Goal: Task Accomplishment & Management: Manage account settings

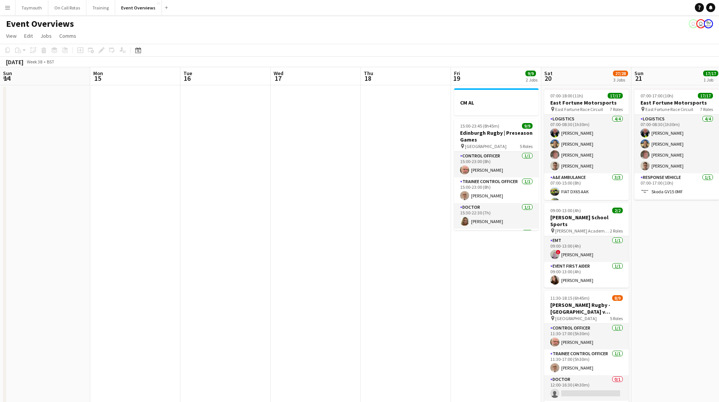
scroll to position [0, 245]
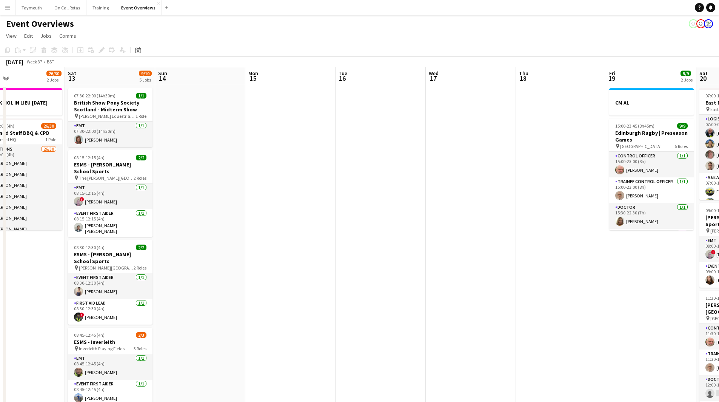
drag, startPoint x: 534, startPoint y: 265, endPoint x: 523, endPoint y: 268, distance: 11.5
click at [555, 266] on app-calendar-viewport "Wed 10 3/3 1 Job Thu 11 3/3 1 Job Fri 12 26/30 2 Jobs Sat 13 9/10 5 Jobs Sun 14…" at bounding box center [359, 399] width 719 height 665
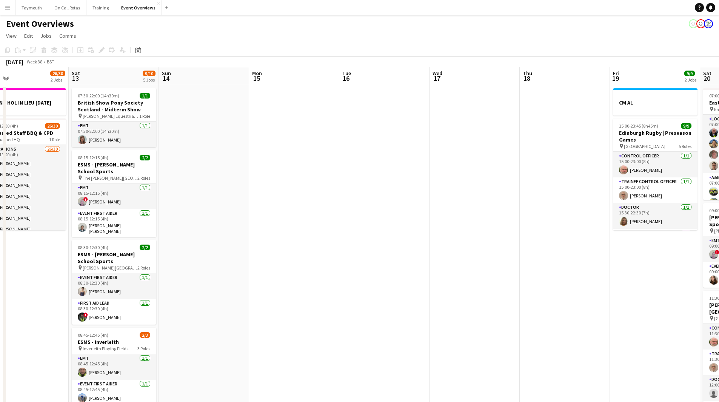
click at [579, 264] on app-calendar-viewport "Wed 10 3/3 1 Job Thu 11 3/3 1 Job Fri 12 26/30 2 Jobs Sat 13 9/10 5 Jobs Sun 14…" at bounding box center [359, 399] width 719 height 665
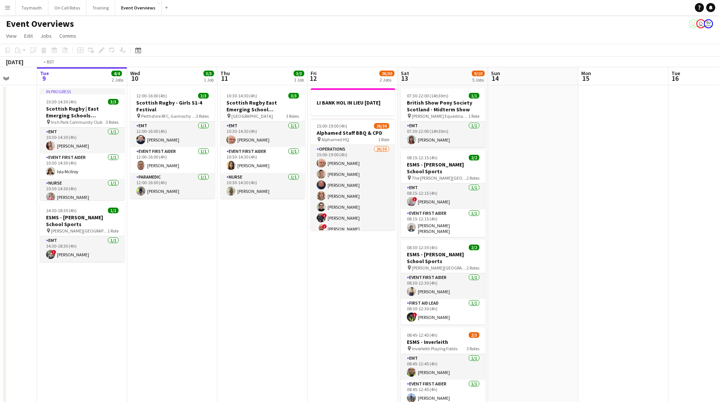
drag, startPoint x: 181, startPoint y: 240, endPoint x: 379, endPoint y: 208, distance: 200.8
click at [379, 208] on app-calendar-viewport "Sun 7 18/18 3 Jobs Mon 8 Tue 9 4/4 2 Jobs Wed 10 3/3 1 Job Thu 11 3/3 1 Job Fri…" at bounding box center [359, 399] width 719 height 665
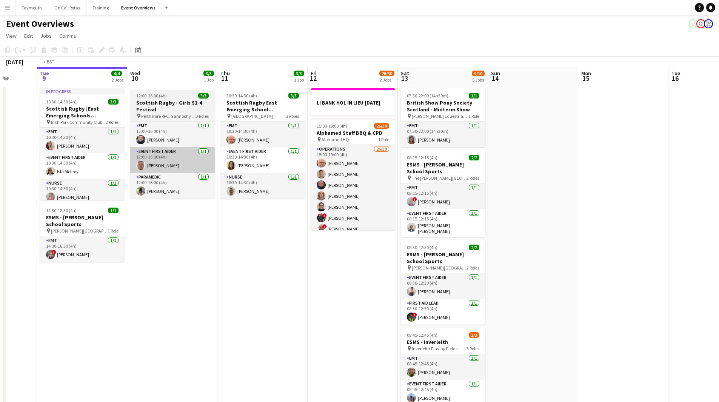
scroll to position [0, 175]
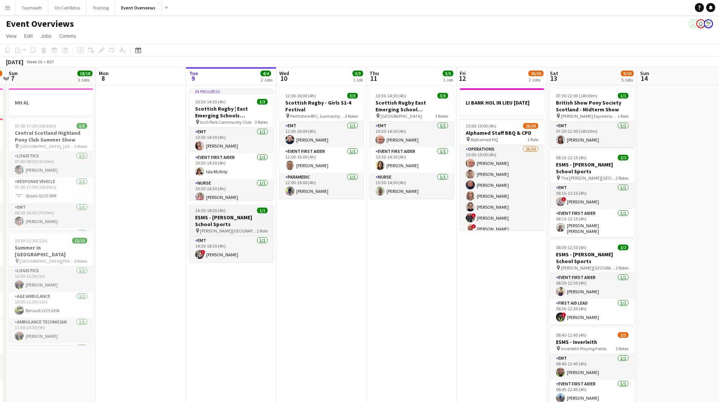
click at [247, 217] on h3 "ESMS - [PERSON_NAME] School Sports" at bounding box center [231, 221] width 85 height 14
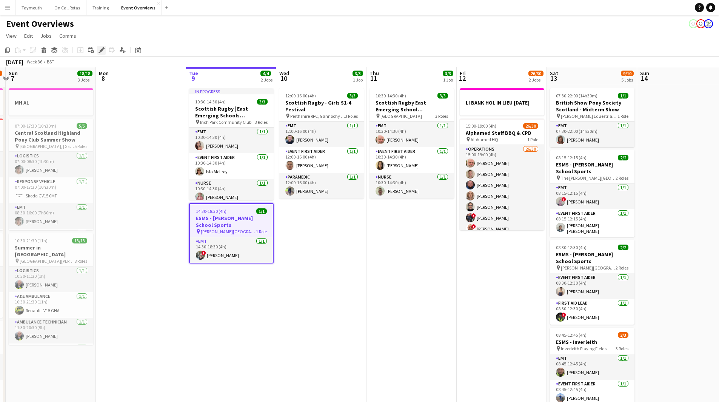
click at [104, 51] on icon "Edit" at bounding box center [102, 50] width 6 height 6
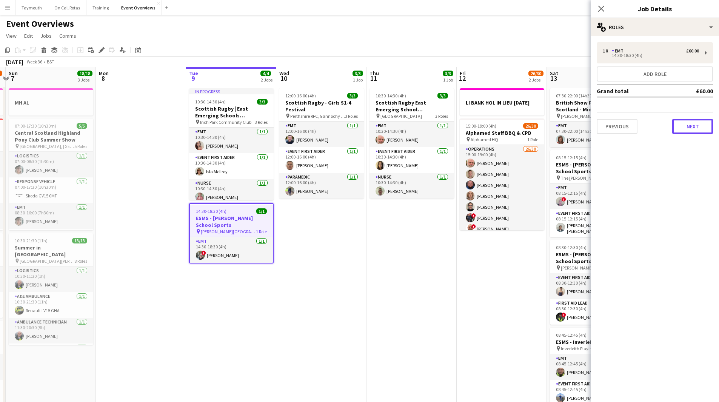
click at [699, 124] on button "Next" at bounding box center [692, 126] width 41 height 15
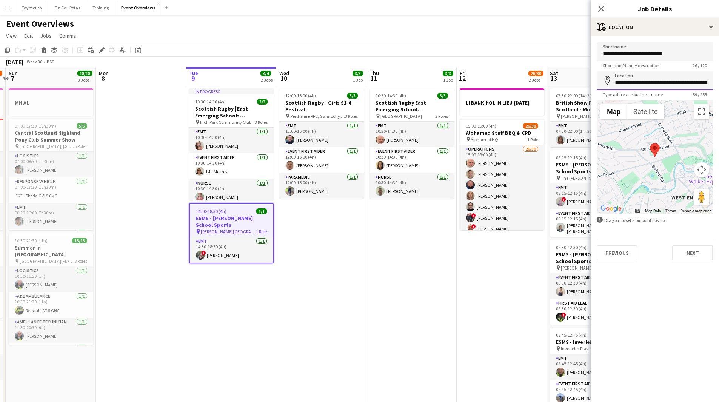
click at [648, 79] on input "**********" at bounding box center [655, 80] width 116 height 19
drag, startPoint x: 615, startPoint y: 83, endPoint x: 725, endPoint y: 79, distance: 109.2
click at [719, 79] on html "Menu Boards Boards Boards All jobs Status Workforce Workforce My Workforce Recr…" at bounding box center [359, 366] width 719 height 732
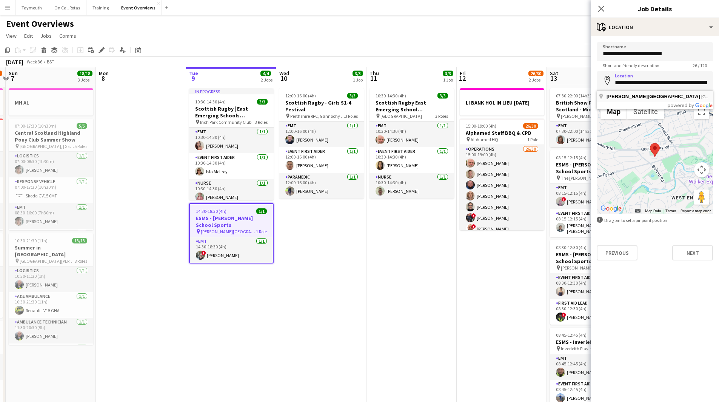
type input "**********"
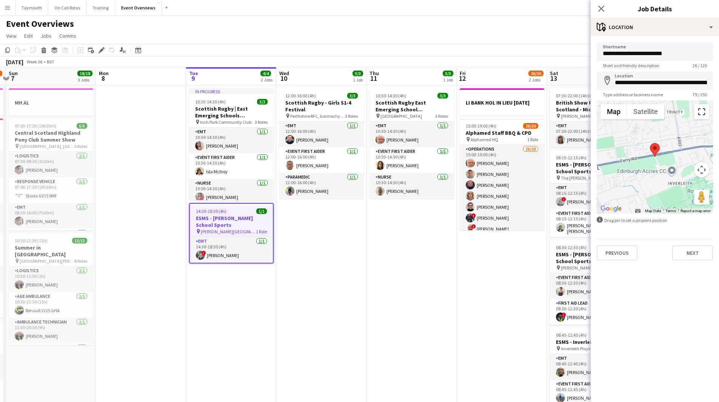
click at [702, 111] on button "Toggle fullscreen view" at bounding box center [701, 111] width 15 height 15
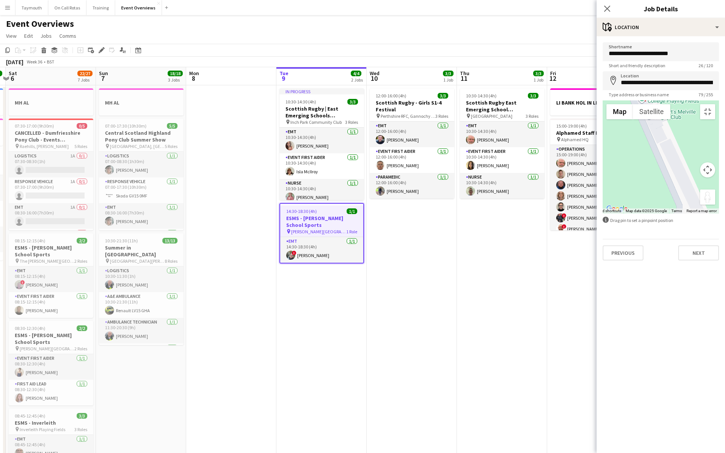
click at [715, 205] on button "Drag Pegman onto the map to open Street View" at bounding box center [707, 197] width 15 height 15
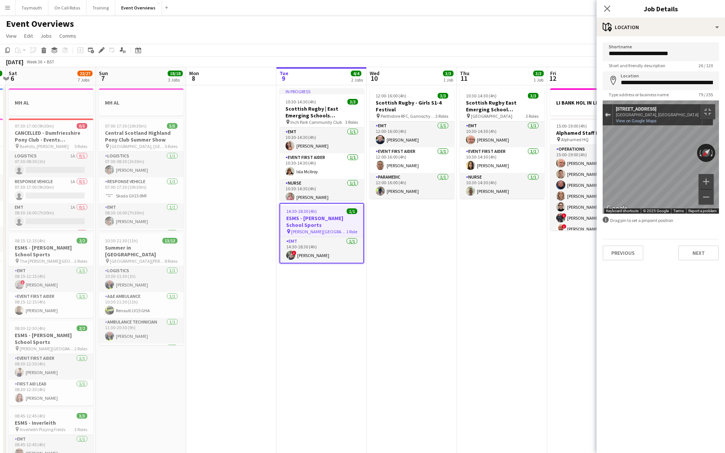
drag, startPoint x: 7, startPoint y: 15, endPoint x: 3, endPoint y: 18, distance: 4.8
click at [605, 113] on div "Exit the Street View" at bounding box center [608, 115] width 6 height 5
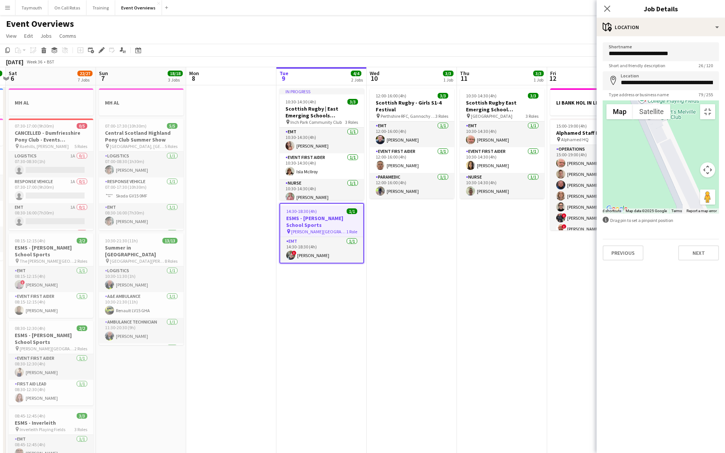
click at [603, 214] on div "Loading..." at bounding box center [661, 156] width 116 height 113
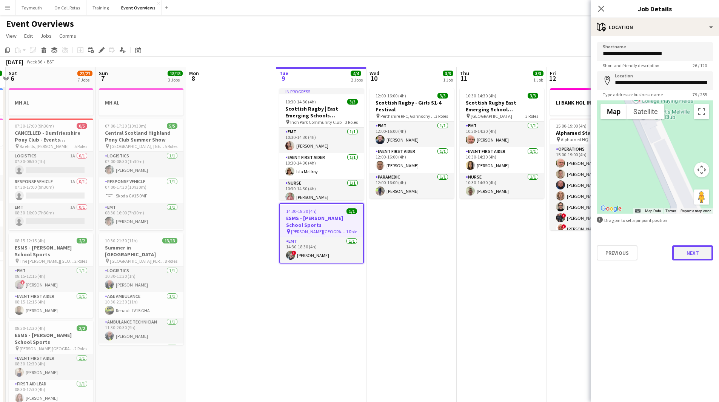
click at [706, 254] on button "Next" at bounding box center [692, 252] width 41 height 15
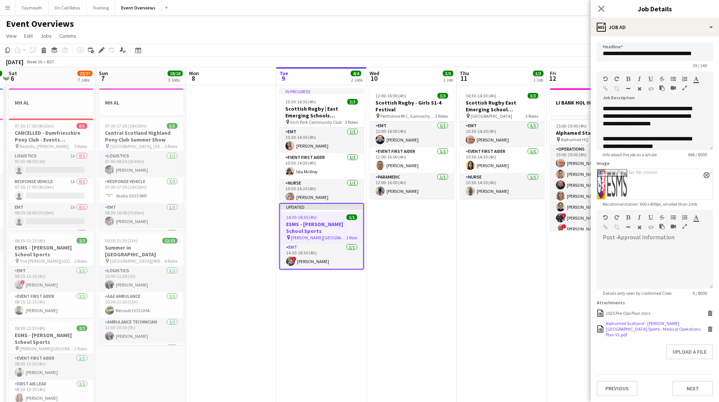
click at [709, 328] on icon at bounding box center [711, 329] width 4 height 3
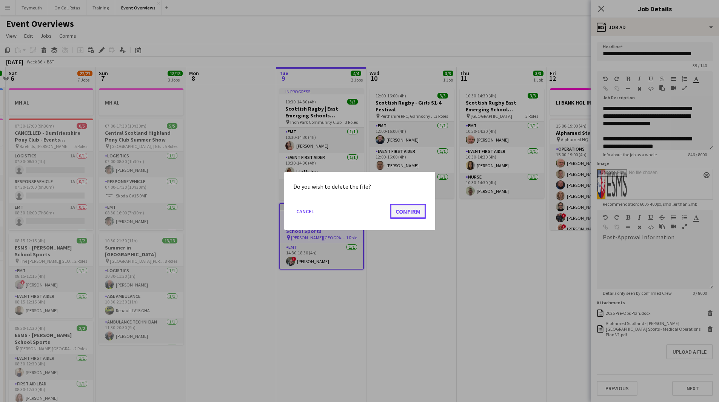
click at [407, 204] on button "Confirm" at bounding box center [408, 211] width 36 height 15
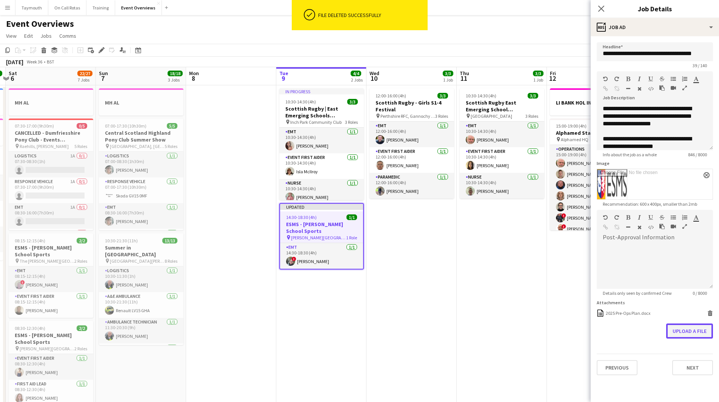
click at [695, 325] on button "Upload a file" at bounding box center [689, 331] width 47 height 15
click at [430, 265] on app-date-cell "12:00-16:00 (4h) 3/3 [DEMOGRAPHIC_DATA] Rugby - Girls S1-4 Festival pin Perthsh…" at bounding box center [412, 408] width 90 height 646
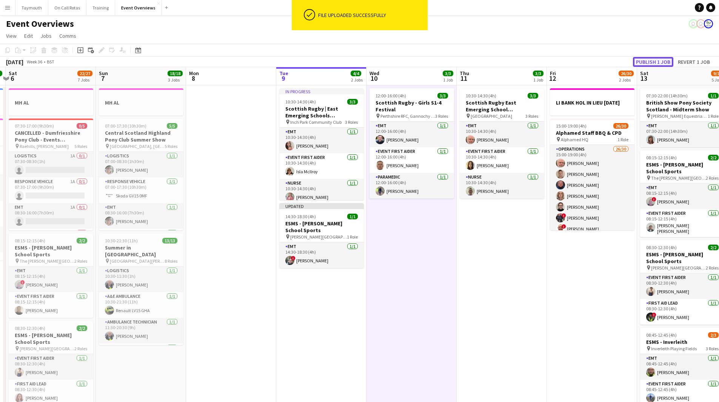
click at [645, 63] on button "Publish 1 job" at bounding box center [653, 62] width 40 height 10
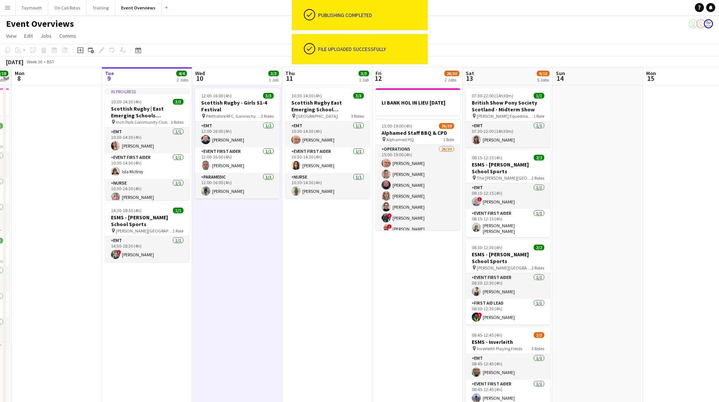
drag, startPoint x: 581, startPoint y: 320, endPoint x: 292, endPoint y: 324, distance: 289.2
click at [288, 325] on app-calendar-viewport "Fri 5 13/13 3 Jobs Sat 6 22/27 7 Jobs Sun 7 18/18 3 Jobs Mon 8 Tue 9 4/4 2 Jobs…" at bounding box center [359, 399] width 719 height 665
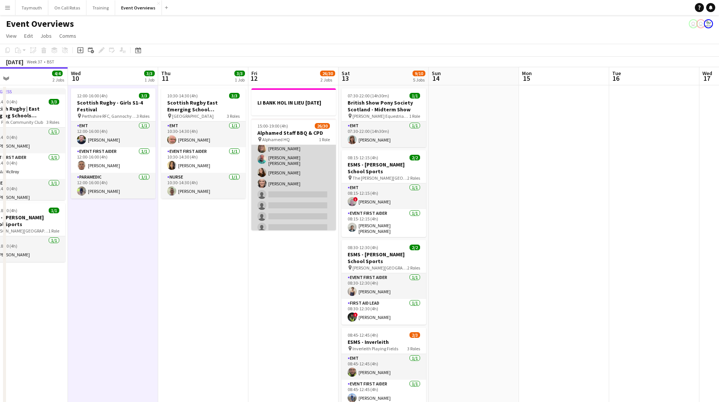
click at [307, 205] on app-card-role "Operations 26/30 15:00-19:00 (4h) [PERSON_NAME] [PERSON_NAME] [PERSON_NAME] [PE…" at bounding box center [293, 61] width 85 height 348
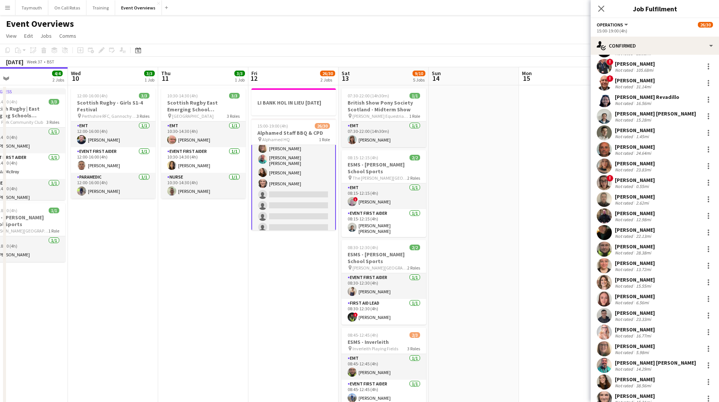
scroll to position [193, 0]
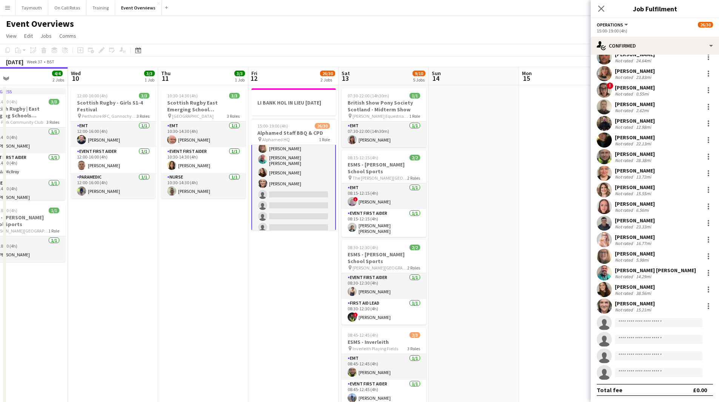
click at [650, 316] on div "[PERSON_NAME] Not rated 4.03mi [PERSON_NAME] Not rated 17.57mi [PERSON_NAME] No…" at bounding box center [655, 131] width 128 height 497
click at [650, 320] on input at bounding box center [659, 322] width 88 height 9
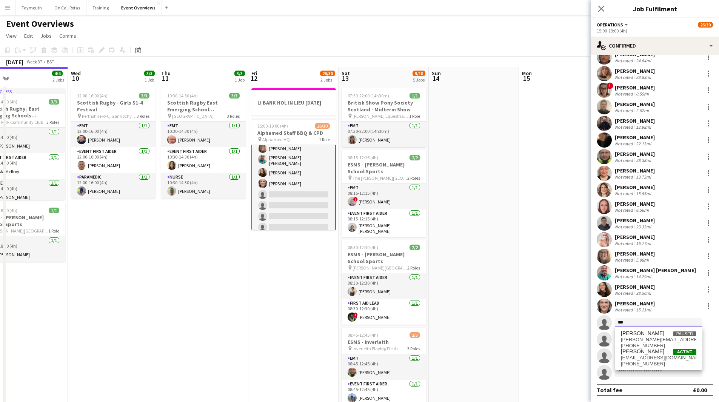
type input "***"
click at [672, 370] on input at bounding box center [659, 372] width 88 height 9
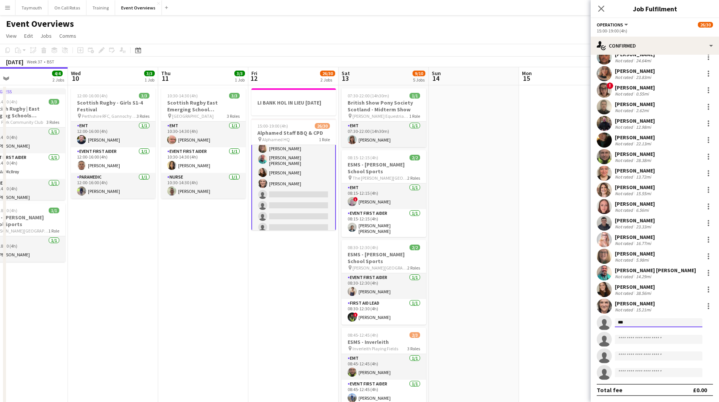
click at [662, 319] on input "***" at bounding box center [659, 322] width 88 height 9
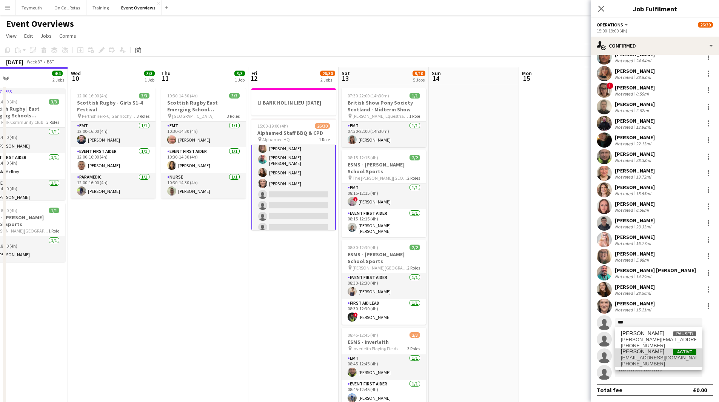
click at [654, 361] on span "[PHONE_NUMBER]" at bounding box center [659, 364] width 76 height 6
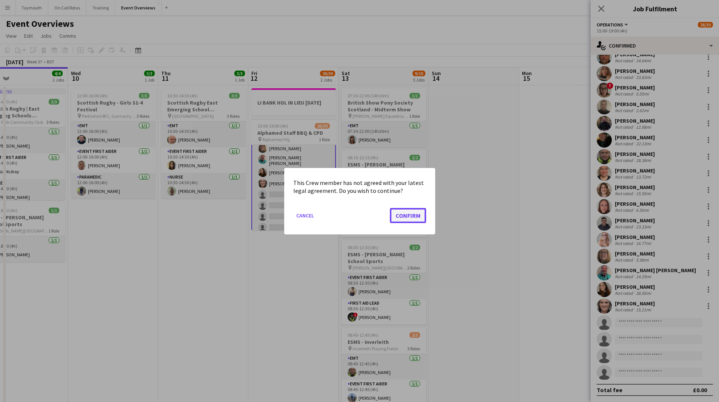
click at [411, 208] on button "Confirm" at bounding box center [408, 215] width 36 height 15
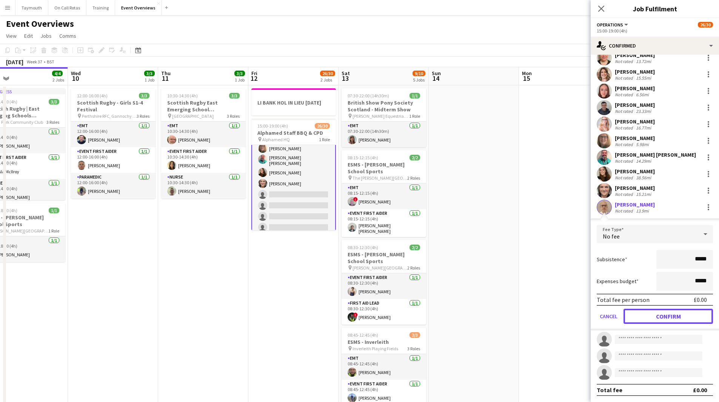
drag, startPoint x: 667, startPoint y: 317, endPoint x: 651, endPoint y: 318, distance: 15.9
click at [666, 317] on button "Confirm" at bounding box center [668, 316] width 89 height 15
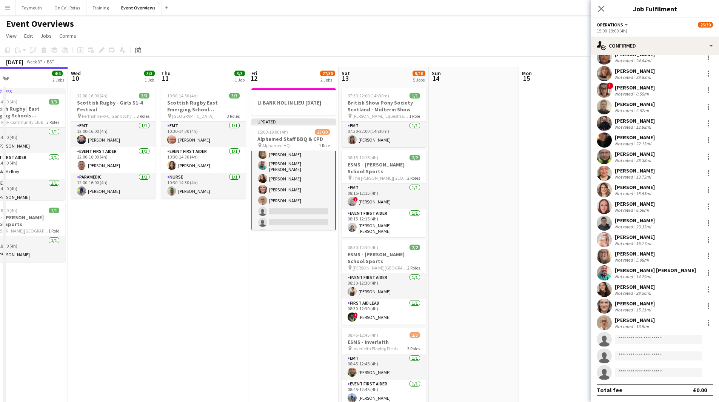
click at [541, 321] on app-date-cell at bounding box center [564, 408] width 90 height 646
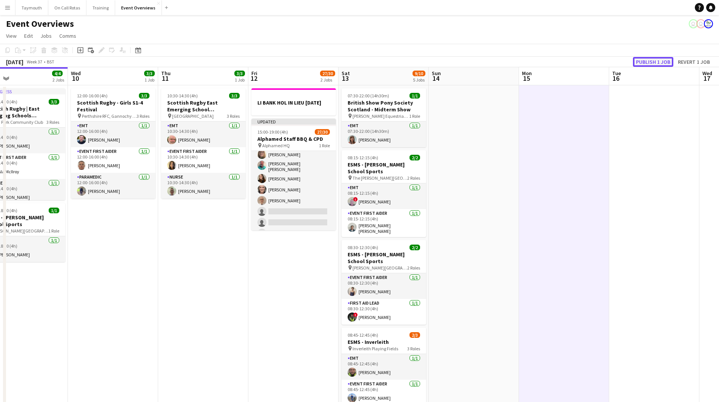
click at [651, 60] on button "Publish 1 job" at bounding box center [653, 62] width 40 height 10
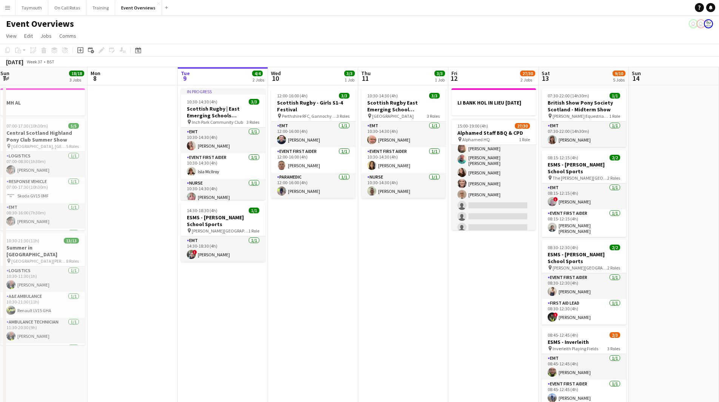
drag, startPoint x: 200, startPoint y: 324, endPoint x: 114, endPoint y: 324, distance: 86.8
click at [0, 329] on html "Menu Boards Boards Boards All jobs Status Workforce Workforce My Workforce Recr…" at bounding box center [359, 366] width 719 height 732
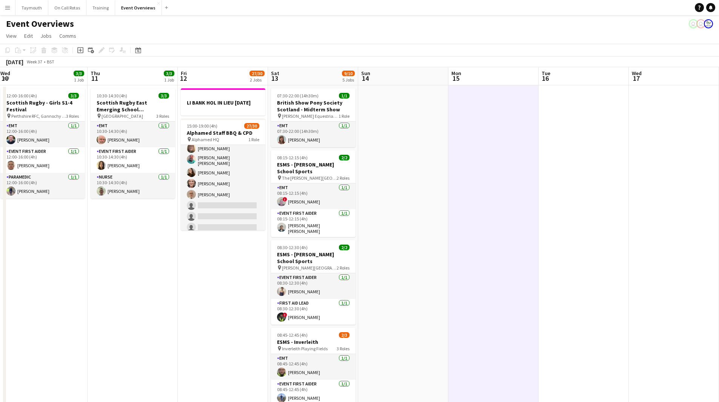
drag, startPoint x: 364, startPoint y: 320, endPoint x: 55, endPoint y: 323, distance: 308.9
click at [55, 324] on app-calendar-viewport "Mon 8 Tue 9 4/4 2 Jobs Wed 10 3/3 1 Job Thu 11 3/3 1 Job Fri 12 27/30 2 Jobs Sa…" at bounding box center [359, 399] width 719 height 665
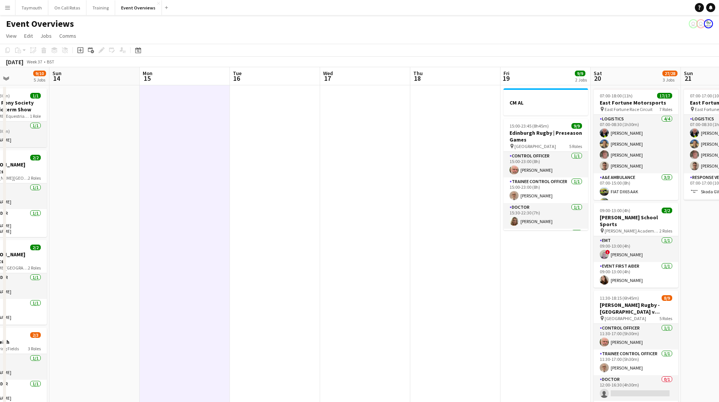
drag, startPoint x: 364, startPoint y: 319, endPoint x: 113, endPoint y: 335, distance: 250.8
click at [118, 335] on app-calendar-viewport "Thu 11 3/3 1 Job Fri 12 27/30 2 Jobs Sat 13 9/10 5 Jobs Sun 14 Mon 15 Tue 16 We…" at bounding box center [359, 399] width 719 height 665
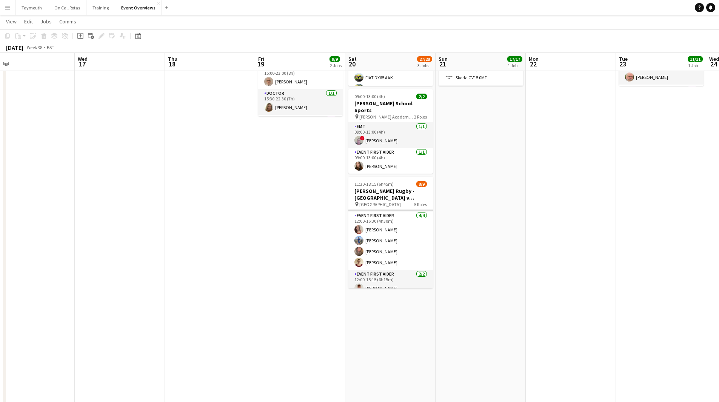
scroll to position [94, 0]
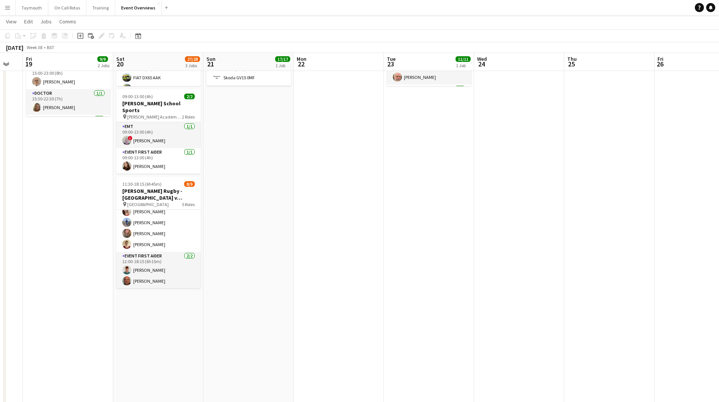
drag, startPoint x: 490, startPoint y: 236, endPoint x: 49, endPoint y: 264, distance: 442.2
click at [63, 262] on app-calendar-viewport "Sun 14 Mon 15 Tue 16 Wed 17 Thu 18 Fri 19 9/9 2 Jobs Sat 20 27/28 3 Jobs Sun 21…" at bounding box center [359, 267] width 719 height 702
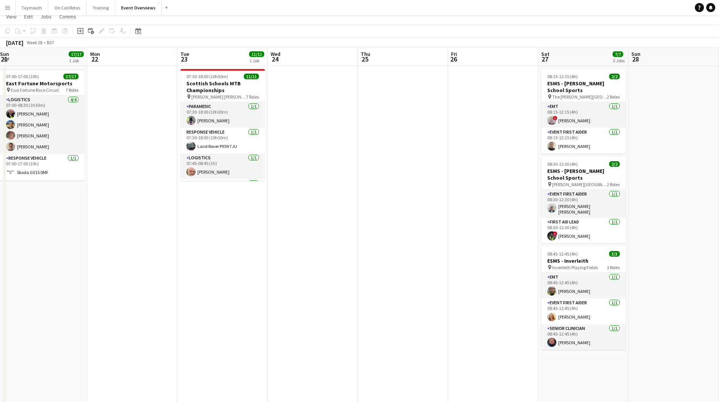
scroll to position [0, 0]
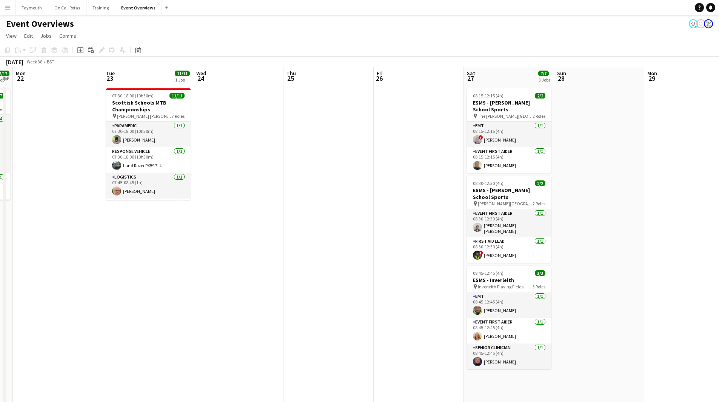
drag, startPoint x: 376, startPoint y: 271, endPoint x: 647, endPoint y: 270, distance: 271.1
click at [640, 268] on app-calendar-viewport "Fri 19 9/9 2 Jobs Sat 20 27/28 3 Jobs Sun 21 17/17 1 Job Mon 22 Tue 23 11/11 1 …" at bounding box center [359, 399] width 719 height 665
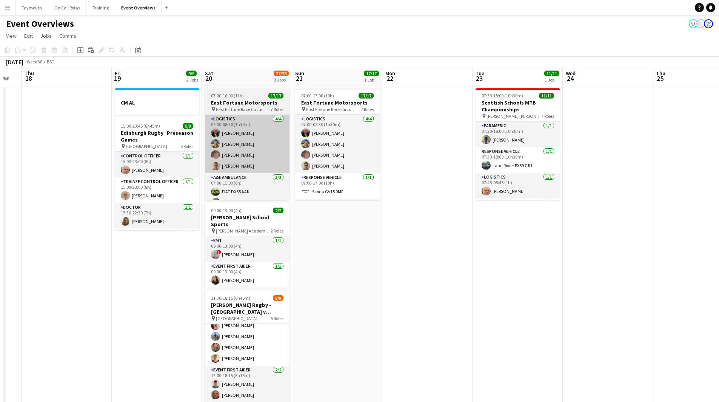
drag, startPoint x: 416, startPoint y: 285, endPoint x: 242, endPoint y: 147, distance: 222.5
click at [446, 282] on app-calendar-viewport "Tue 16 Wed 17 Thu 18 Fri 19 9/9 2 Jobs Sat 20 27/28 3 Jobs Sun 21 17/17 1 Job M…" at bounding box center [359, 399] width 719 height 665
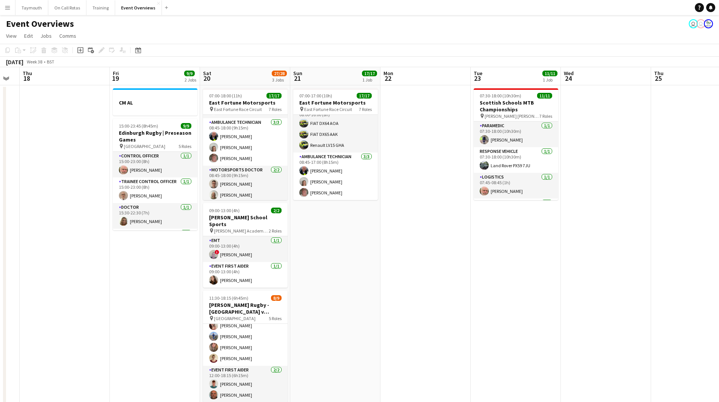
scroll to position [91, 0]
drag, startPoint x: 237, startPoint y: 183, endPoint x: 292, endPoint y: 176, distance: 54.9
click at [237, 183] on app-card-role "Motorsports Doctor [DATE] 08:45-18:00 (9h15m) [PERSON_NAME] [PERSON_NAME]" at bounding box center [245, 184] width 85 height 37
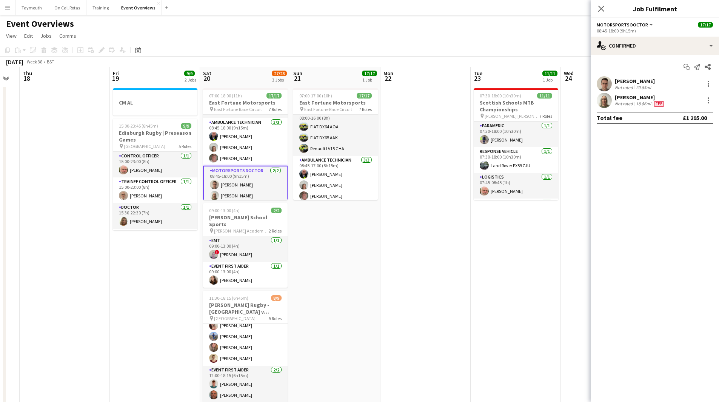
click at [653, 83] on div "[PERSON_NAME] Not rated 20.85mi" at bounding box center [655, 83] width 128 height 15
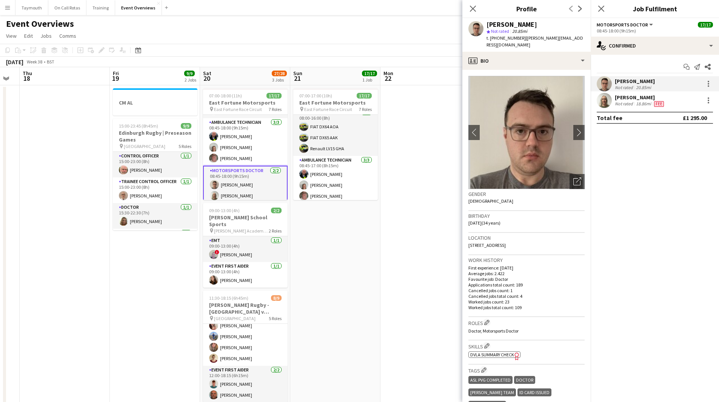
drag, startPoint x: 519, startPoint y: 36, endPoint x: 490, endPoint y: 39, distance: 28.8
click at [490, 39] on span "t. [PHONE_NUMBER]" at bounding box center [506, 38] width 39 height 6
copy span "[PHONE_NUMBER]"
click at [619, 106] on div "Not rated" at bounding box center [625, 104] width 20 height 6
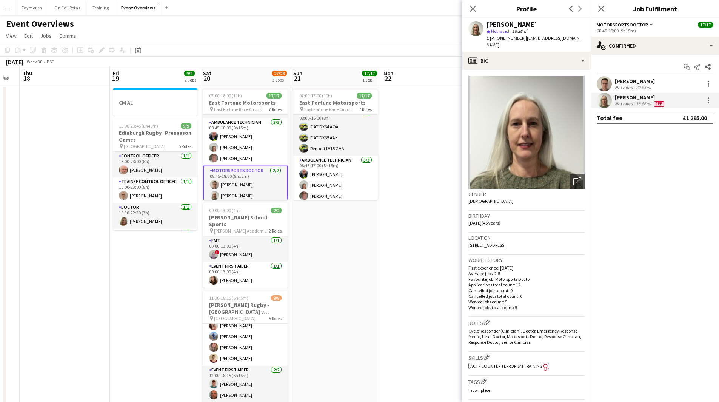
drag, startPoint x: 520, startPoint y: 40, endPoint x: 496, endPoint y: 39, distance: 23.0
click at [496, 39] on span "t. [PHONE_NUMBER]" at bounding box center [506, 38] width 39 height 6
copy span "7815811864"
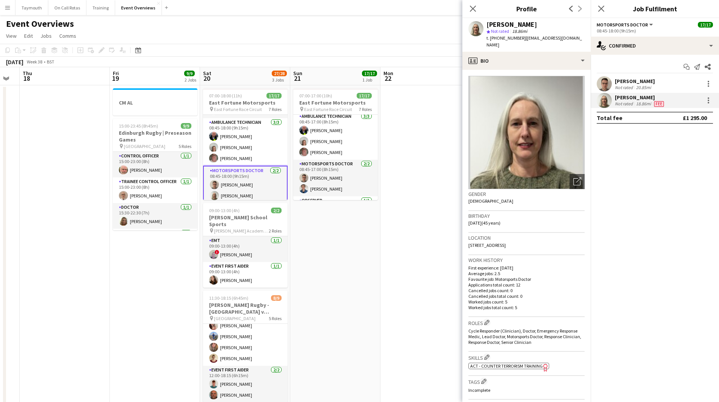
scroll to position [151, 0]
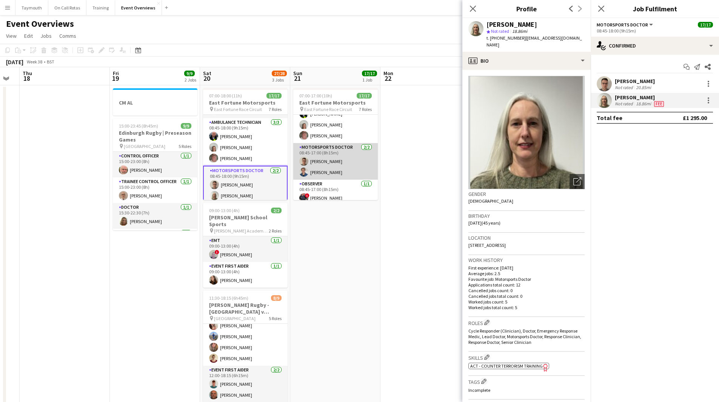
click at [337, 162] on app-card-role "Motorsports Doctor [DATE] 08:45-17:00 (8h15m) [PERSON_NAME] [PERSON_NAME]" at bounding box center [335, 161] width 85 height 37
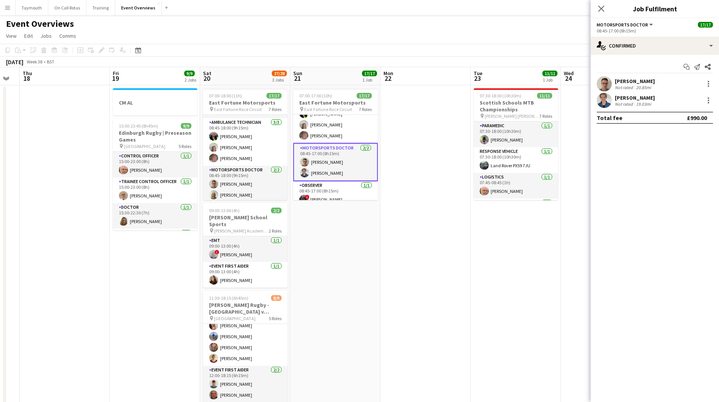
click at [636, 101] on div "19.03mi" at bounding box center [644, 104] width 18 height 6
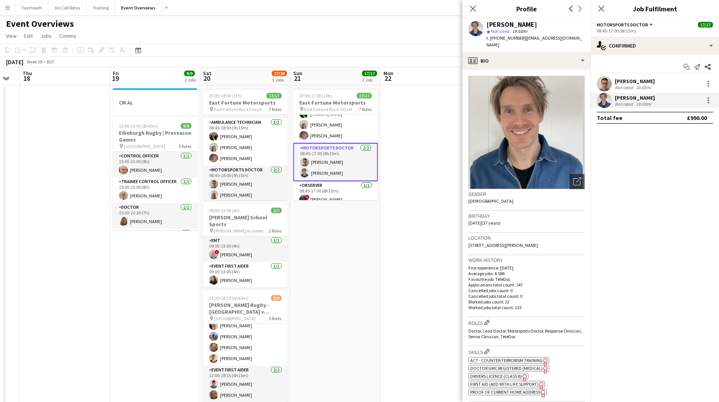
drag, startPoint x: 522, startPoint y: 38, endPoint x: 496, endPoint y: 39, distance: 25.3
click at [496, 39] on span "t. [PHONE_NUMBER]" at bounding box center [506, 38] width 39 height 6
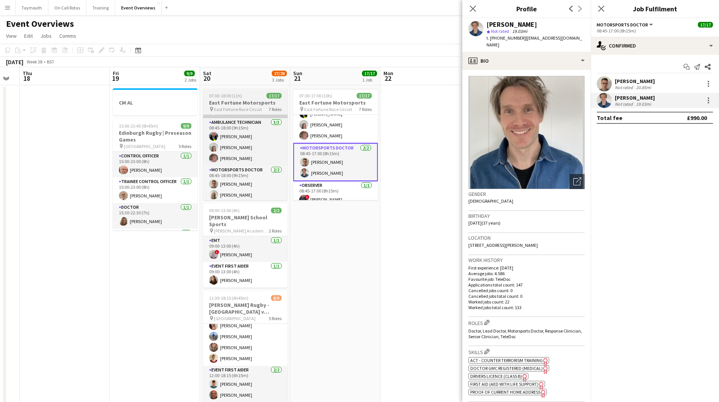
copy span "07854533817"
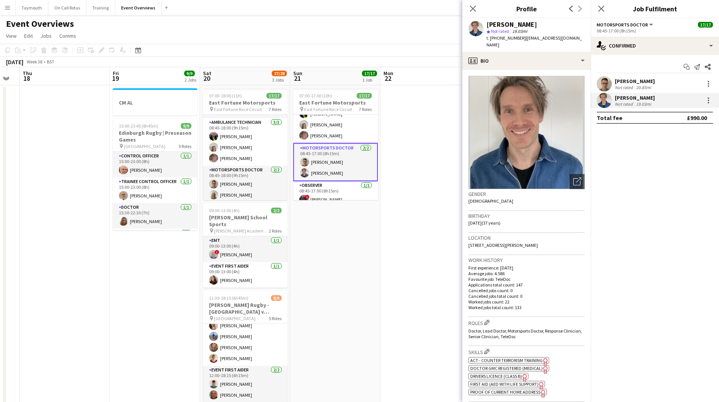
click at [354, 286] on app-date-cell "07:00-17:00 (10h) 17/17 East Fortune Motorsports pin East Fortune Race Circuit …" at bounding box center [335, 408] width 90 height 646
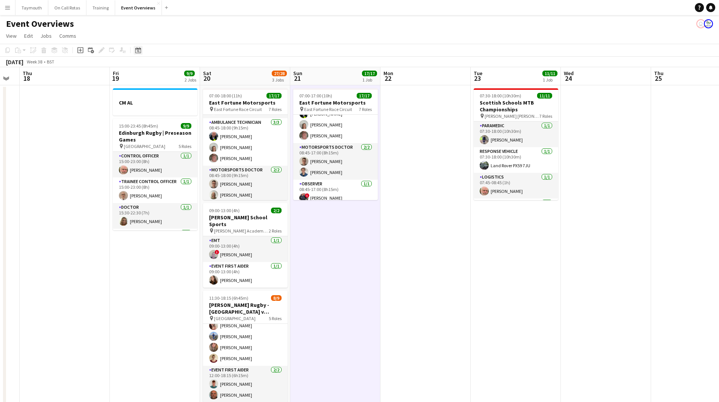
click at [140, 51] on icon "Date picker" at bounding box center [138, 50] width 6 height 6
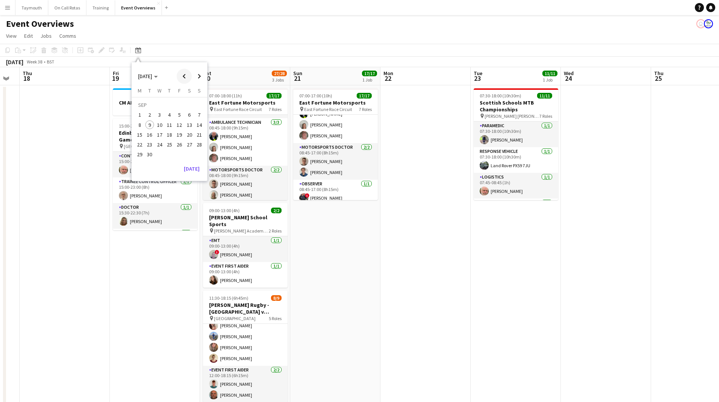
click at [184, 74] on span "Previous month" at bounding box center [184, 76] width 15 height 15
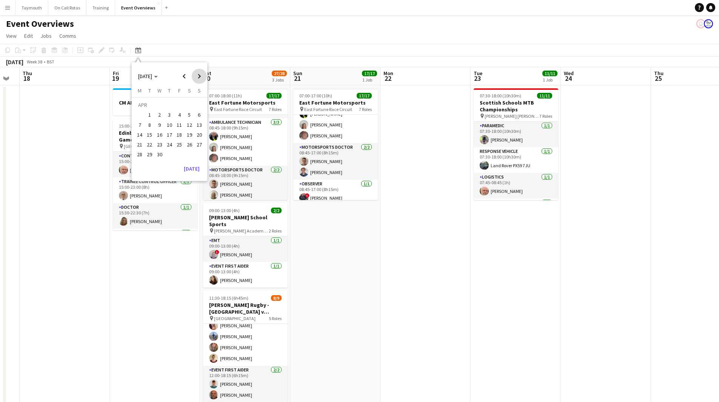
click at [200, 78] on span "Next month" at bounding box center [199, 76] width 15 height 15
click at [178, 138] on span "23" at bounding box center [179, 136] width 9 height 9
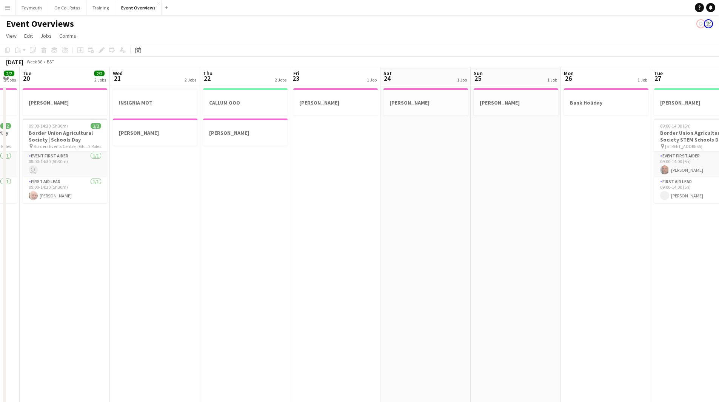
scroll to position [0, 260]
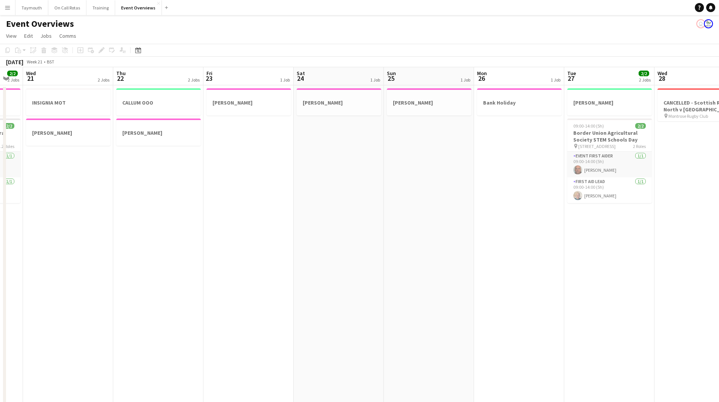
drag, startPoint x: 426, startPoint y: 233, endPoint x: 163, endPoint y: 251, distance: 263.4
click at [173, 251] on app-calendar-viewport "Sun 18 32/32 5 Jobs Mon 19 2/2 2 Jobs Tue 20 2/2 2 Jobs Wed 21 2 Jobs Thu 22 2 …" at bounding box center [359, 399] width 719 height 665
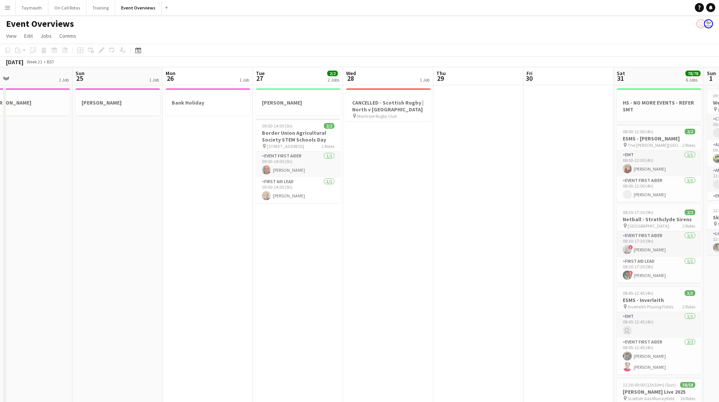
drag, startPoint x: 394, startPoint y: 259, endPoint x: 76, endPoint y: 261, distance: 317.9
click at [69, 264] on app-calendar-viewport "Wed 21 2 Jobs Thu 22 2 Jobs Fri 23 1 Job Sat 24 1 Job Sun 25 1 Job Mon 26 1 Job…" at bounding box center [359, 399] width 719 height 665
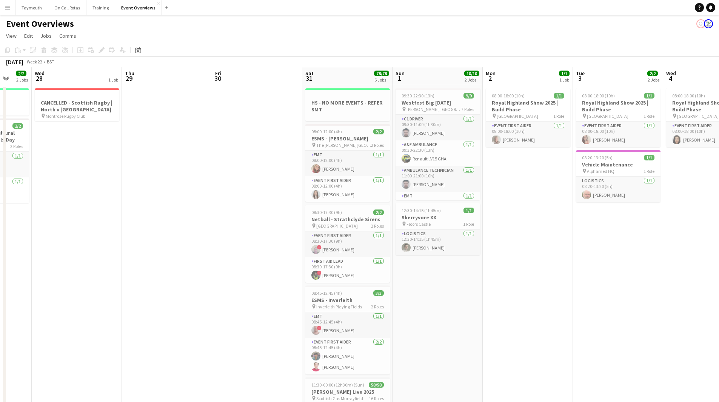
drag, startPoint x: 216, startPoint y: 249, endPoint x: 89, endPoint y: 258, distance: 126.8
click at [91, 258] on app-calendar-viewport "Sun 25 1 Job Mon 26 1 Job Tue 27 2/2 2 Jobs Wed 28 1 Job Thu 29 Fri 30 Sat 31 7…" at bounding box center [359, 399] width 719 height 665
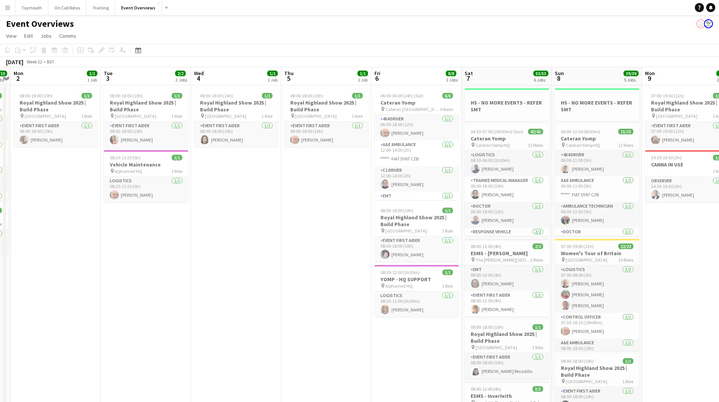
scroll to position [0, 264]
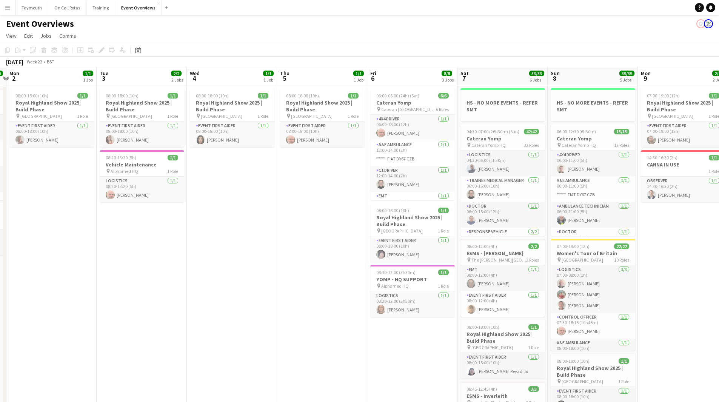
drag, startPoint x: 425, startPoint y: 264, endPoint x: 84, endPoint y: 275, distance: 340.7
click at [84, 275] on app-calendar-viewport "Fri 30 Sat 31 78/78 6 Jobs Sun 1 10/10 2 Jobs Mon 2 1/1 1 Job Tue 3 2/2 2 Jobs …" at bounding box center [359, 399] width 719 height 665
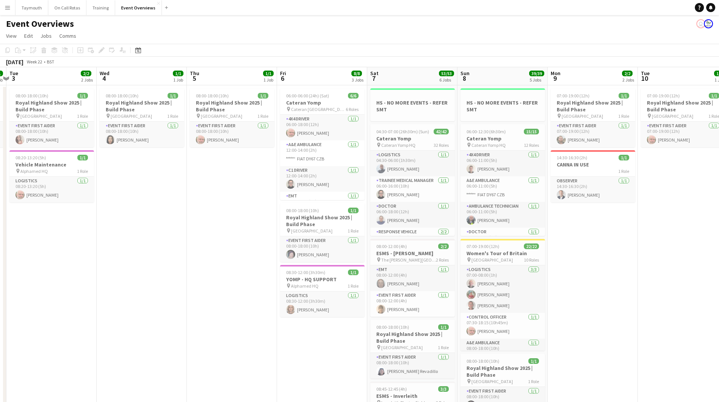
drag, startPoint x: 200, startPoint y: 268, endPoint x: 16, endPoint y: 276, distance: 184.0
click at [28, 278] on app-calendar-viewport "Sat 31 78/78 6 Jobs Sun 1 10/10 2 Jobs Mon 2 1/1 1 Job Tue 3 2/2 2 Jobs Wed 4 1…" at bounding box center [359, 399] width 719 height 665
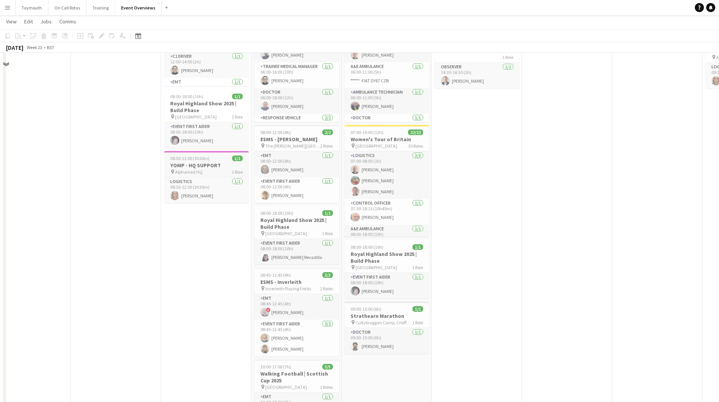
scroll to position [0, 0]
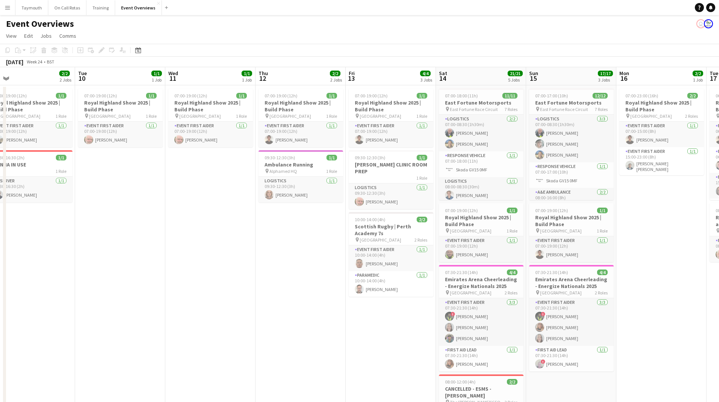
drag, startPoint x: 577, startPoint y: 262, endPoint x: 135, endPoint y: 294, distance: 442.9
click at [135, 294] on app-calendar-viewport "Fri 6 8/8 3 Jobs Sat 7 53/53 6 Jobs Sun 8 39/39 5 Jobs Mon 9 2/2 2 Jobs Tue 10 …" at bounding box center [359, 399] width 719 height 665
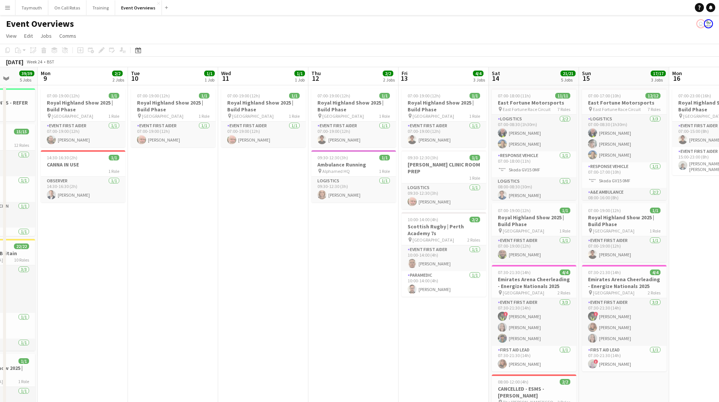
drag, startPoint x: 307, startPoint y: 301, endPoint x: 96, endPoint y: 305, distance: 211.5
click at [96, 305] on app-calendar-viewport "Fri 6 8/8 3 Jobs Sat 7 53/53 6 Jobs Sun 8 39/39 5 Jobs Mon 9 2/2 2 Jobs Tue 10 …" at bounding box center [359, 399] width 719 height 665
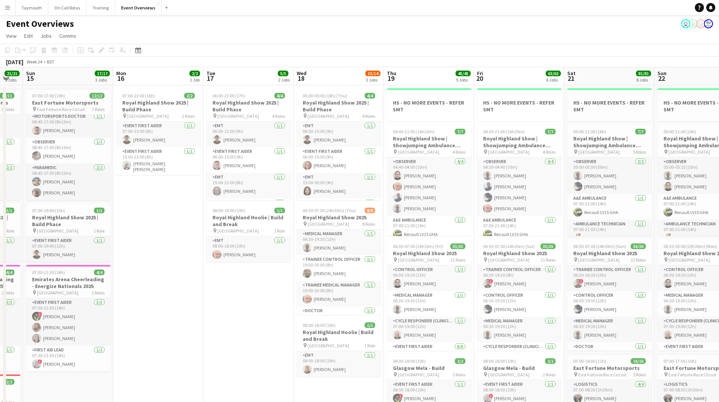
scroll to position [0, 269]
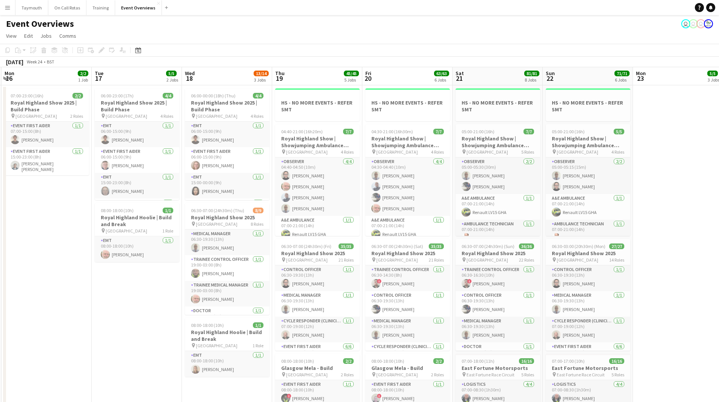
drag, startPoint x: 444, startPoint y: 337, endPoint x: 114, endPoint y: 337, distance: 330.4
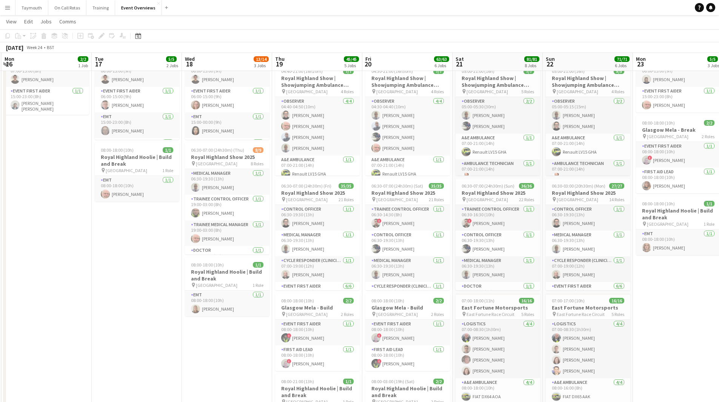
scroll to position [0, 0]
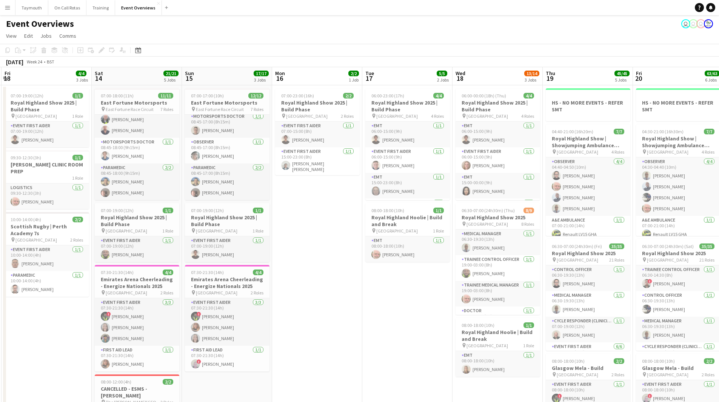
drag, startPoint x: 82, startPoint y: 282, endPoint x: 646, endPoint y: 273, distance: 564.2
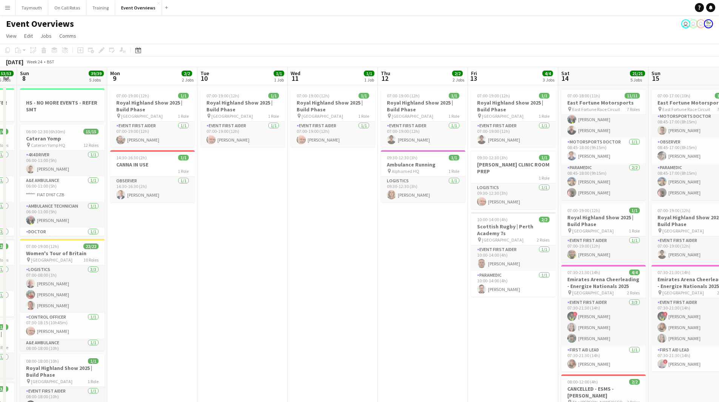
drag, startPoint x: 550, startPoint y: 301, endPoint x: 328, endPoint y: 305, distance: 222.1
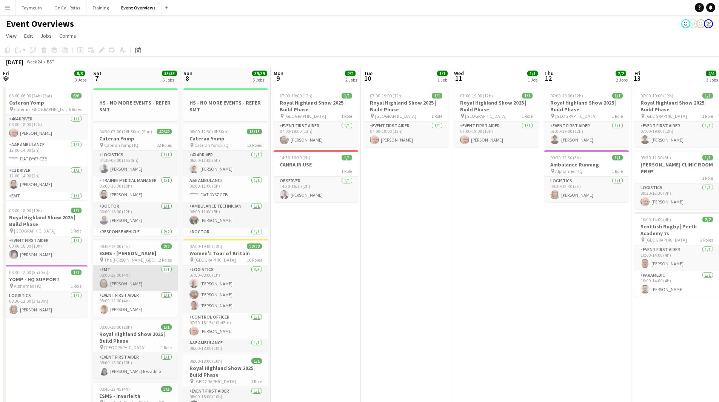
drag, startPoint x: 135, startPoint y: 297, endPoint x: 583, endPoint y: 290, distance: 447.9
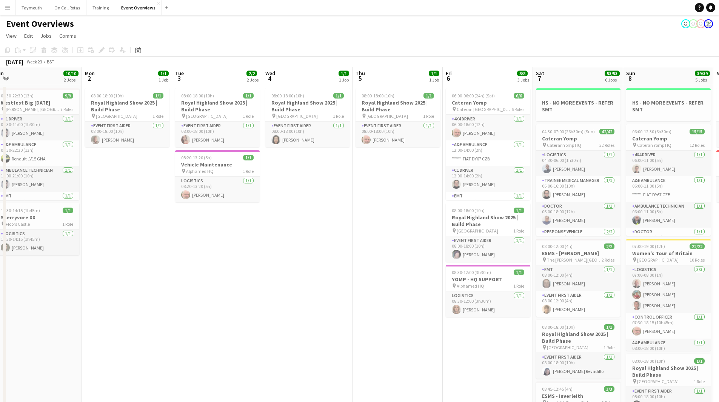
drag, startPoint x: 160, startPoint y: 292, endPoint x: 503, endPoint y: 296, distance: 343.2
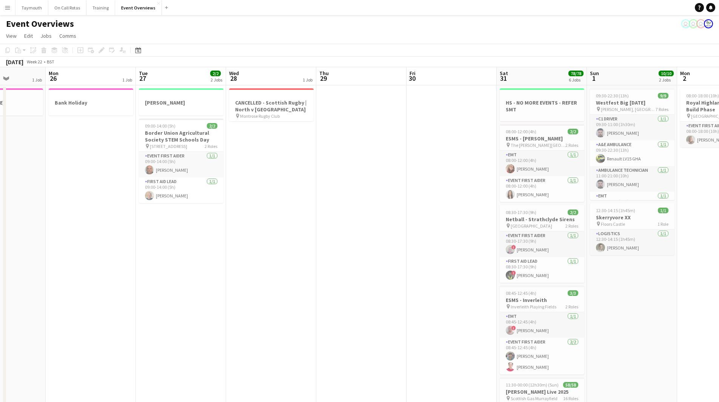
drag, startPoint x: 236, startPoint y: 295, endPoint x: 516, endPoint y: 289, distance: 280.6
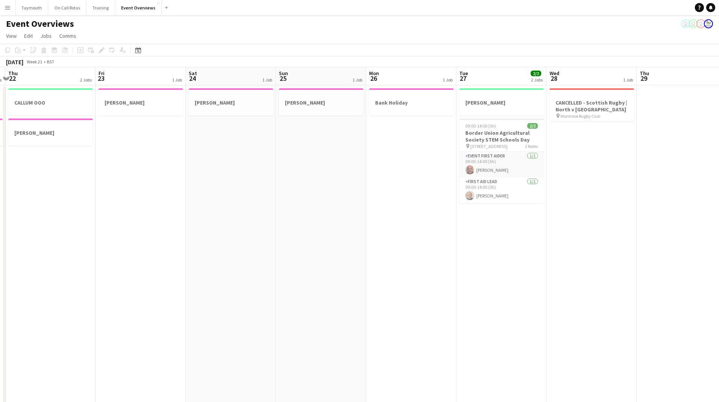
drag, startPoint x: 163, startPoint y: 299, endPoint x: 642, endPoint y: 304, distance: 479.2
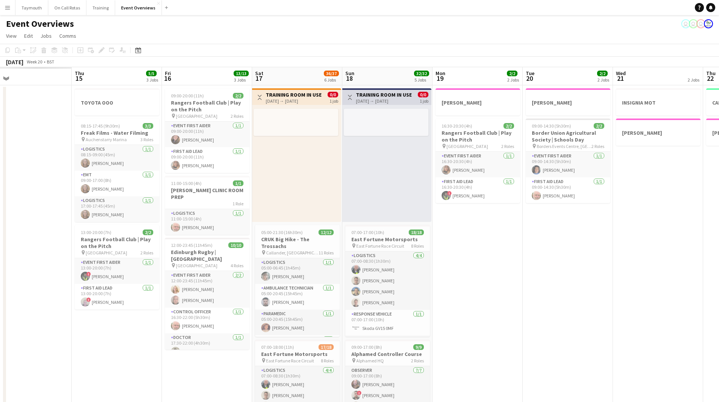
scroll to position [0, 190]
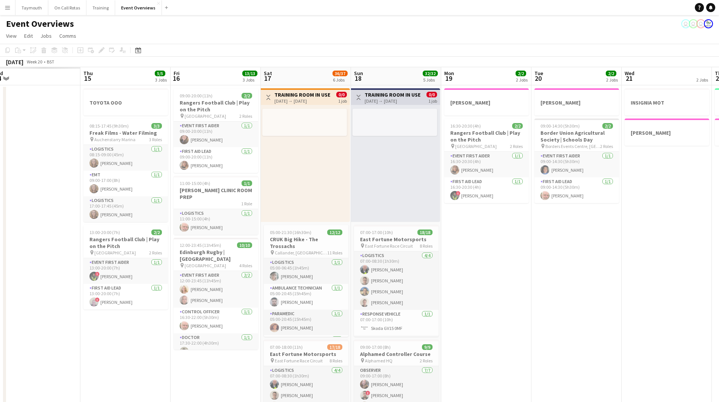
drag, startPoint x: 277, startPoint y: 302, endPoint x: 576, endPoint y: 321, distance: 300.0
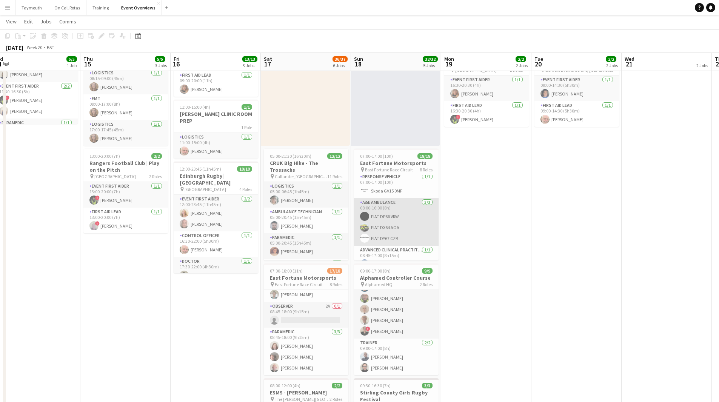
scroll to position [79, 0]
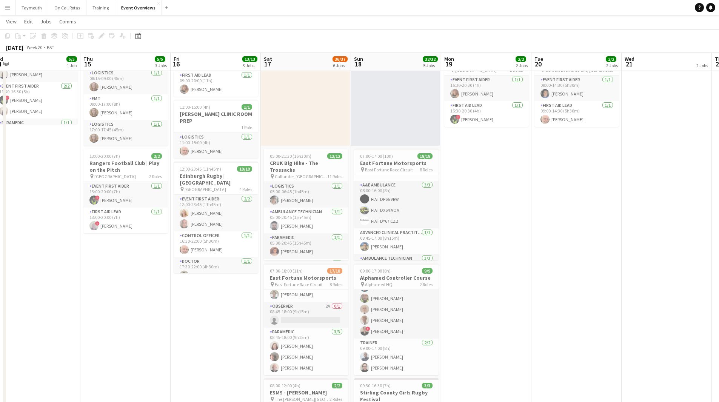
click at [9, 9] on app-icon "Menu" at bounding box center [8, 8] width 6 height 6
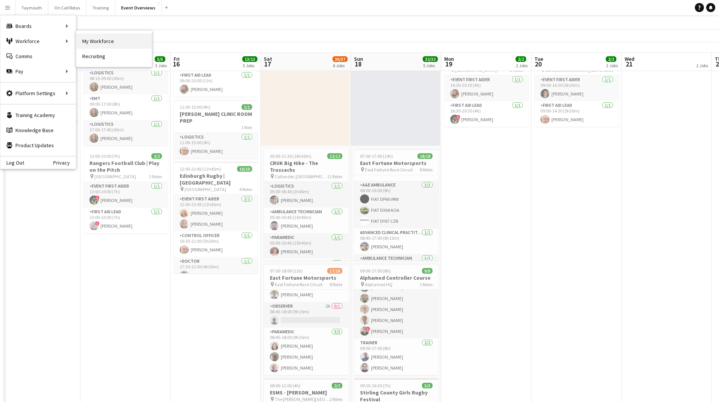
click at [110, 45] on link "My Workforce" at bounding box center [114, 41] width 76 height 15
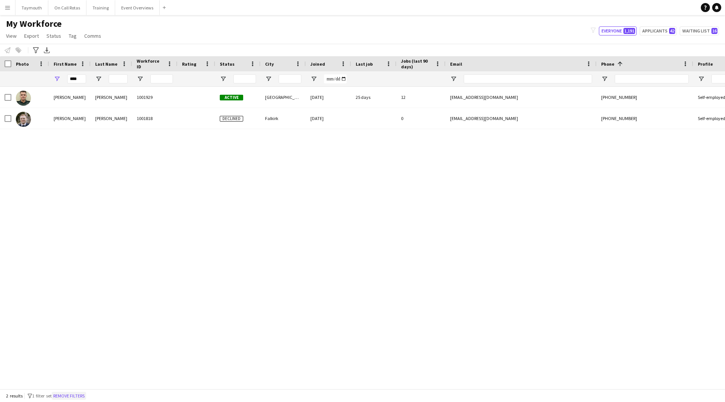
click at [82, 398] on button "Remove filters" at bounding box center [69, 396] width 34 height 8
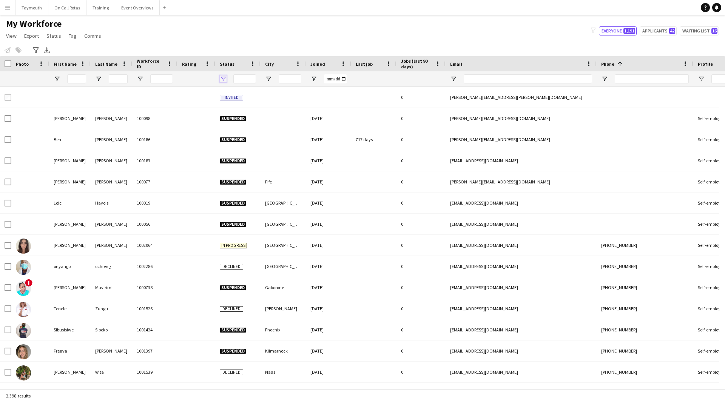
click at [224, 80] on span "Open Filter Menu" at bounding box center [223, 79] width 7 height 7
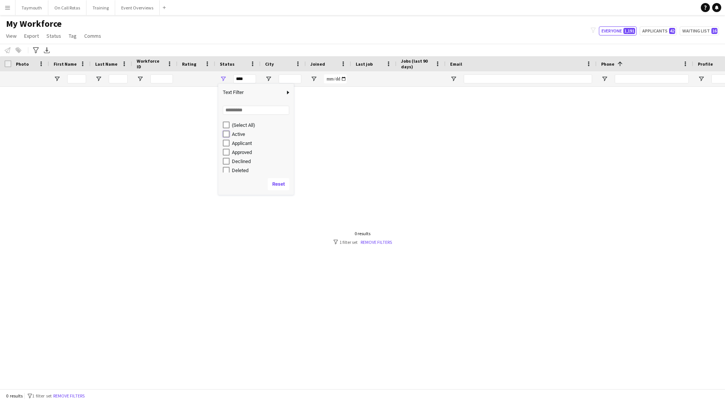
type input "**********"
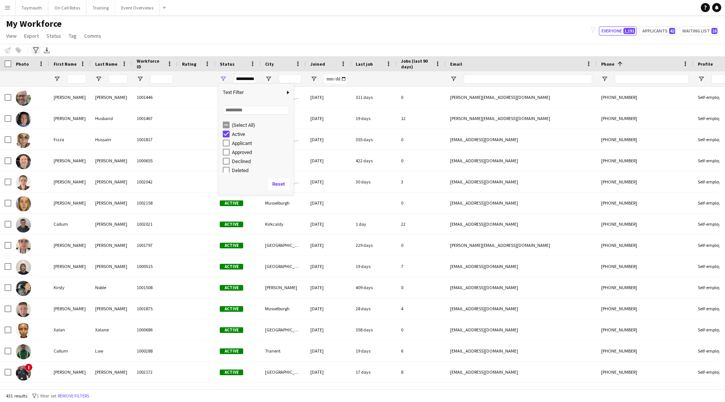
click at [35, 49] on icon "Advanced filters" at bounding box center [36, 50] width 6 height 6
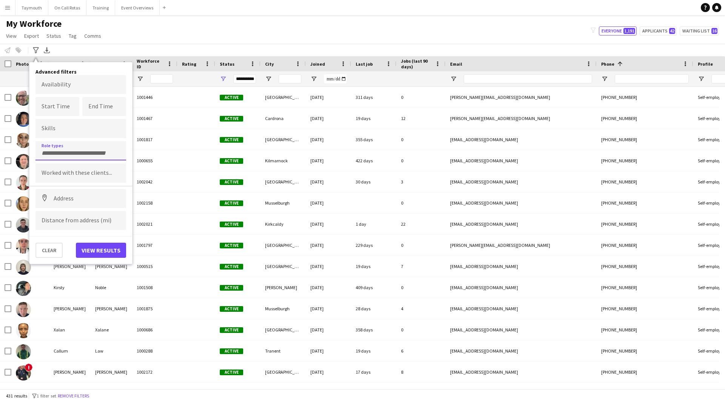
click at [82, 147] on div at bounding box center [80, 150] width 91 height 19
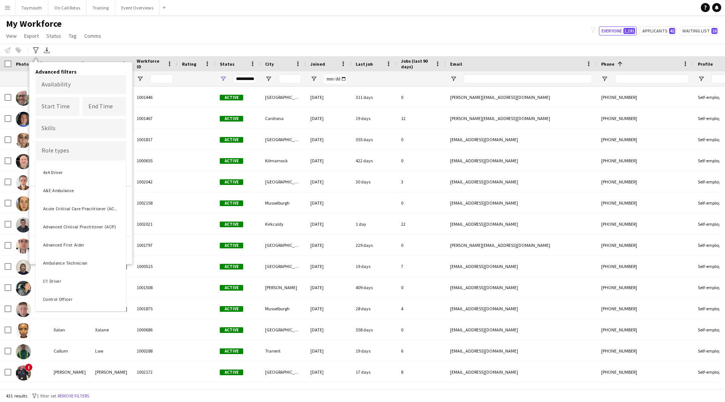
click at [3, 63] on div at bounding box center [362, 201] width 725 height 402
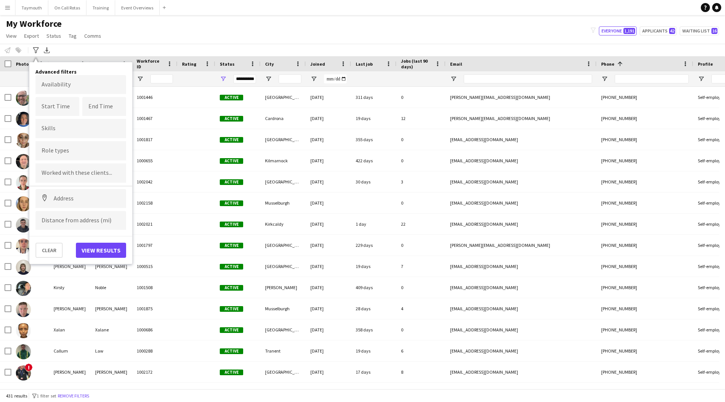
click at [13, 62] on div "Photo" at bounding box center [30, 63] width 38 height 15
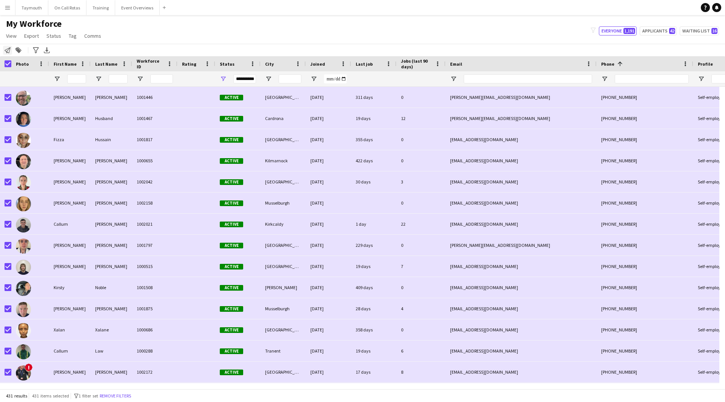
click at [10, 49] on icon at bounding box center [8, 50] width 6 height 6
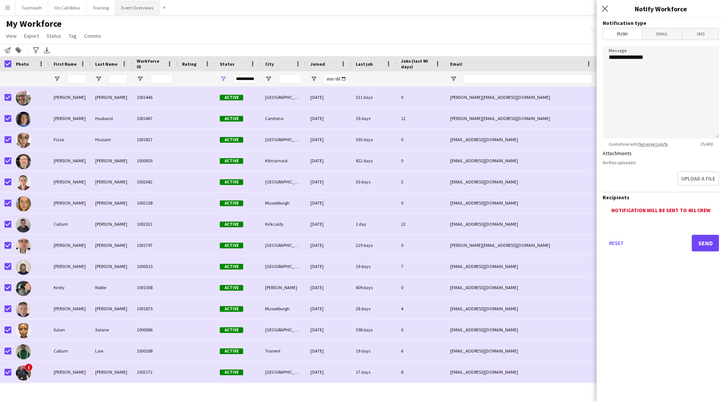
click at [137, 10] on button "Event Overviews Close" at bounding box center [137, 7] width 45 height 15
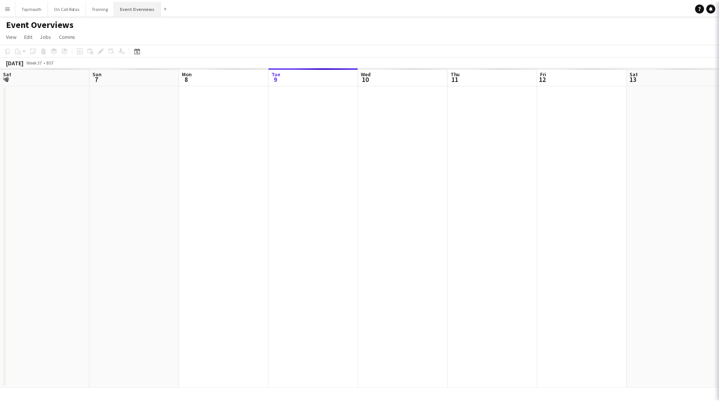
scroll to position [0, 180]
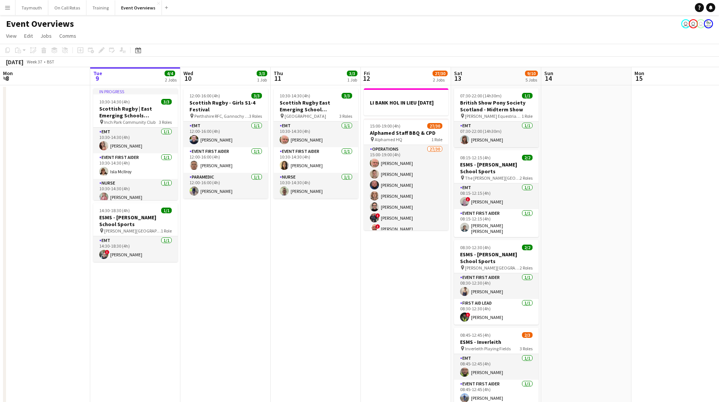
drag, startPoint x: 628, startPoint y: 256, endPoint x: 207, endPoint y: 261, distance: 421.8
click at [152, 265] on app-calendar-viewport "Sat 6 22/27 7 Jobs Sun 7 18/18 3 Jobs Mon 8 Tue 9 4/4 2 Jobs Wed 10 3/3 1 Job T…" at bounding box center [359, 399] width 719 height 665
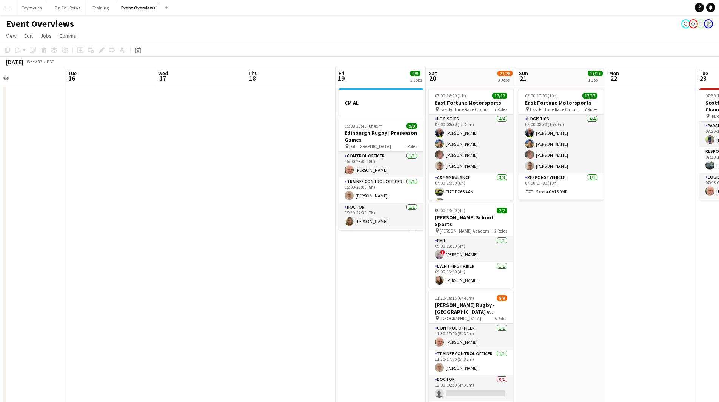
drag, startPoint x: 359, startPoint y: 264, endPoint x: 93, endPoint y: 260, distance: 267.0
click at [21, 263] on app-calendar-viewport "Sat 13 9/10 5 Jobs Sun 14 Mon 15 Tue 16 Wed 17 Thu 18 Fri 19 9/9 2 Jobs Sat 20 …" at bounding box center [359, 399] width 719 height 665
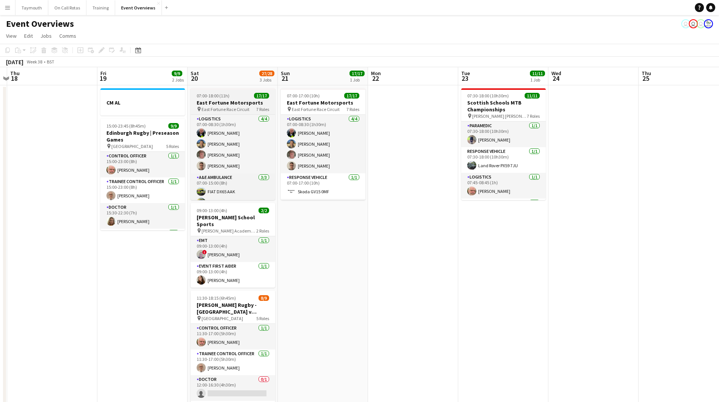
click at [221, 95] on span "07:00-18:00 (11h)" at bounding box center [213, 96] width 33 height 6
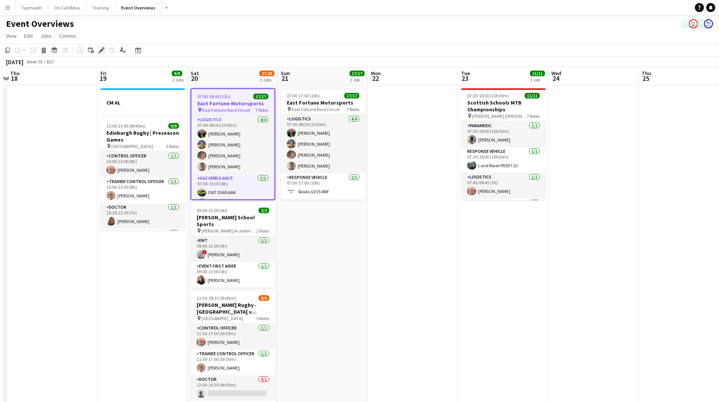
click at [103, 50] on icon at bounding box center [101, 50] width 4 height 4
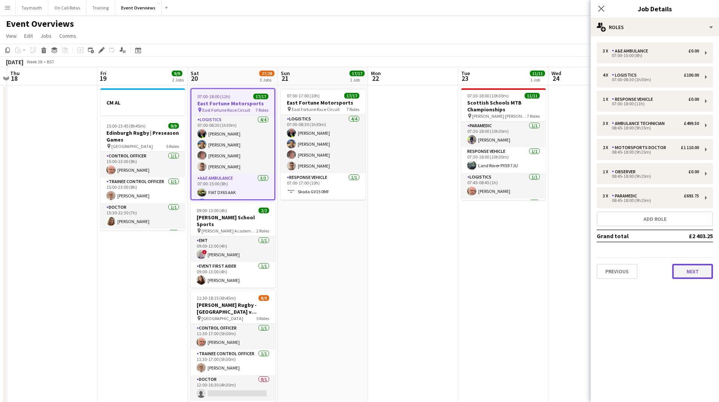
click at [699, 271] on button "Next" at bounding box center [692, 271] width 41 height 15
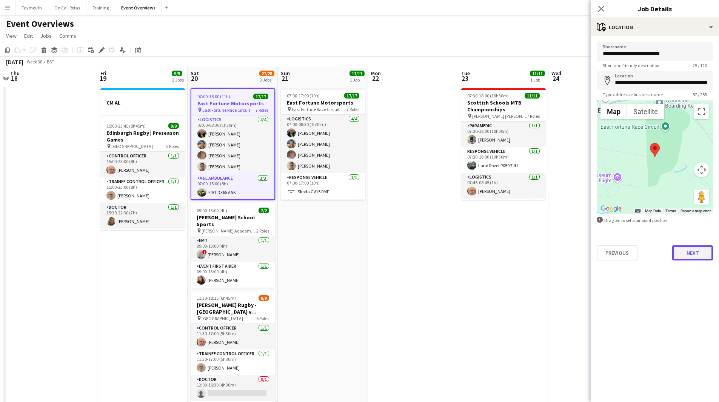
click at [694, 253] on button "Next" at bounding box center [692, 252] width 41 height 15
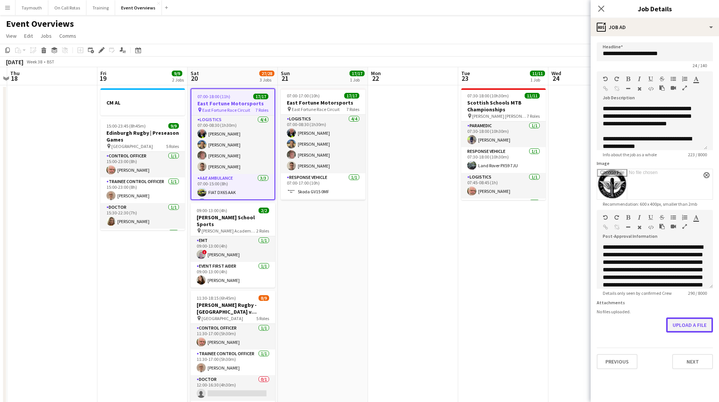
click at [692, 331] on button "Upload a file" at bounding box center [689, 325] width 47 height 15
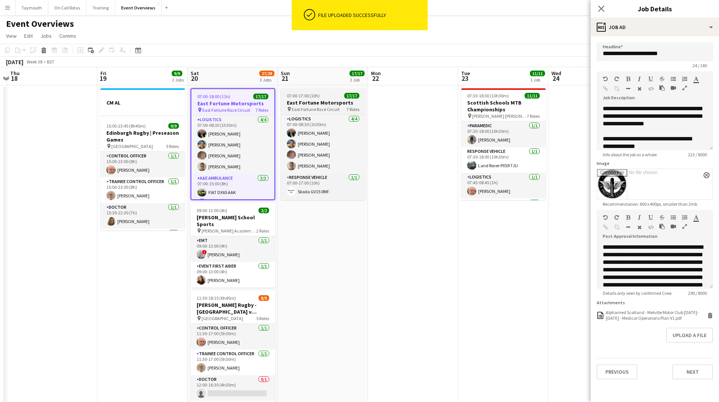
click at [326, 103] on h3 "East Fortune Motorsports" at bounding box center [323, 102] width 85 height 7
type input "**********"
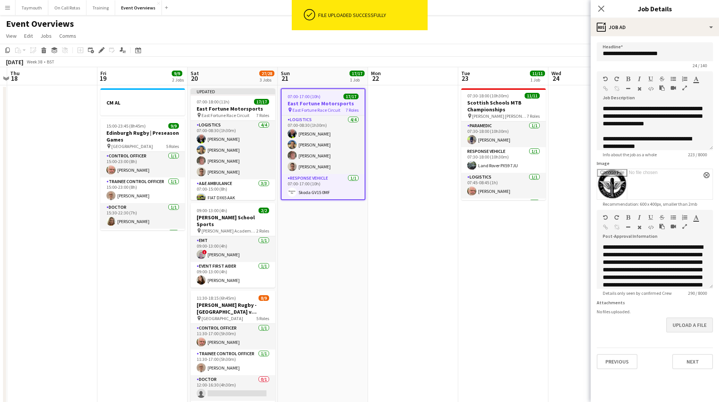
drag, startPoint x: 666, startPoint y: 318, endPoint x: 677, endPoint y: 320, distance: 11.6
click at [670, 319] on div "Upload a file" at bounding box center [655, 325] width 116 height 15
click at [678, 321] on button "Upload a file" at bounding box center [689, 325] width 47 height 15
click at [477, 262] on app-date-cell "07:30-18:00 (10h30m) 11/11 Scottish Schools MTB Championships pin [PERSON_NAME]…" at bounding box center [503, 408] width 90 height 646
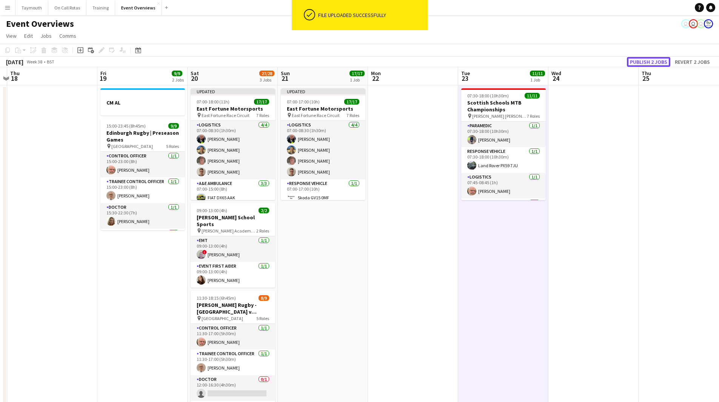
click at [649, 57] on button "Publish 2 jobs" at bounding box center [648, 62] width 43 height 10
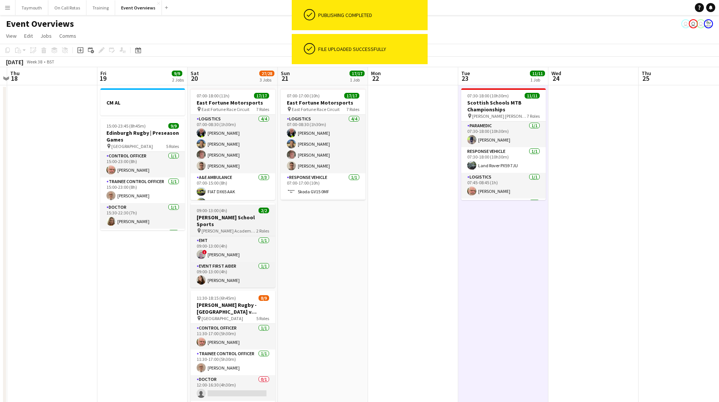
click at [245, 220] on h3 "[PERSON_NAME] School Sports" at bounding box center [233, 221] width 85 height 14
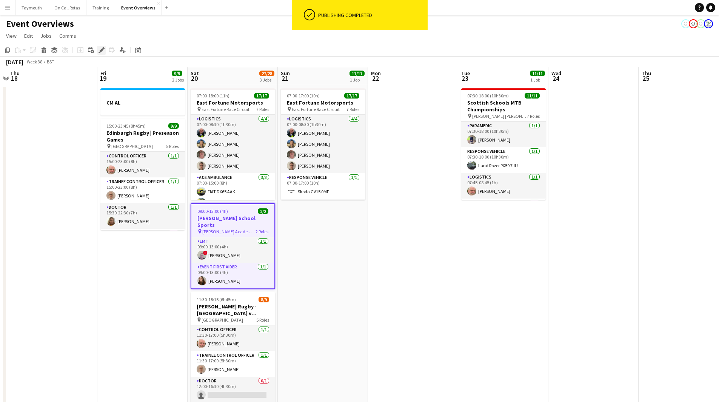
click at [98, 51] on div "Edit" at bounding box center [101, 50] width 9 height 9
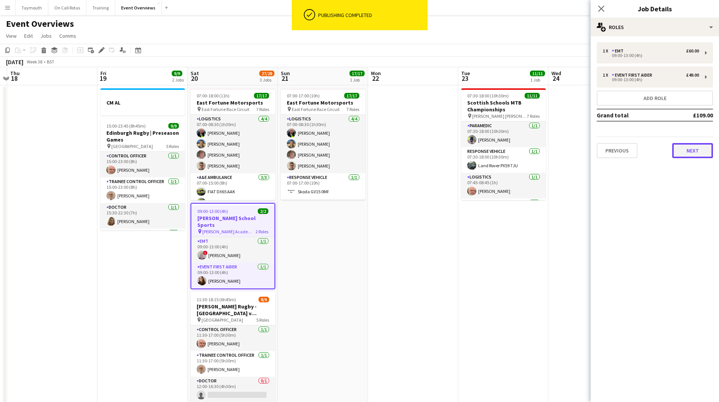
click at [707, 151] on button "Next" at bounding box center [692, 150] width 41 height 15
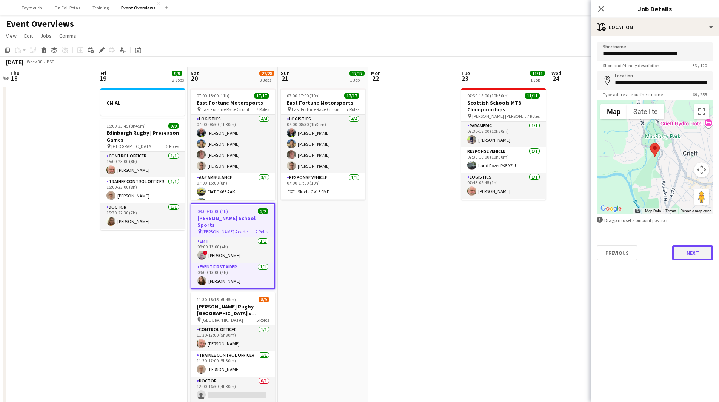
click at [685, 250] on button "Next" at bounding box center [692, 252] width 41 height 15
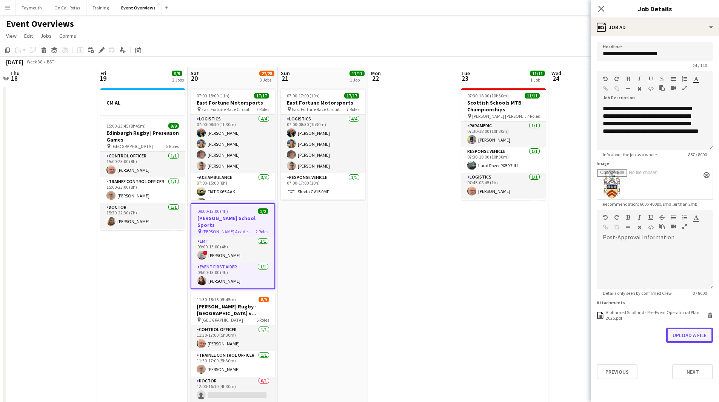
click at [689, 336] on button "Upload a file" at bounding box center [689, 335] width 47 height 15
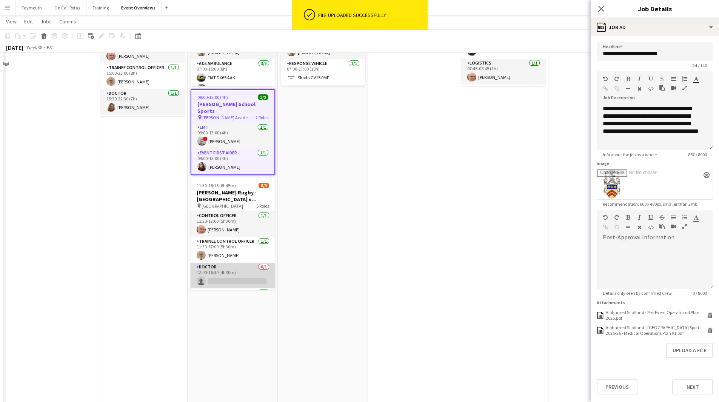
scroll to position [0, 0]
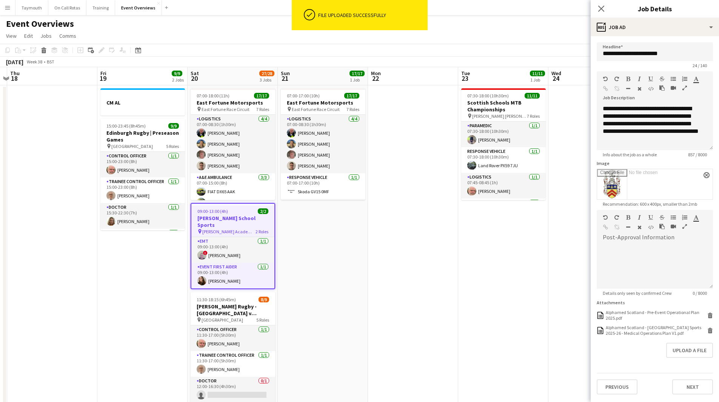
click at [352, 299] on app-date-cell "07:00-17:00 (10h) 17/17 East Fortune Motorsports pin East Fortune Race Circuit …" at bounding box center [323, 408] width 90 height 646
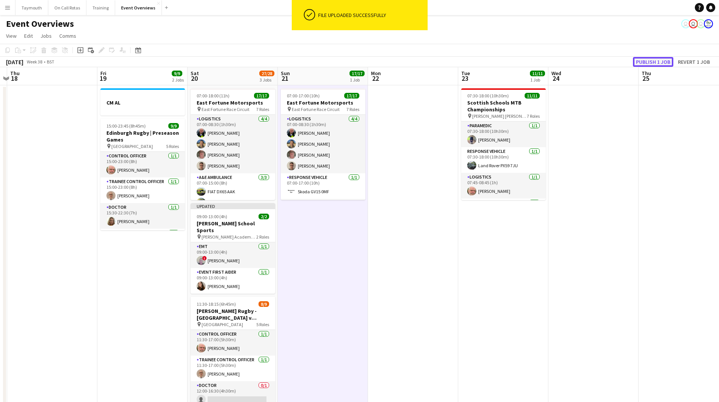
click at [641, 59] on button "Publish 1 job" at bounding box center [653, 62] width 40 height 10
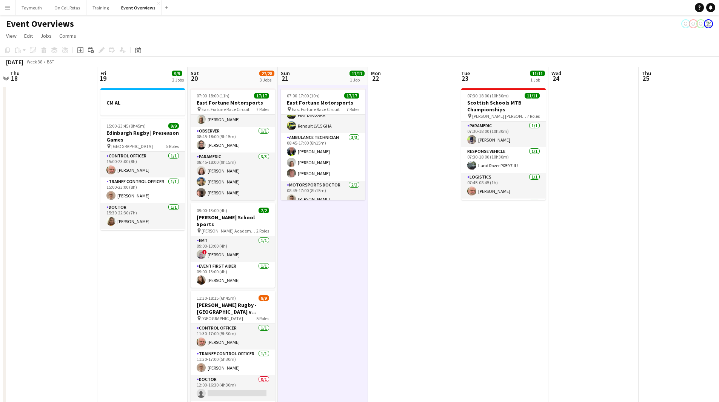
drag, startPoint x: 419, startPoint y: 308, endPoint x: 615, endPoint y: 303, distance: 195.6
click at [614, 303] on app-calendar-viewport "Mon 15 Tue 16 Wed 17 Thu 18 Fri 19 9/9 2 Jobs Sat 20 27/28 3 Jobs Sun 21 17/17 …" at bounding box center [359, 399] width 719 height 665
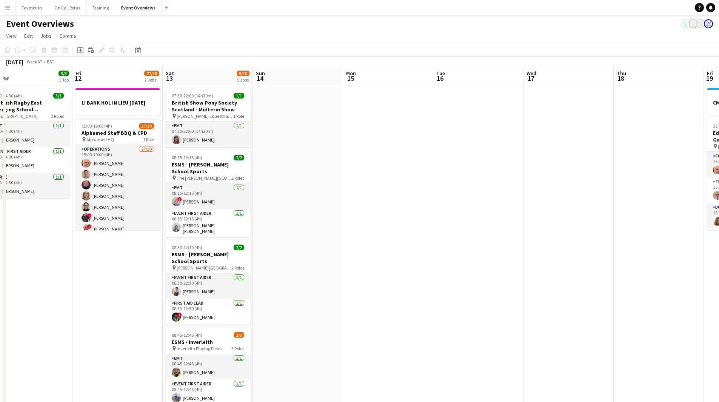
drag, startPoint x: 595, startPoint y: 308, endPoint x: 618, endPoint y: 308, distance: 23.0
click at [618, 308] on app-calendar-viewport "Tue 9 4/4 2 Jobs Wed 10 3/3 1 Job Thu 11 3/3 1 Job Fri 12 27/30 2 Jobs Sat 13 9…" at bounding box center [359, 399] width 719 height 665
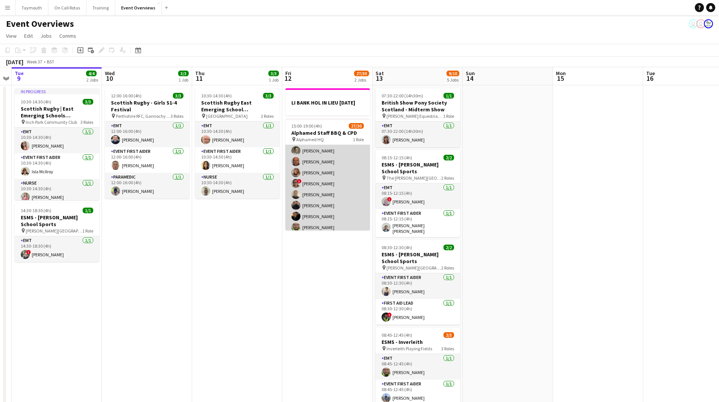
click at [329, 200] on app-card-role "Operations 27/30 15:00-19:00 (4h) [PERSON_NAME] [PERSON_NAME] [PERSON_NAME] [PE…" at bounding box center [327, 206] width 85 height 348
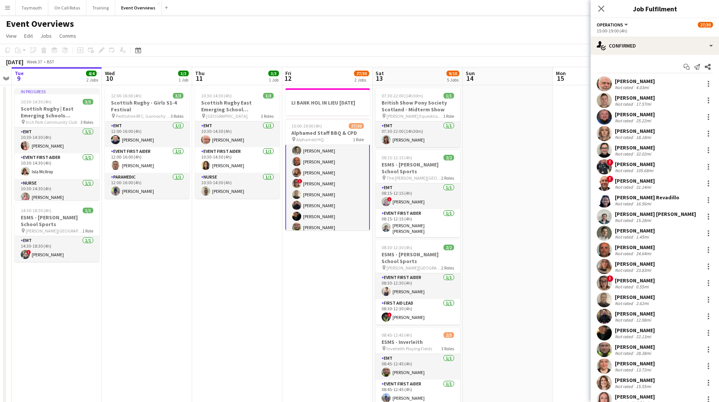
click at [328, 189] on app-card-role "Operations 27/30 15:00-19:00 (4h) [PERSON_NAME] [PERSON_NAME] [PERSON_NAME] [PE…" at bounding box center [327, 205] width 85 height 349
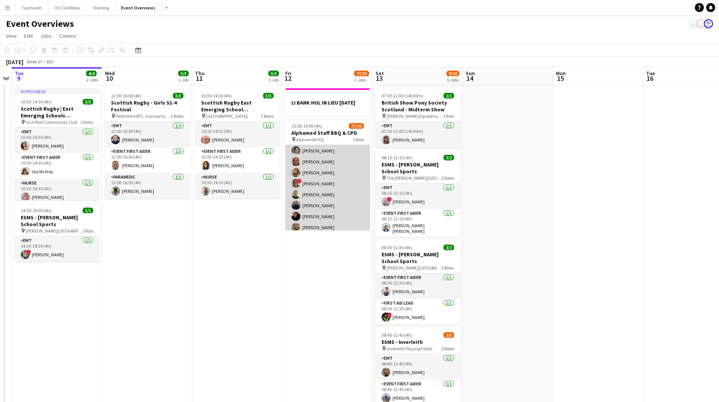
click at [328, 189] on app-card-role "Operations 27/30 15:00-19:00 (4h) [PERSON_NAME] [PERSON_NAME] [PERSON_NAME] [PE…" at bounding box center [327, 206] width 85 height 348
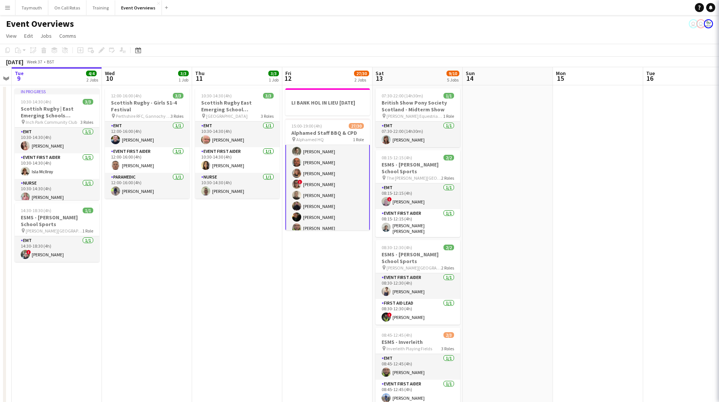
scroll to position [114, 0]
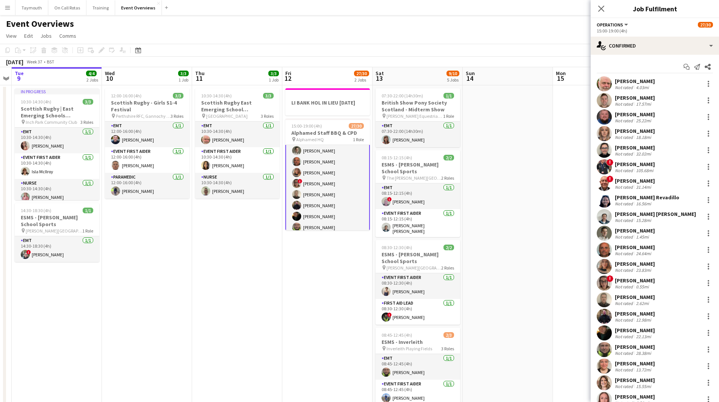
click at [634, 284] on div "Not rated" at bounding box center [625, 287] width 20 height 6
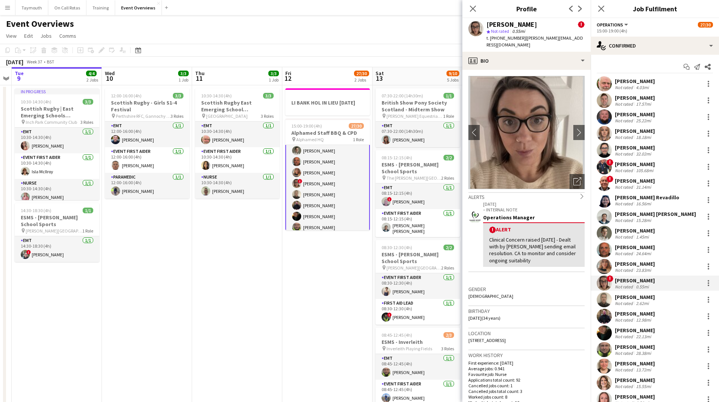
click at [7, 11] on button "Menu" at bounding box center [7, 7] width 15 height 15
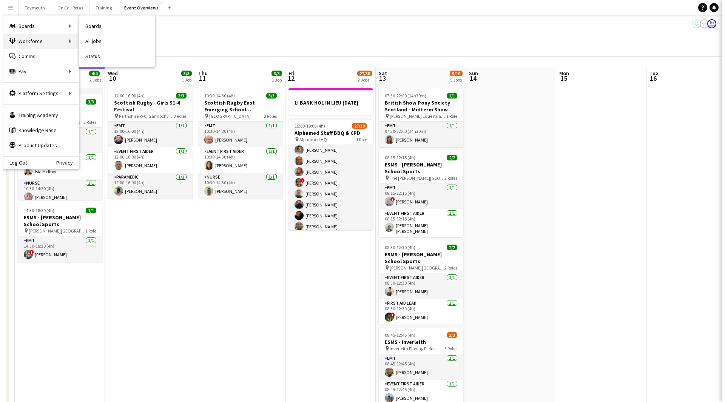
scroll to position [113, 0]
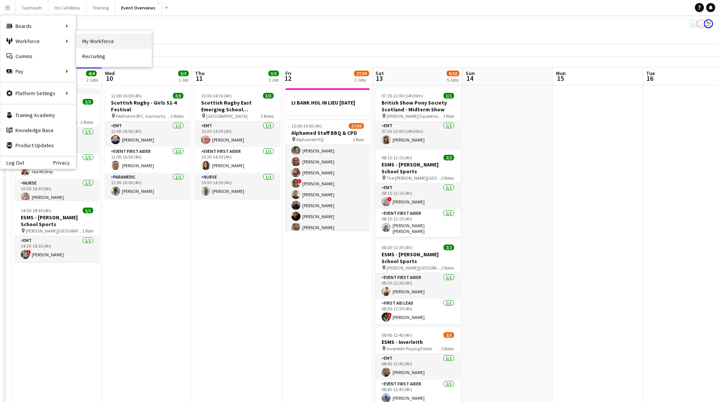
click at [109, 44] on link "My Workforce" at bounding box center [114, 41] width 76 height 15
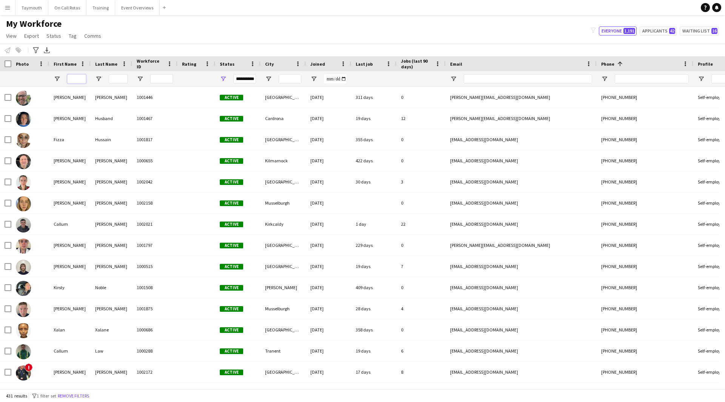
click at [81, 79] on input "First Name Filter Input" at bounding box center [76, 78] width 19 height 9
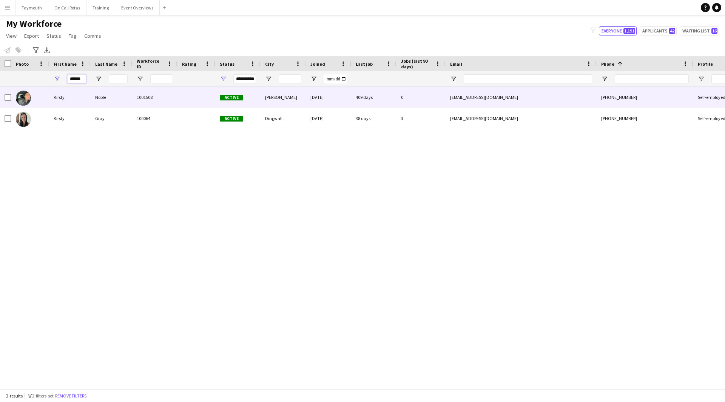
type input "******"
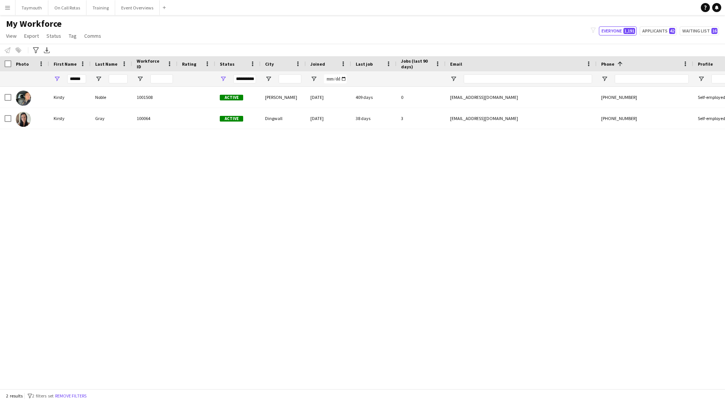
click at [112, 133] on div "[PERSON_NAME] 1001508 Active [PERSON_NAME] [DATE] 409 days 0 [EMAIL_ADDRESS][DO…" at bounding box center [362, 235] width 725 height 296
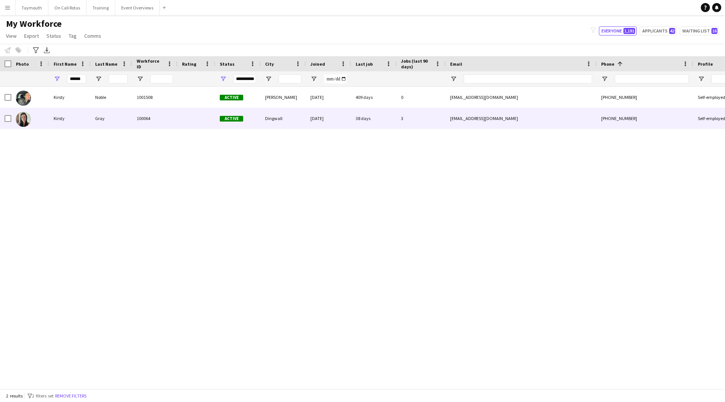
click at [125, 122] on div "Gray" at bounding box center [112, 118] width 42 height 21
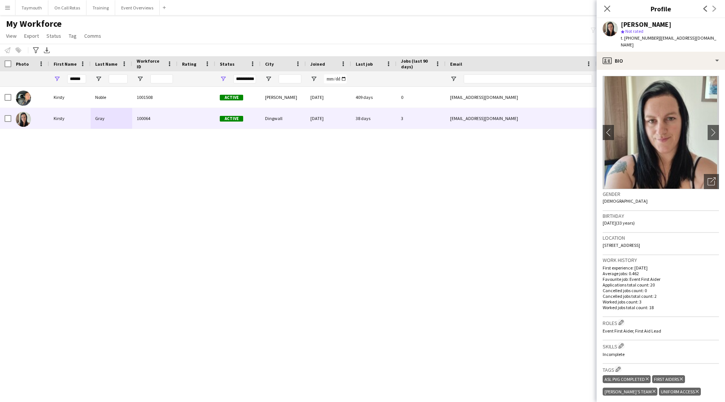
drag, startPoint x: 722, startPoint y: 35, endPoint x: 657, endPoint y: 37, distance: 65.7
click at [657, 37] on app-profile-header "[PERSON_NAME] star Not rated t. [PHONE_NUMBER] | [EMAIL_ADDRESS][DOMAIN_NAME]" at bounding box center [661, 35] width 128 height 34
copy span "[EMAIL_ADDRESS][DOMAIN_NAME]"
click at [708, 128] on app-icon "chevron-right" at bounding box center [714, 132] width 12 height 8
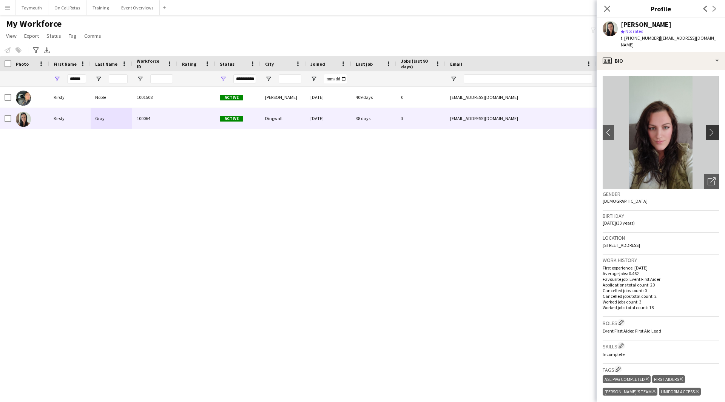
click at [708, 128] on app-icon "chevron-right" at bounding box center [714, 132] width 12 height 8
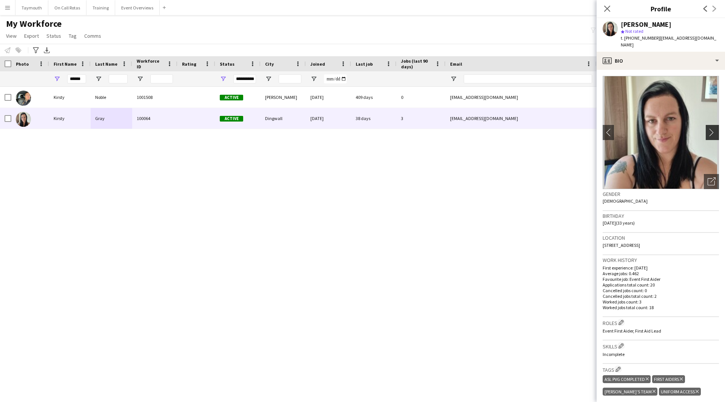
click at [708, 128] on app-icon "chevron-right" at bounding box center [714, 132] width 12 height 8
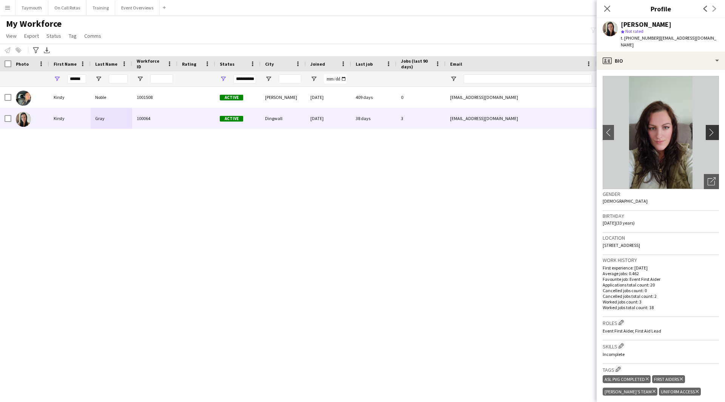
click at [708, 128] on app-icon "chevron-right" at bounding box center [714, 132] width 12 height 8
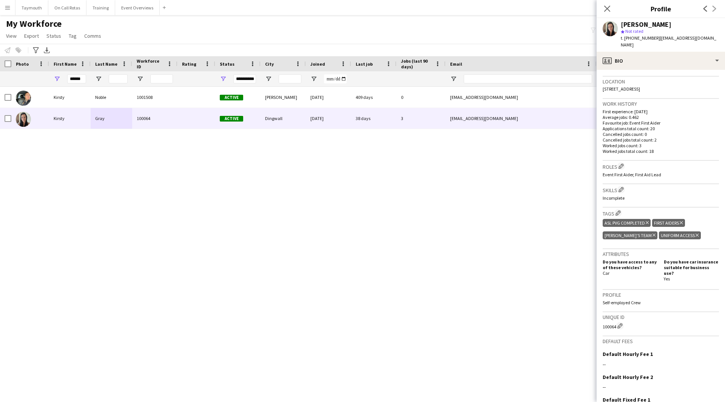
scroll to position [211, 0]
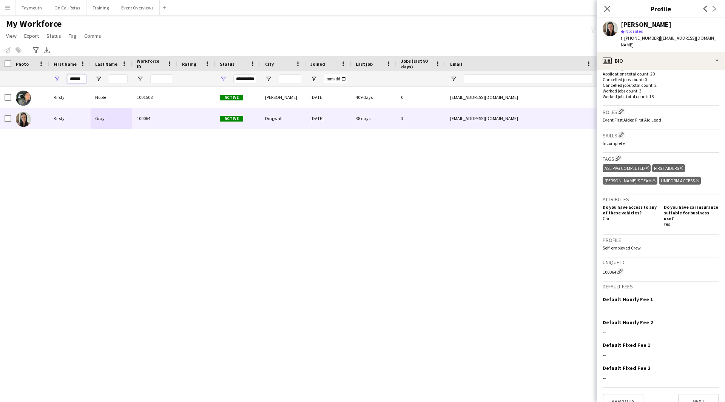
drag, startPoint x: 85, startPoint y: 80, endPoint x: -77, endPoint y: 74, distance: 161.7
click at [0, 74] on html "Menu Boards Boards Boards All jobs Status Workforce Workforce My Workforce Recr…" at bounding box center [362, 201] width 725 height 402
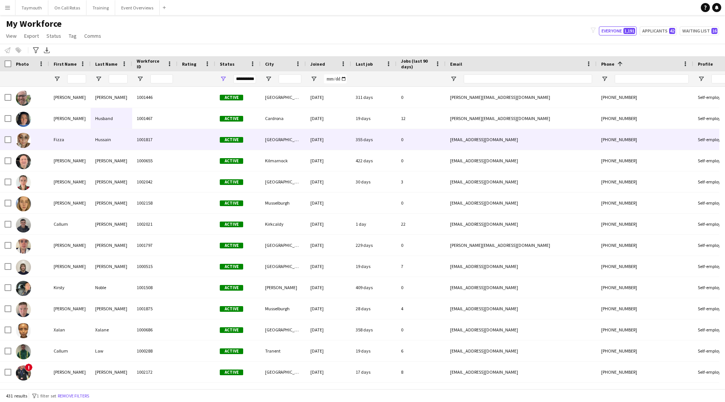
click at [75, 145] on div "Fizza" at bounding box center [70, 139] width 42 height 21
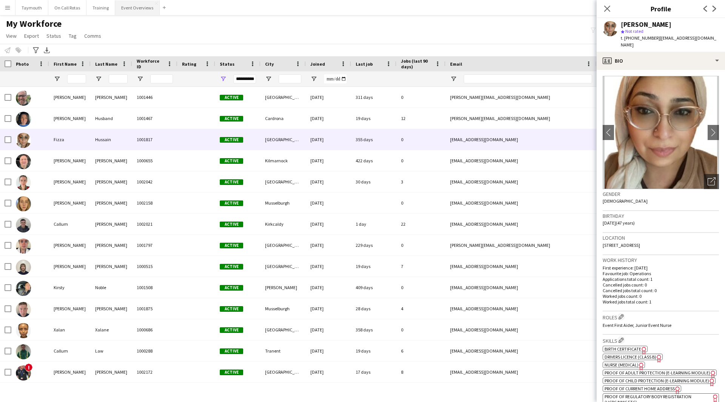
click at [124, 8] on button "Event Overviews Close" at bounding box center [137, 7] width 45 height 15
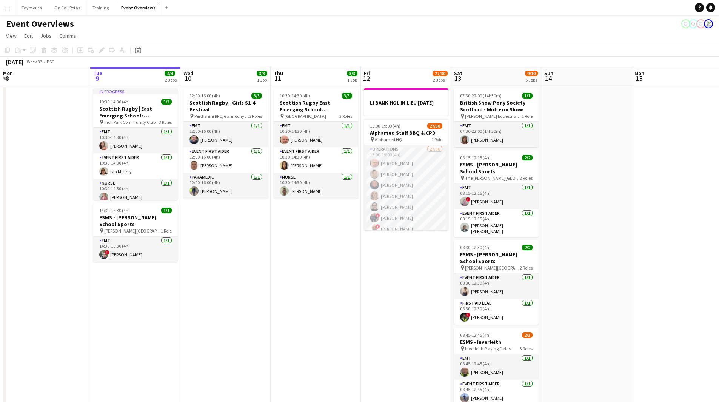
click at [291, 245] on app-date-cell "10:30-14:30 (4h) 3/3 Scottish Rugby East Emerging School Championships | [GEOGR…" at bounding box center [316, 408] width 90 height 646
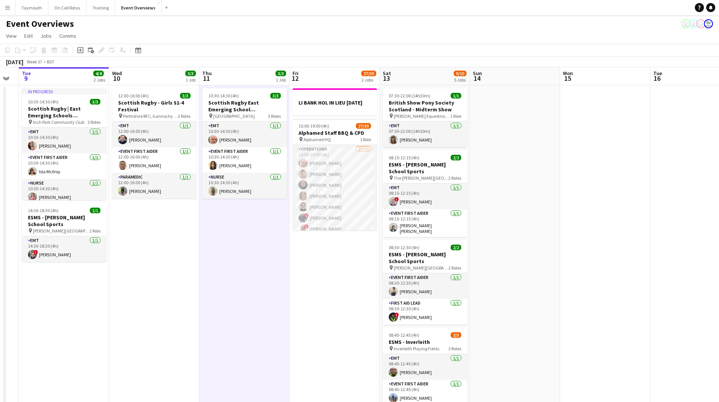
drag, startPoint x: 325, startPoint y: 247, endPoint x: 234, endPoint y: 251, distance: 90.7
click at [234, 251] on app-calendar-viewport "Sat 6 22/27 7 Jobs Sun 7 18/18 3 Jobs Mon 8 Tue 9 4/4 2 Jobs Wed 10 3/3 1 Job T…" at bounding box center [359, 399] width 719 height 665
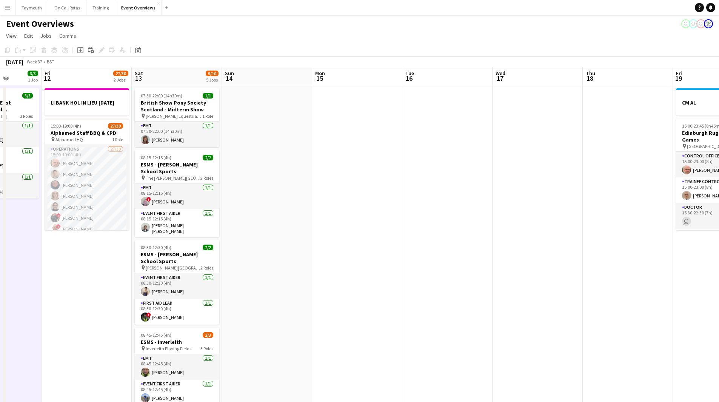
drag, startPoint x: 231, startPoint y: 264, endPoint x: 102, endPoint y: 257, distance: 128.9
click at [82, 259] on app-calendar-viewport "Mon 8 Tue 9 4/4 2 Jobs Wed 10 3/3 1 Job Thu 11 3/3 1 Job Fri 12 27/30 2 Jobs Sa…" at bounding box center [359, 399] width 719 height 665
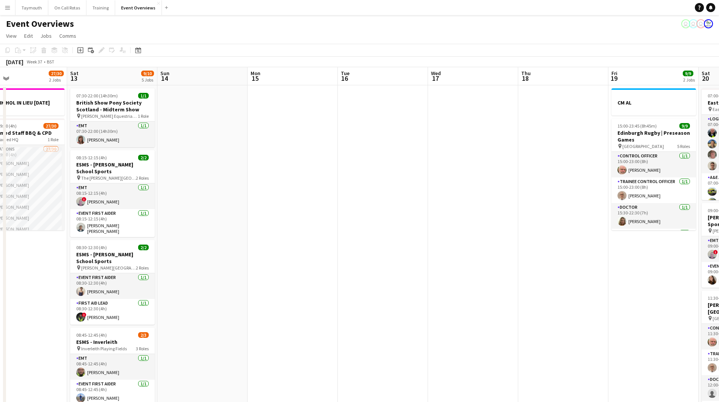
drag, startPoint x: 389, startPoint y: 257, endPoint x: 127, endPoint y: 240, distance: 262.2
click at [127, 240] on app-calendar-viewport "Tue 9 4/4 2 Jobs Wed 10 3/3 1 Job Thu 11 3/3 1 Job Fri 12 27/30 2 Jobs Sat 13 9…" at bounding box center [359, 399] width 719 height 665
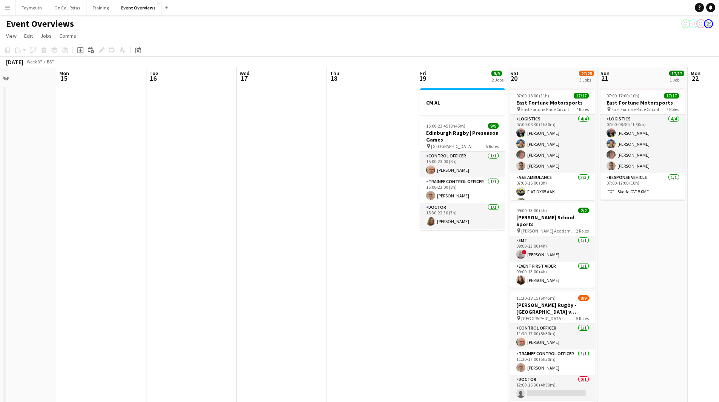
scroll to position [0, 215]
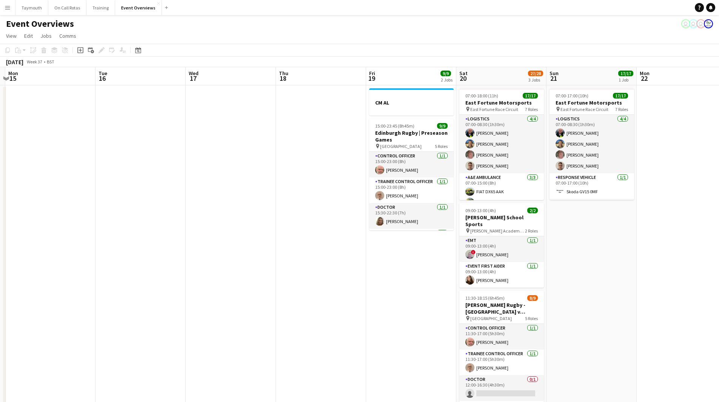
drag, startPoint x: 306, startPoint y: 235, endPoint x: 123, endPoint y: 235, distance: 182.7
click at [165, 235] on app-calendar-viewport "Fri 12 27/30 2 Jobs Sat 13 9/10 5 Jobs Sun 14 Mon 15 Tue 16 Wed 17 Thu 18 Fri 1…" at bounding box center [359, 399] width 719 height 665
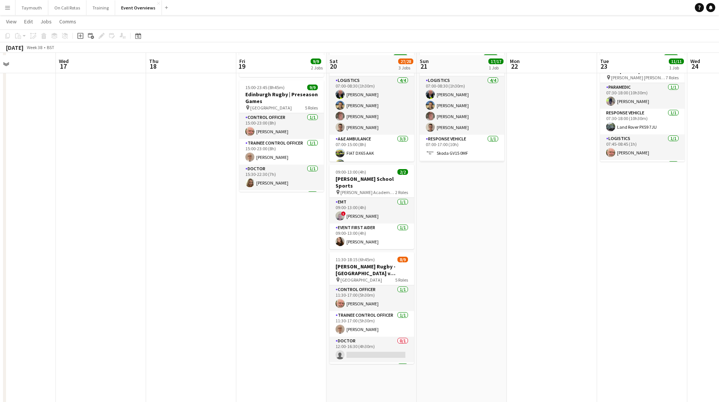
scroll to position [76, 0]
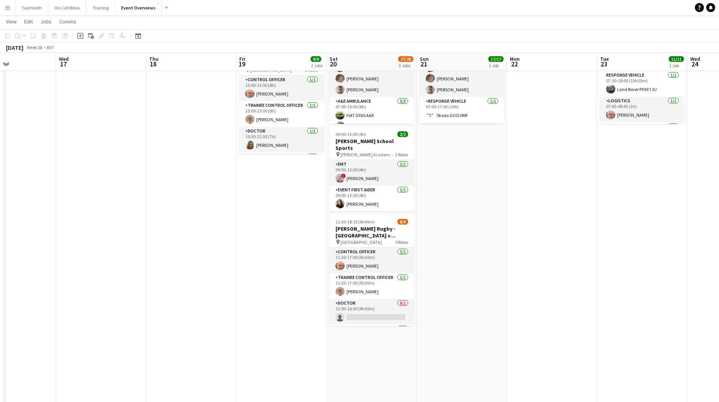
drag, startPoint x: 230, startPoint y: 302, endPoint x: 620, endPoint y: 296, distance: 390.4
click at [620, 296] on app-calendar-viewport "Sun 14 Mon 15 Tue 16 Wed 17 Thu 18 Fri 19 9/9 2 Jobs Sat 20 27/28 3 Jobs Sun 21…" at bounding box center [359, 305] width 719 height 702
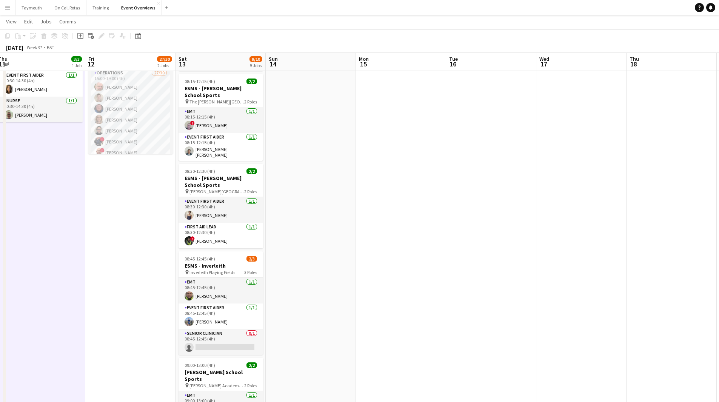
drag, startPoint x: 559, startPoint y: 297, endPoint x: 578, endPoint y: 297, distance: 19.3
click at [577, 297] on app-calendar-viewport "Tue 9 4/4 2 Jobs Wed 10 3/3 1 Job Thu 11 3/3 1 Job Fri 12 27/30 2 Jobs Sat 13 9…" at bounding box center [359, 305] width 719 height 702
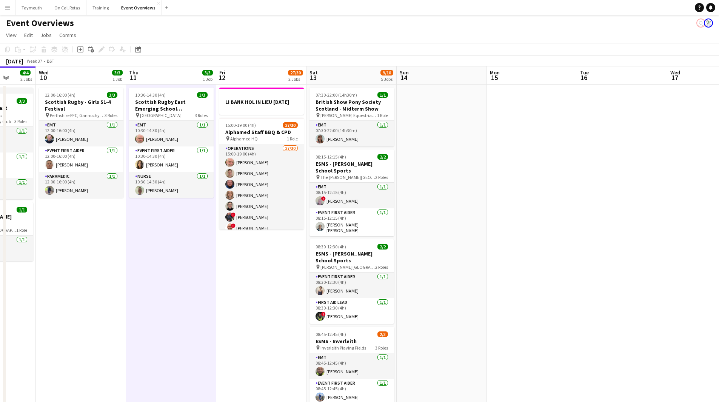
scroll to position [0, 0]
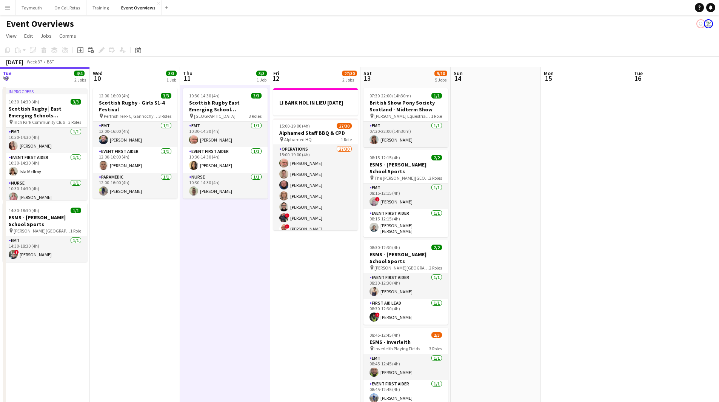
drag, startPoint x: 500, startPoint y: 252, endPoint x: 98, endPoint y: 299, distance: 404.8
click at [67, 300] on app-calendar-viewport "Sun 7 18/18 3 Jobs Mon 8 Tue 9 4/4 2 Jobs Wed 10 3/3 1 Job Thu 11 3/3 1 Job Fri…" at bounding box center [359, 399] width 719 height 665
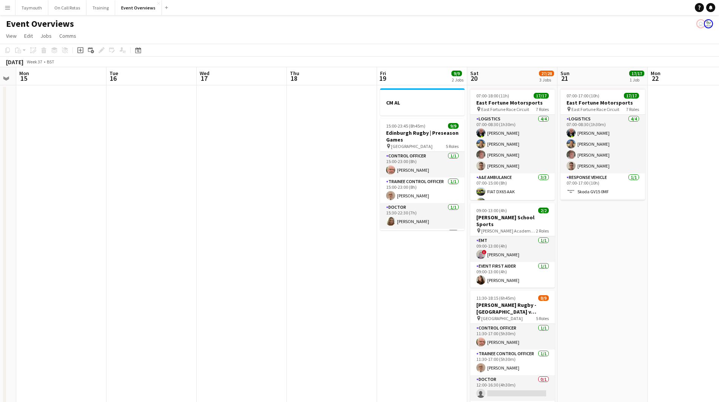
drag, startPoint x: 367, startPoint y: 283, endPoint x: 40, endPoint y: 305, distance: 327.7
click at [46, 307] on app-calendar-viewport "Fri 12 27/30 2 Jobs Sat 13 9/10 5 Jobs Sun 14 Mon 15 Tue 16 Wed 17 Thu 18 Fri 1…" at bounding box center [359, 399] width 719 height 665
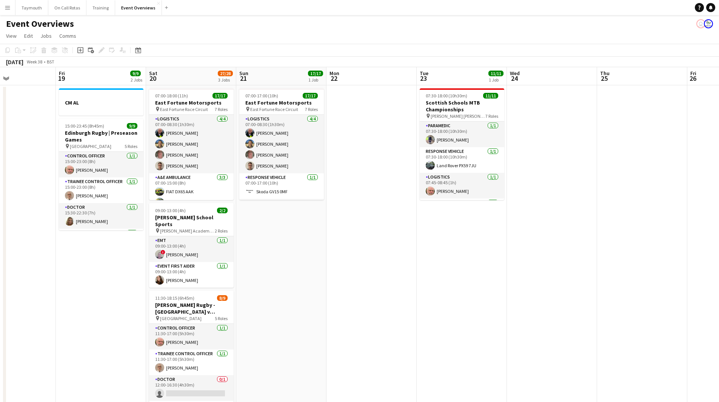
drag, startPoint x: 441, startPoint y: 287, endPoint x: 77, endPoint y: 320, distance: 366.2
click at [43, 321] on app-calendar-viewport "Mon 15 Tue 16 Wed 17 Thu 18 Fri 19 9/9 2 Jobs Sat 20 27/28 3 Jobs Sun 21 17/17 …" at bounding box center [359, 399] width 719 height 665
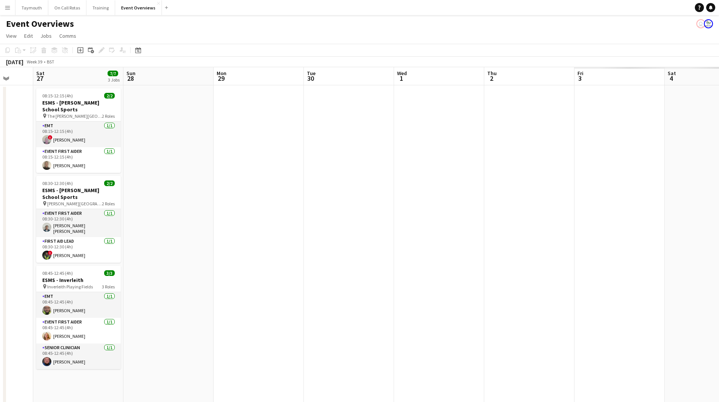
drag, startPoint x: 322, startPoint y: 313, endPoint x: 4, endPoint y: 316, distance: 318.3
click at [23, 316] on app-calendar-viewport "Tue 23 11/11 1 Job Wed 24 Thu 25 Fri 26 Sat 27 7/7 3 Jobs Sun 28 Mon 29 Tue 30 …" at bounding box center [359, 399] width 719 height 665
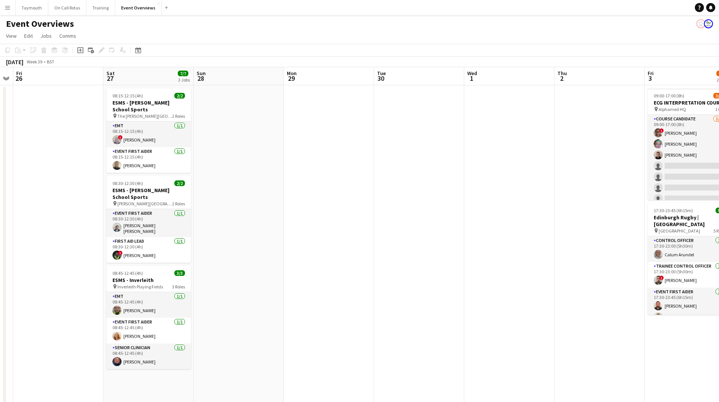
click at [164, 313] on app-calendar-viewport "Tue 23 11/11 1 Job Wed 24 Thu 25 Fri 26 Sat 27 7/7 3 Jobs Sun 28 Mon 29 Tue 30 …" at bounding box center [359, 399] width 719 height 665
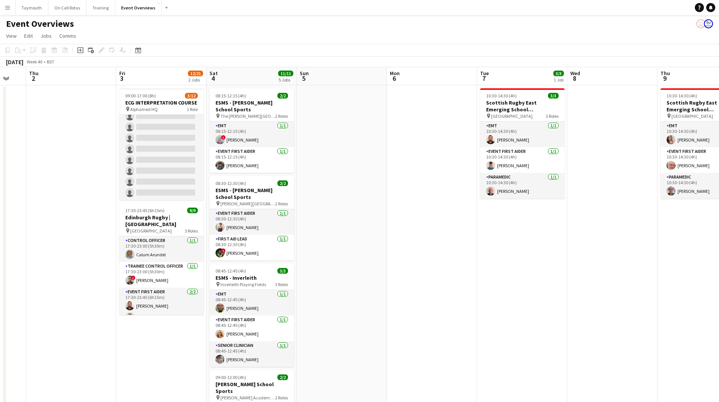
drag, startPoint x: 598, startPoint y: 287, endPoint x: -95, endPoint y: 302, distance: 692.6
click at [0, 302] on html "Menu Boards Boards Boards All jobs Status Workforce Workforce My Workforce Recr…" at bounding box center [359, 366] width 719 height 732
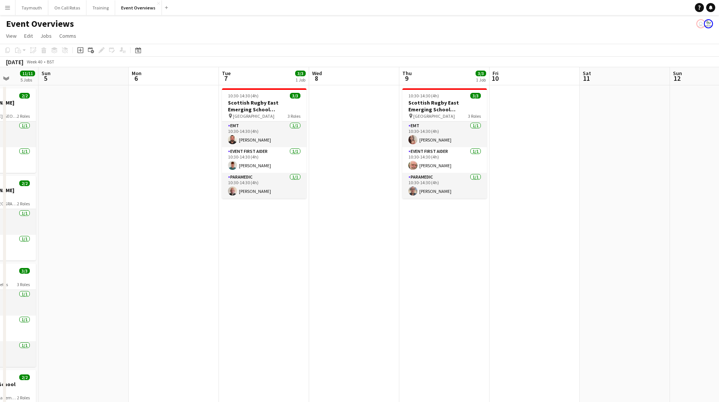
drag, startPoint x: 305, startPoint y: 284, endPoint x: -58, endPoint y: 287, distance: 363.2
click at [0, 287] on html "Menu Boards Boards Boards All jobs Status Workforce Workforce My Workforce Recr…" at bounding box center [359, 366] width 719 height 732
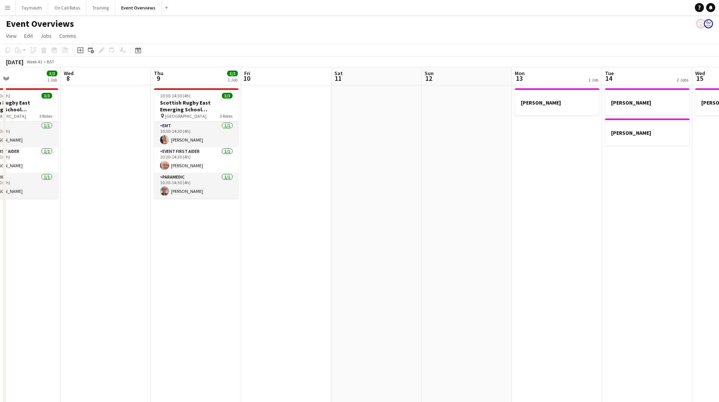
drag, startPoint x: 282, startPoint y: 285, endPoint x: 137, endPoint y: 287, distance: 144.6
click at [137, 287] on app-calendar-viewport "Sun 5 Mon 6 Tue 7 3/3 1 Job Wed 8 Thu 9 3/3 1 Job Fri 10 Sat 11 Sun 12 Mon 13 1…" at bounding box center [359, 399] width 719 height 665
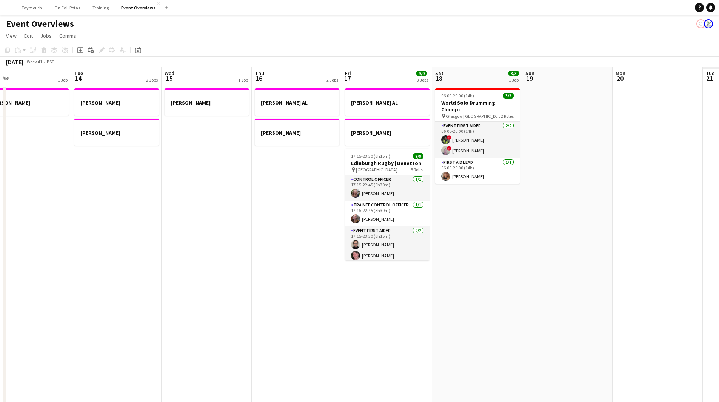
drag, startPoint x: 483, startPoint y: 256, endPoint x: 101, endPoint y: 306, distance: 384.9
click at [103, 306] on app-calendar-viewport "Fri 10 Sat 11 Sun 12 Mon 13 1 Job Tue 14 2 Jobs Wed 15 1 Job Thu 16 2 Jobs Fri …" at bounding box center [359, 399] width 719 height 665
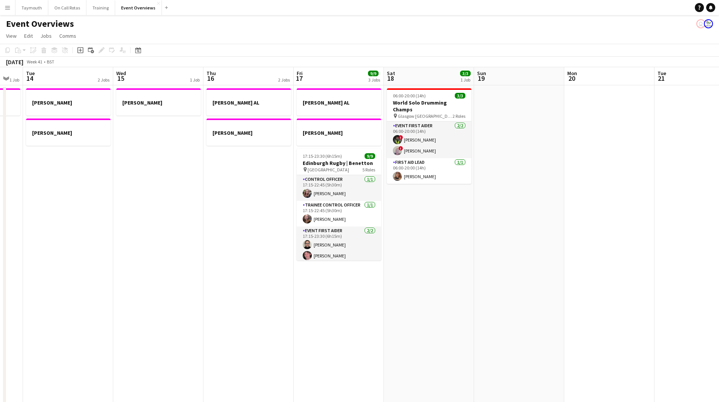
click at [104, 308] on app-calendar-viewport "Sat 11 Sun 12 Mon 13 1 Job Tue 14 2 Jobs Wed 15 1 Job Thu 16 2 Jobs Fri 17 9/9 …" at bounding box center [359, 399] width 719 height 665
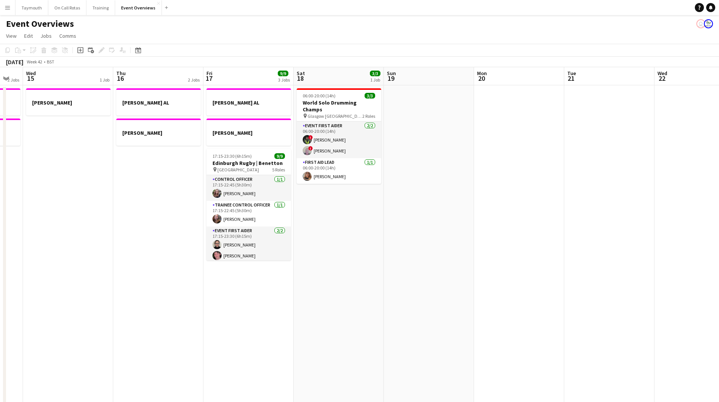
scroll to position [0, 286]
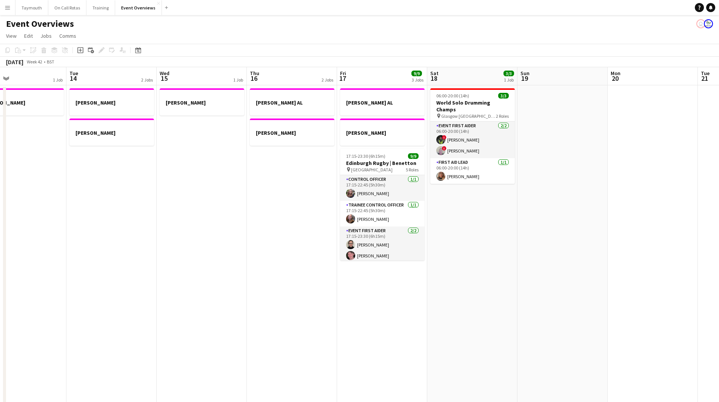
drag, startPoint x: 550, startPoint y: 266, endPoint x: 605, endPoint y: 255, distance: 56.6
click at [589, 259] on app-calendar-viewport "Sun 12 Mon 13 1 Job Tue 14 2 Jobs Wed 15 1 Job Thu 16 2 Jobs Fri 17 9/9 3 Jobs …" at bounding box center [359, 399] width 719 height 665
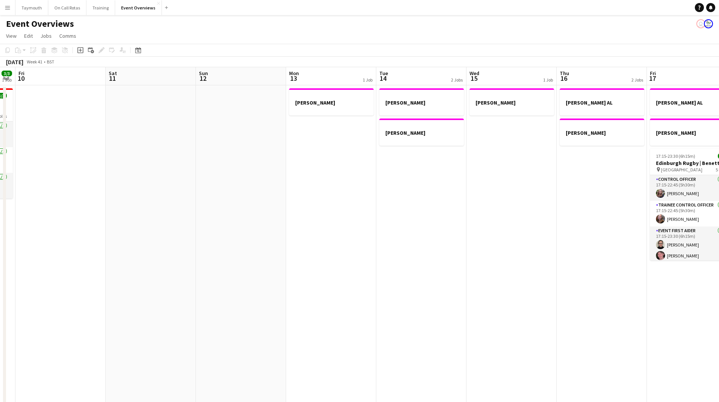
click at [580, 233] on app-calendar-viewport "Tue 7 3/3 1 Job Wed 8 Thu 9 3/3 1 Job Fri 10 Sat 11 Sun 12 Mon 13 1 Job Tue 14 …" at bounding box center [359, 399] width 719 height 665
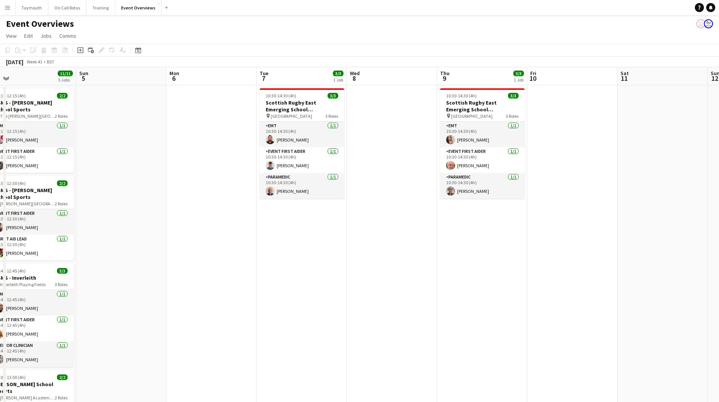
drag, startPoint x: 95, startPoint y: 285, endPoint x: 563, endPoint y: 305, distance: 468.2
click at [563, 305] on app-calendar-viewport "Thu 2 Fri 3 12/21 2 Jobs Sat 4 11/11 5 Jobs Sun 5 Mon 6 Tue 7 3/3 1 Job Wed 8 T…" at bounding box center [359, 399] width 719 height 665
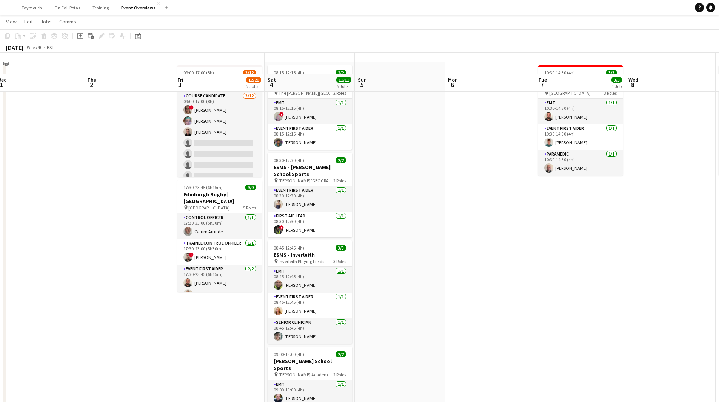
scroll to position [0, 0]
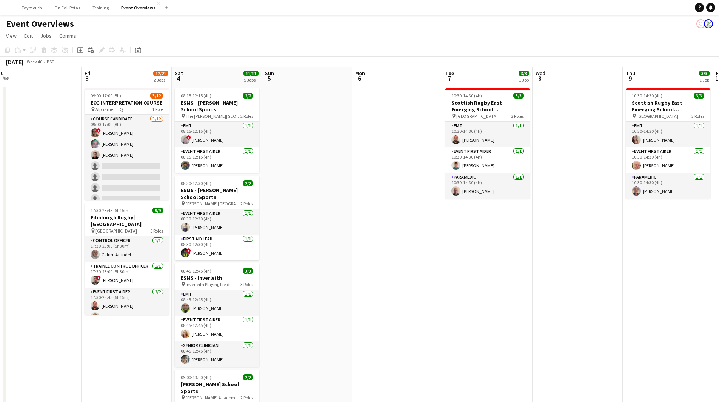
drag, startPoint x: 580, startPoint y: 327, endPoint x: 166, endPoint y: 347, distance: 414.7
click at [165, 347] on app-calendar-viewport "Mon 29 Tue 30 Wed 1 Thu 2 Fri 3 12/21 2 Jobs Sat 4 11/11 5 Jobs Sun 5 Mon 6 Tue…" at bounding box center [359, 399] width 719 height 665
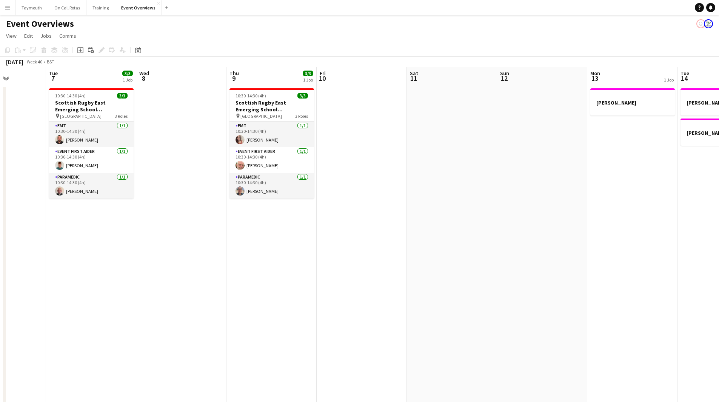
drag, startPoint x: 383, startPoint y: 335, endPoint x: 408, endPoint y: 341, distance: 25.6
click at [128, 330] on app-calendar-viewport "Fri 3 12/21 2 Jobs Sat 4 11/11 5 Jobs Sun 5 Mon 6 Tue 7 3/3 1 Job Wed 8 Thu 9 3…" at bounding box center [359, 399] width 719 height 665
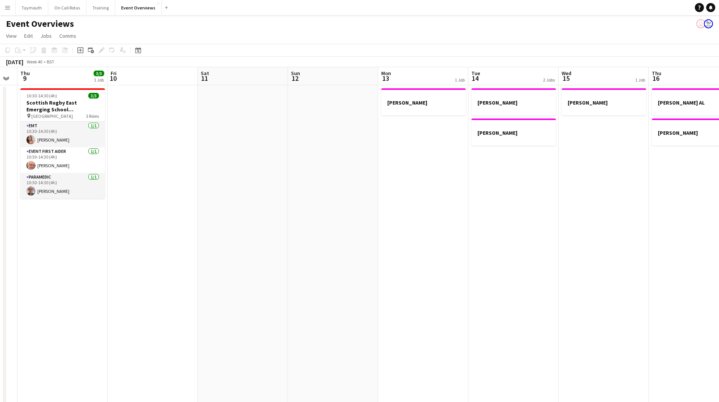
drag, startPoint x: 253, startPoint y: 347, endPoint x: 197, endPoint y: 333, distance: 57.2
click at [162, 339] on app-calendar-viewport "Mon 6 Tue 7 3/3 1 Job Wed 8 Thu 9 3/3 1 Job Fri 10 Sat 11 Sun 12 Mon 13 1 Job T…" at bounding box center [359, 399] width 719 height 665
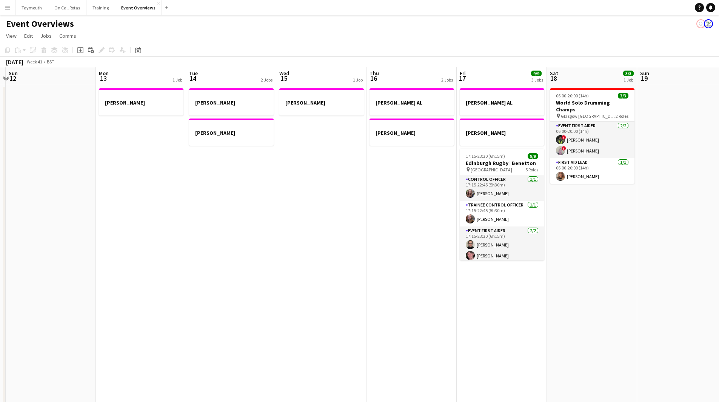
drag, startPoint x: 392, startPoint y: 333, endPoint x: 358, endPoint y: 328, distance: 34.8
click at [194, 330] on app-calendar-viewport "Thu 9 3/3 1 Job Fri 10 Sat 11 Sun 12 Mon 13 1 Job Tue 14 2 Jobs Wed 15 1 Job Th…" at bounding box center [359, 399] width 719 height 665
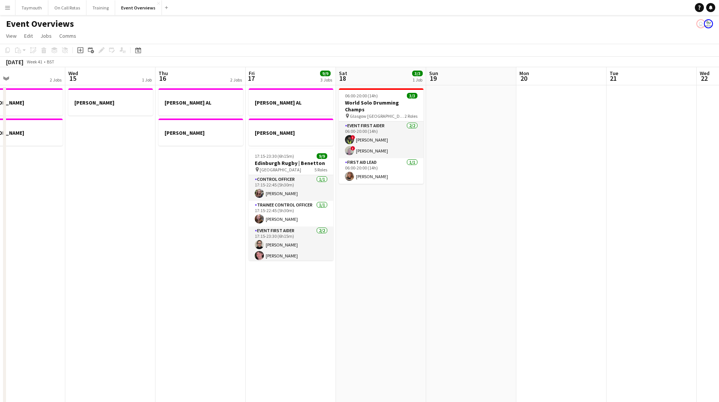
click at [233, 335] on app-calendar-viewport "Sat 11 Sun 12 Mon 13 1 Job Tue 14 2 Jobs Wed 15 1 Job Thu 16 2 Jobs Fri 17 9/9 …" at bounding box center [359, 399] width 719 height 665
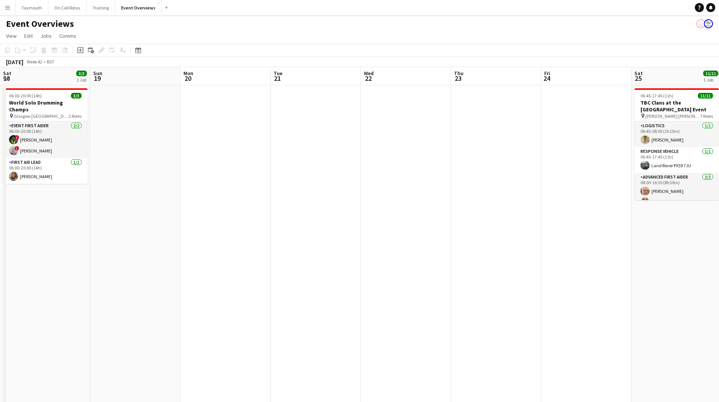
drag, startPoint x: 323, startPoint y: 343, endPoint x: 242, endPoint y: 333, distance: 81.4
click at [242, 333] on app-calendar-viewport "Wed 15 1 Job Thu 16 2 Jobs Fri 17 9/9 3 Jobs Sat 18 3/3 1 Job Sun 19 Mon 20 Tue…" at bounding box center [359, 399] width 719 height 665
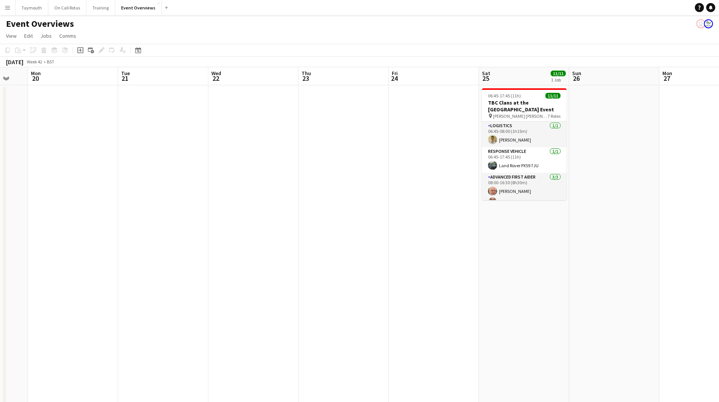
click at [301, 331] on app-calendar-viewport "Fri 17 9/9 3 Jobs Sat 18 3/3 1 Job Sun 19 Mon 20 Tue 21 Wed 22 Thu 23 Fri 24 Sa…" at bounding box center [359, 399] width 719 height 665
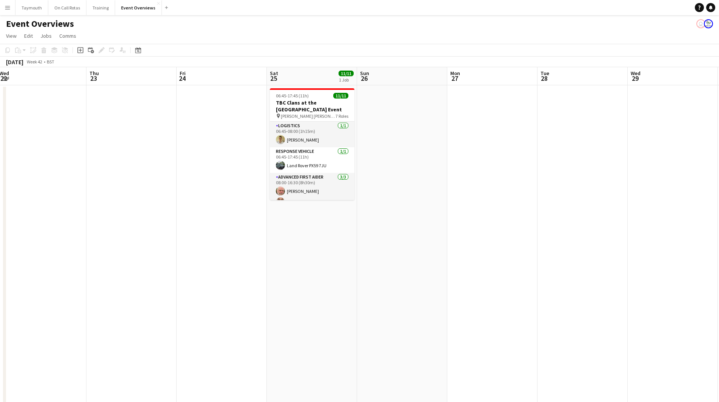
drag, startPoint x: 518, startPoint y: 332, endPoint x: 367, endPoint y: 312, distance: 151.5
click at [296, 318] on app-calendar-viewport "Sun 19 Mon 20 Tue 21 Wed 22 Thu 23 Fri 24 Sat 25 11/11 1 Job Sun 26 Mon 27 Tue …" at bounding box center [359, 399] width 719 height 665
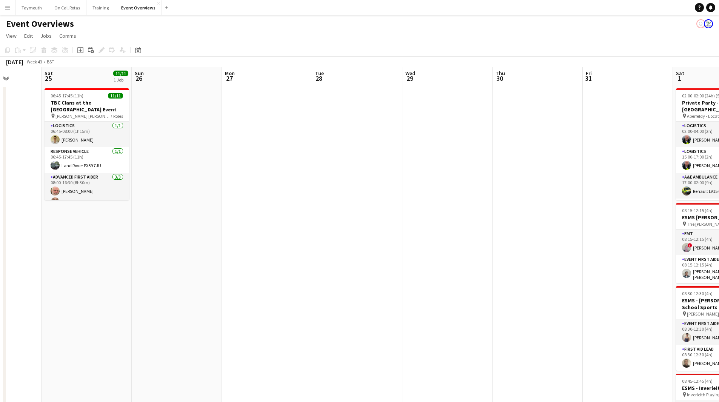
drag, startPoint x: 281, startPoint y: 313, endPoint x: 199, endPoint y: 299, distance: 82.4
click at [201, 299] on app-calendar-viewport "Wed 22 Thu 23 Fri 24 Sat 25 11/11 1 Job Sun 26 Mon 27 Tue 28 Wed 29 Thu 30 Fri …" at bounding box center [359, 399] width 719 height 665
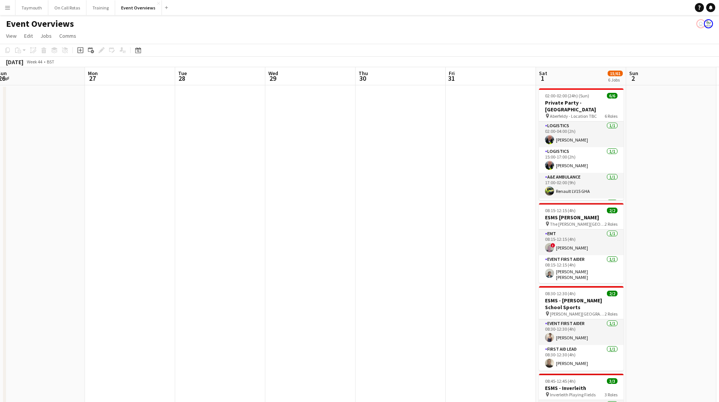
scroll to position [0, 193]
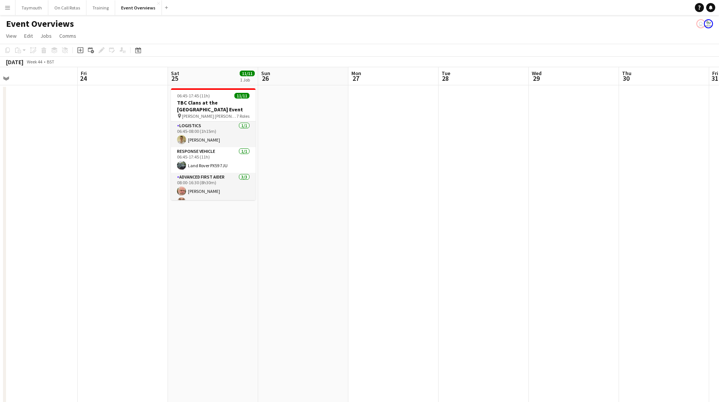
drag, startPoint x: 254, startPoint y: 300, endPoint x: 724, endPoint y: 291, distance: 469.8
click at [719, 291] on html "Menu Boards Boards Boards All jobs Status Workforce Workforce My Workforce Recr…" at bounding box center [359, 366] width 719 height 732
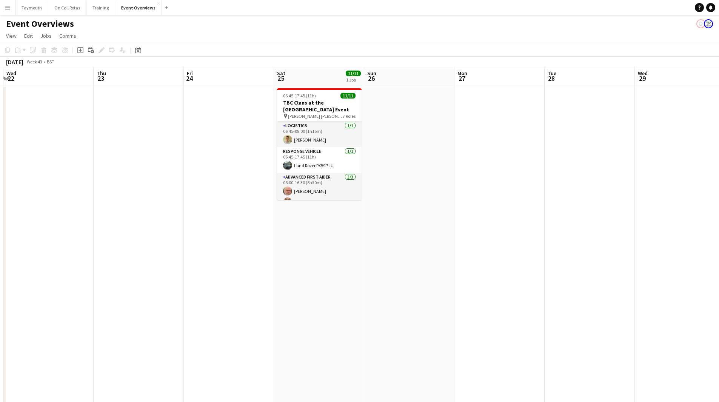
drag, startPoint x: 487, startPoint y: 290, endPoint x: 345, endPoint y: 319, distance: 145.4
click at [345, 319] on app-calendar-viewport "Sun 19 Mon 20 Tue 21 Wed 22 Thu 23 Fri 24 Sat 25 11/11 1 Job Sun 26 Mon 27 Tue …" at bounding box center [359, 399] width 719 height 665
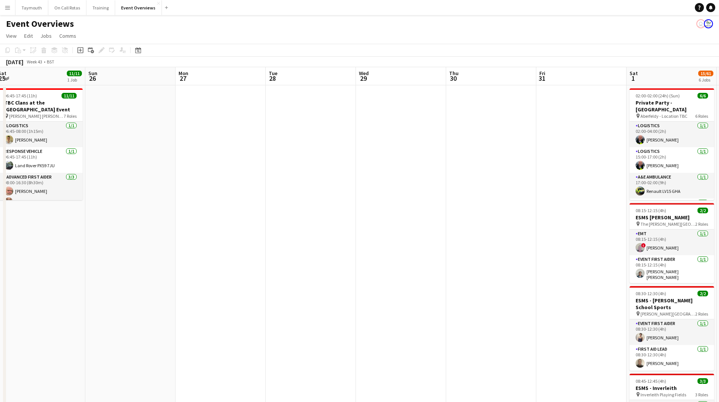
drag, startPoint x: 507, startPoint y: 313, endPoint x: 151, endPoint y: 310, distance: 356.4
click at [146, 312] on app-calendar-viewport "Wed 22 Thu 23 Fri 24 Sat 25 11/11 1 Job Sun 26 Mon 27 Tue 28 Wed 29 Thu 30 Fri …" at bounding box center [359, 399] width 719 height 665
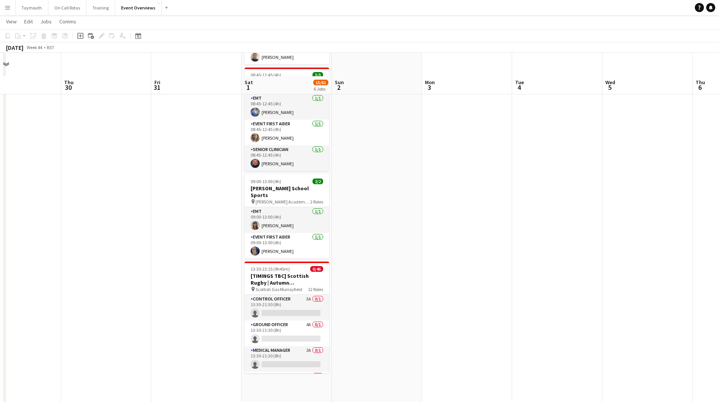
scroll to position [329, 0]
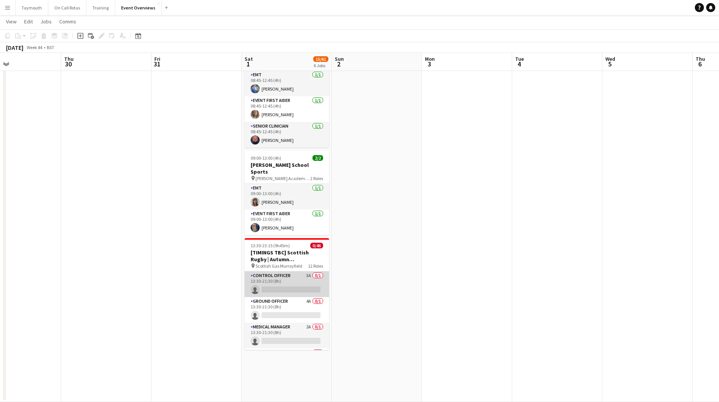
click at [294, 271] on app-card-role "Control Officer 3A 0/1 13:30-21:30 (8h) single-neutral-actions" at bounding box center [287, 284] width 85 height 26
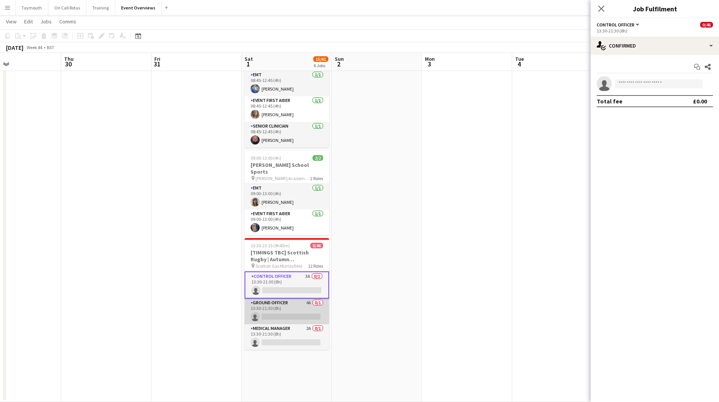
click at [290, 300] on app-card-role "Ground Officer 4A 0/1 13:30-21:30 (8h) single-neutral-actions" at bounding box center [287, 312] width 85 height 26
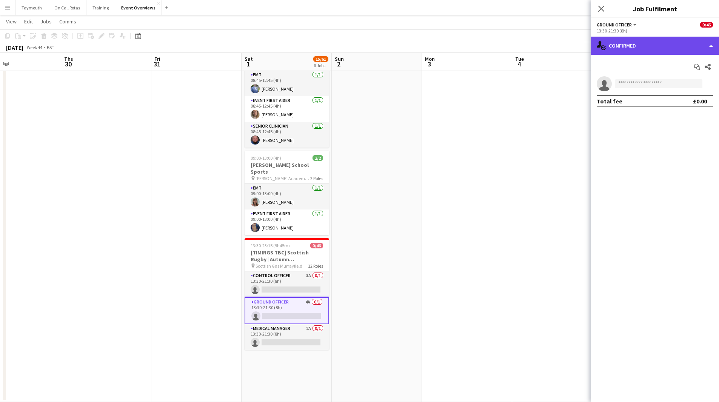
click at [657, 40] on div "single-neutral-actions-check-2 Confirmed" at bounding box center [655, 46] width 128 height 18
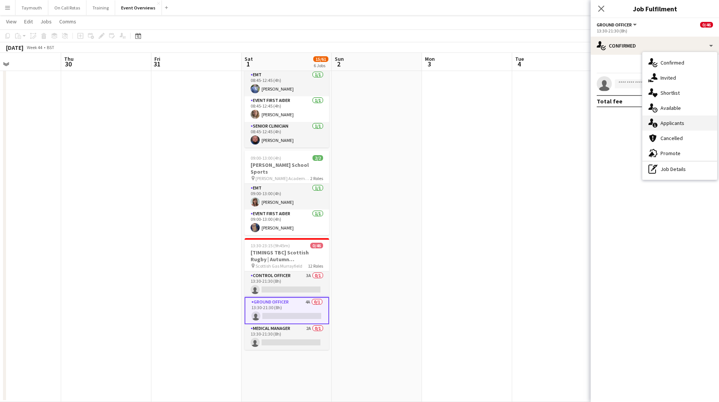
click at [668, 119] on div "single-neutral-actions-information Applicants" at bounding box center [680, 123] width 75 height 15
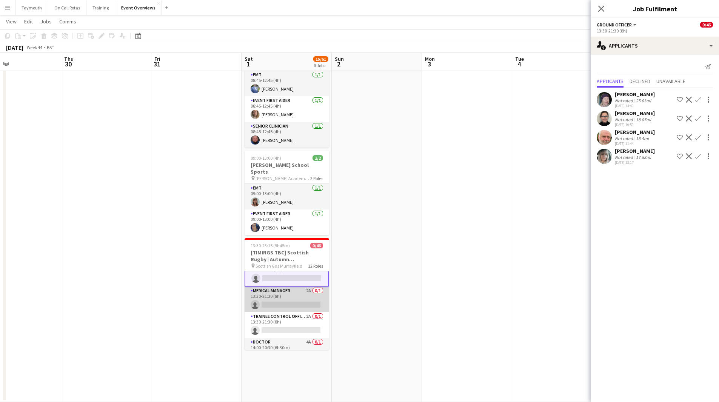
click at [279, 287] on app-card-role "Medical Manager 2A 0/1 13:30-21:30 (8h) single-neutral-actions" at bounding box center [287, 300] width 85 height 26
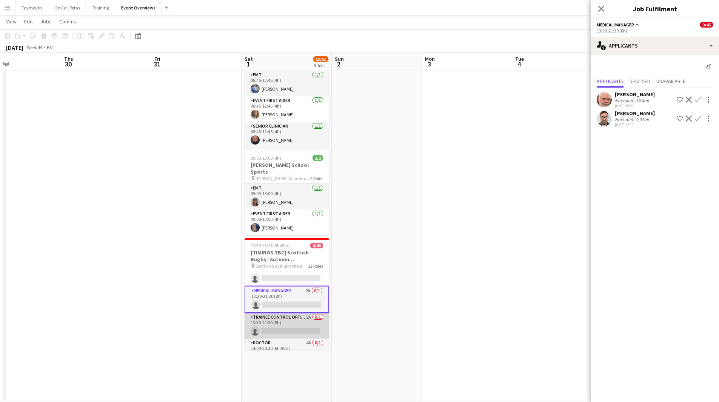
click at [285, 313] on app-card-role "Trainee Control Officer 2A 0/1 13:30-21:30 (8h) single-neutral-actions" at bounding box center [287, 326] width 85 height 26
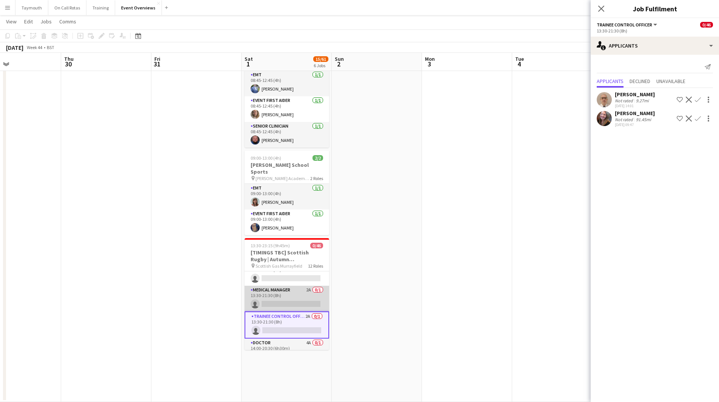
scroll to position [75, 0]
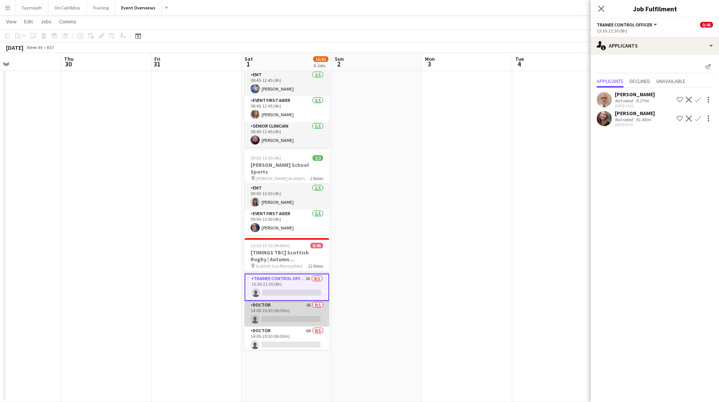
click at [282, 301] on app-card-role "Doctor 4A 0/1 14:00-20:30 (6h30m) single-neutral-actions" at bounding box center [287, 314] width 85 height 26
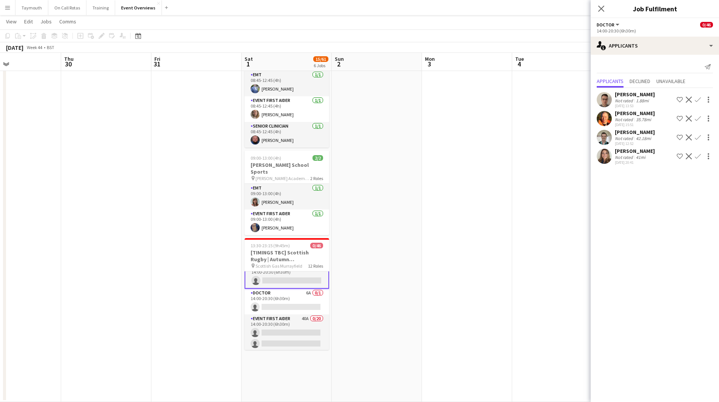
click at [282, 301] on app-card-role "Doctor 6A 0/1 14:00-20:30 (6h30m) single-neutral-actions" at bounding box center [287, 302] width 85 height 26
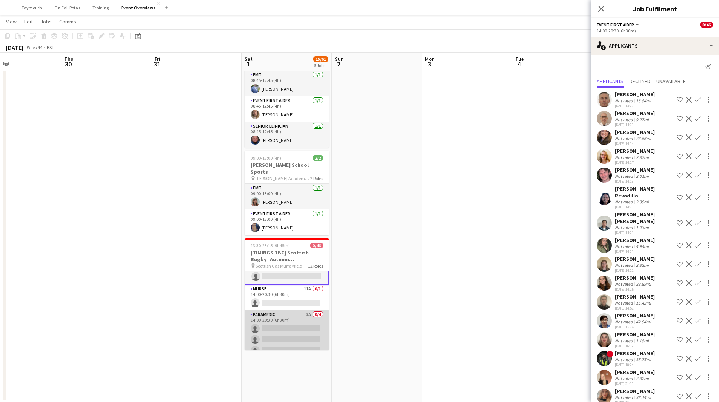
click at [281, 285] on app-card-role "Nurse 11A 0/1 14:00-20:30 (6h30m) single-neutral-actions" at bounding box center [287, 298] width 85 height 26
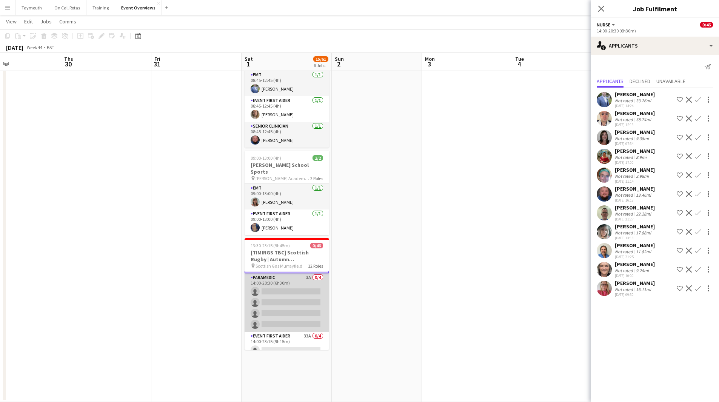
click at [279, 299] on app-card-role "Paramedic 3A 0/4 14:00-20:30 (6h30m) single-neutral-actions single-neutral-acti…" at bounding box center [287, 302] width 85 height 59
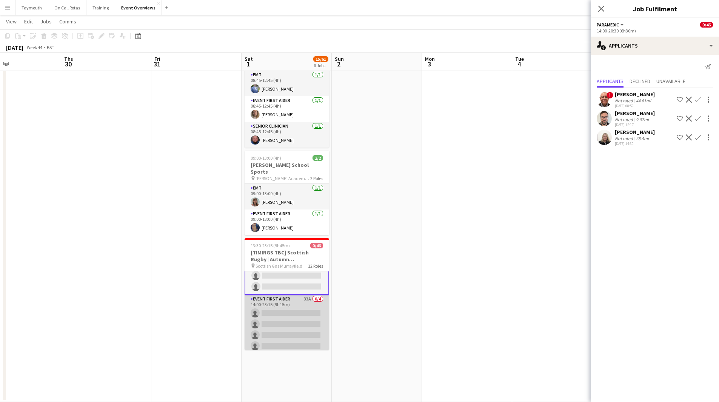
click at [280, 295] on app-card-role "Event First Aider 33A 0/4 14:00-23:15 (9h15m) single-neutral-actions single-neu…" at bounding box center [287, 324] width 85 height 59
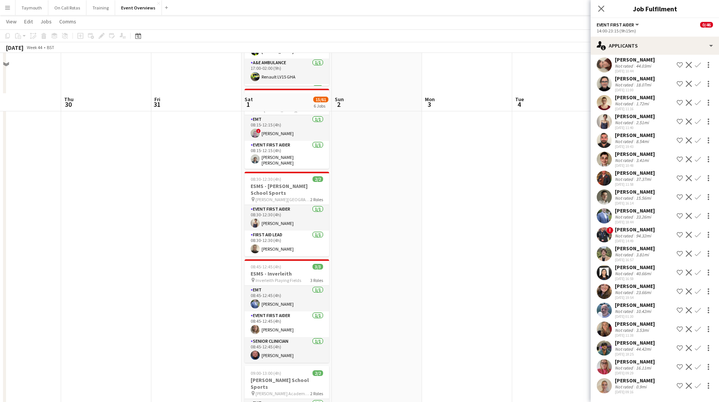
scroll to position [0, 0]
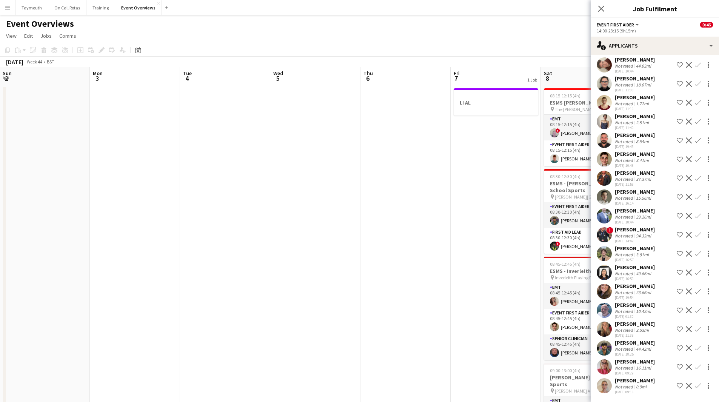
drag, startPoint x: 376, startPoint y: 298, endPoint x: 172, endPoint y: 290, distance: 204.0
click at [143, 294] on app-calendar-viewport "Thu 30 Fri 31 Sat 1 15/61 6 Jobs Sun 2 Mon 3 Tue 4 Wed 5 Thu 6 Fri 7 1 Job Sat …" at bounding box center [359, 399] width 719 height 665
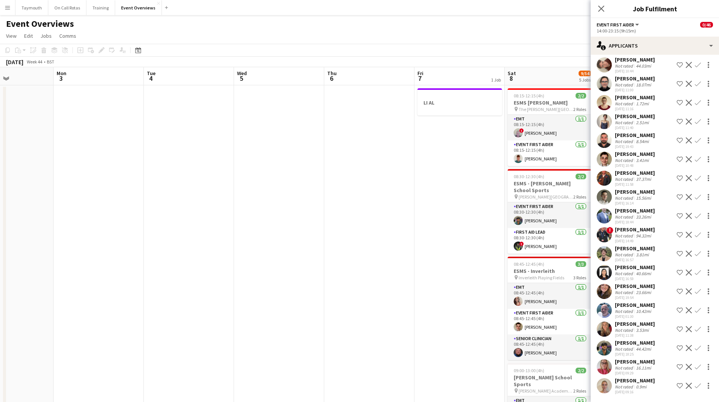
drag, startPoint x: 317, startPoint y: 289, endPoint x: 65, endPoint y: 275, distance: 253.0
click at [73, 277] on app-calendar-viewport "Thu 30 Fri 31 Sat 1 15/61 6 Jobs Sun 2 Mon 3 Tue 4 Wed 5 Thu 6 Fri 7 1 Job Sat …" at bounding box center [359, 399] width 719 height 665
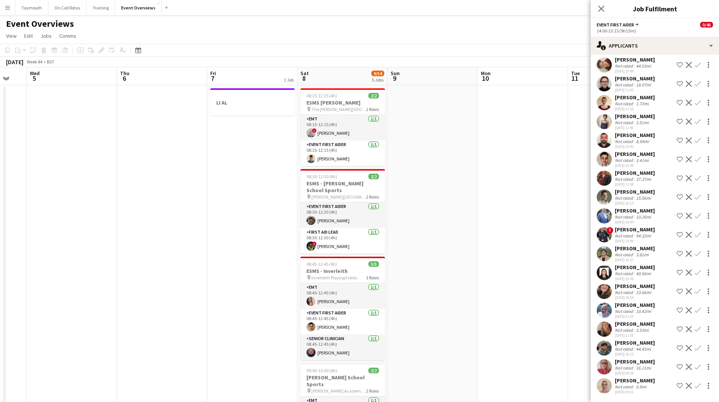
click at [160, 284] on app-calendar-viewport "Sun 2 Mon 3 Tue 4 Wed 5 Thu 6 Fri 7 1 Job Sat 8 9/54 5 Jobs Sun 9 Mon 10 Tue 11…" at bounding box center [359, 399] width 719 height 665
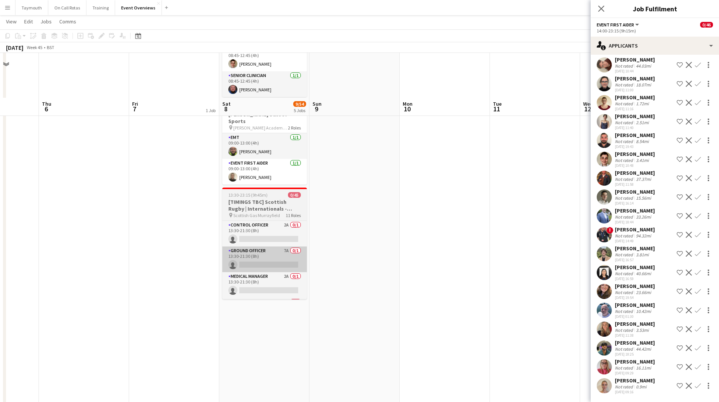
scroll to position [329, 0]
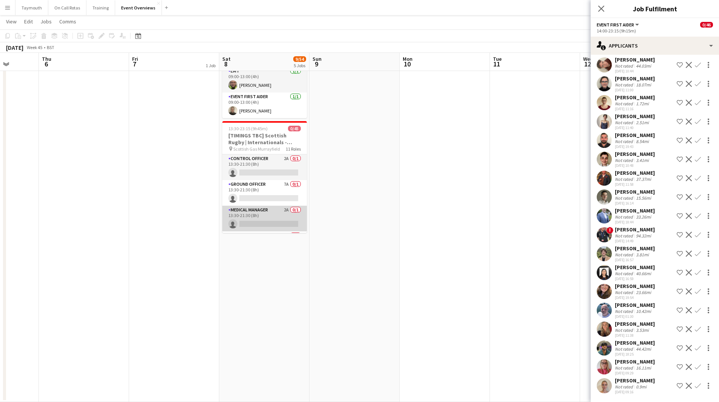
click at [261, 206] on app-card-role "Medical Manager 2A 0/1 13:30-21:30 (8h) single-neutral-actions" at bounding box center [264, 219] width 85 height 26
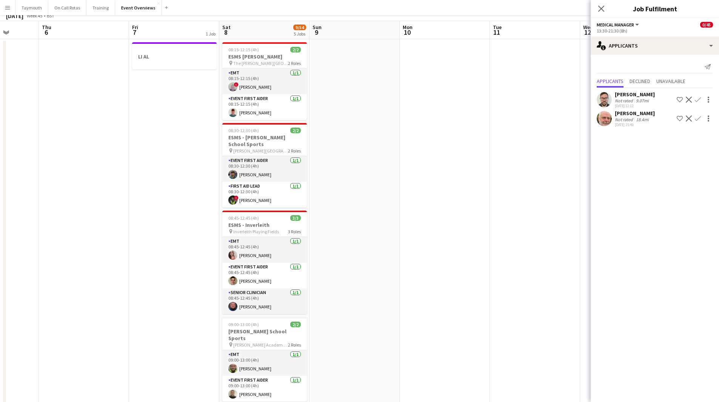
scroll to position [0, 0]
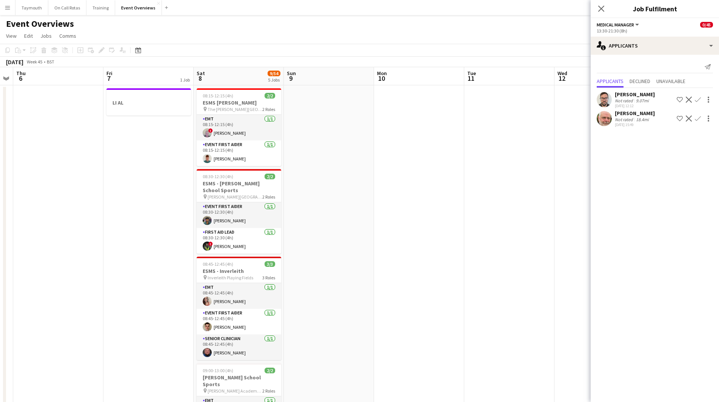
drag, startPoint x: 327, startPoint y: 284, endPoint x: 60, endPoint y: 285, distance: 266.9
click at [44, 298] on app-calendar-viewport "Mon 3 Tue 4 Wed 5 Thu 6 Fri 7 1 Job Sat 8 9/54 5 Jobs Sun 9 Mon 10 Tue 11 Wed 1…" at bounding box center [359, 399] width 719 height 665
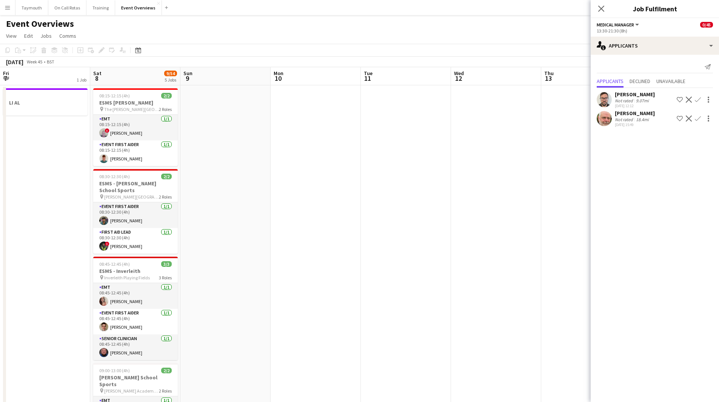
drag, startPoint x: 88, startPoint y: 307, endPoint x: 661, endPoint y: 302, distance: 573.2
click at [661, 302] on body "Menu Boards Boards Boards All jobs Status Workforce Workforce My Workforce Recr…" at bounding box center [359, 366] width 719 height 732
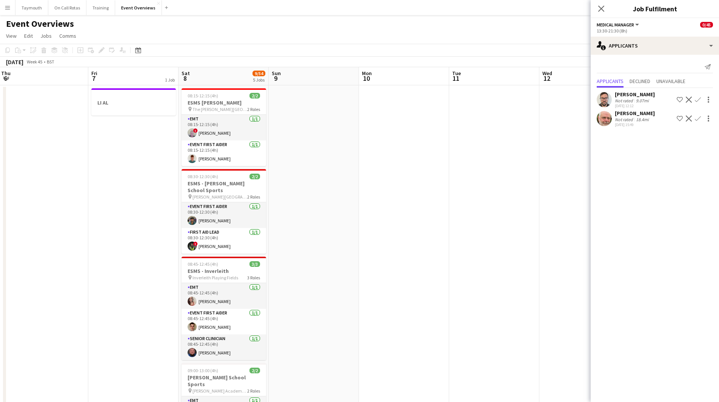
scroll to position [0, 280]
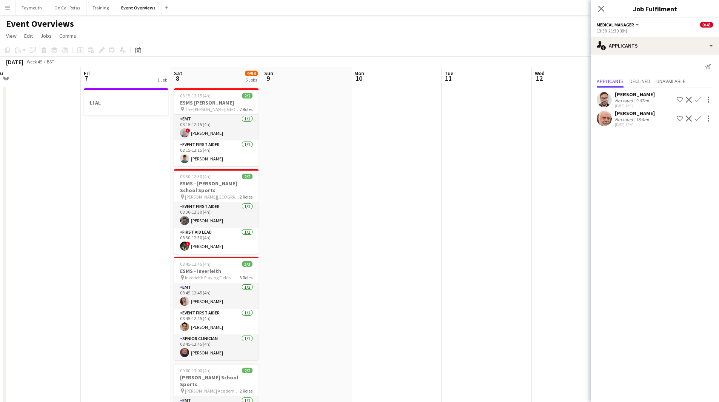
drag, startPoint x: 527, startPoint y: 296, endPoint x: 547, endPoint y: 293, distance: 19.4
click at [547, 293] on app-calendar-viewport "Mon 3 Tue 4 Wed 5 Thu 6 Fri 7 1 Job Sat 8 9/54 5 Jobs Sun 9 Mon 10 Tue 11 Wed 1…" at bounding box center [359, 399] width 719 height 665
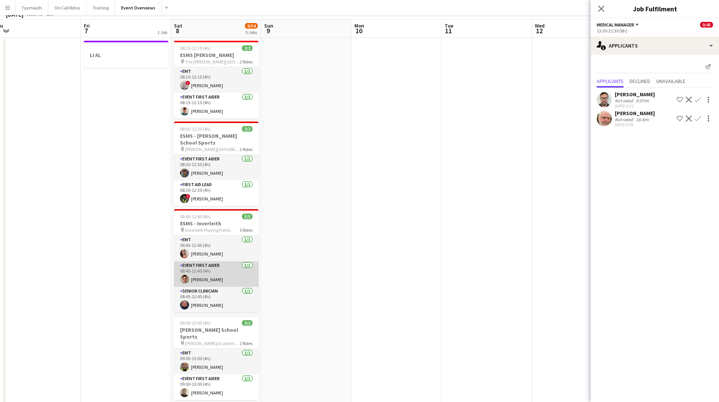
scroll to position [0, 0]
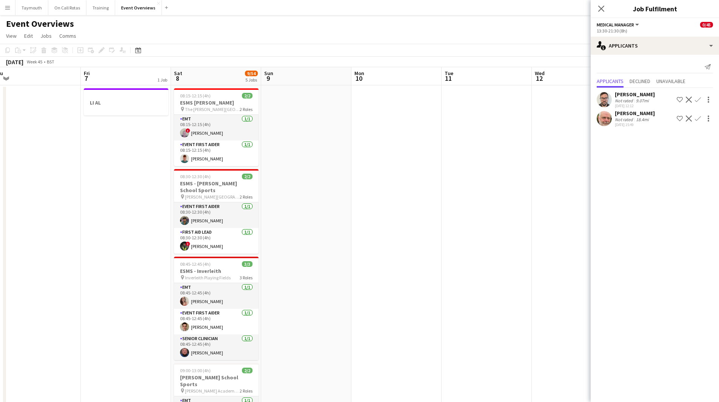
drag, startPoint x: 135, startPoint y: 50, endPoint x: 169, endPoint y: 65, distance: 37.0
click at [135, 50] on div "Date picker" at bounding box center [138, 50] width 9 height 9
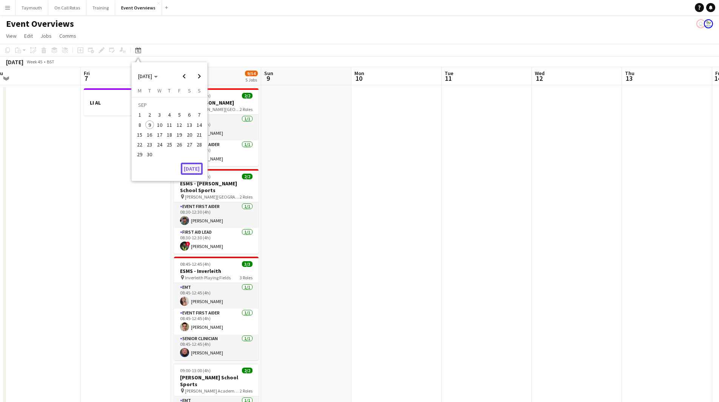
click at [197, 168] on button "[DATE]" at bounding box center [192, 169] width 22 height 12
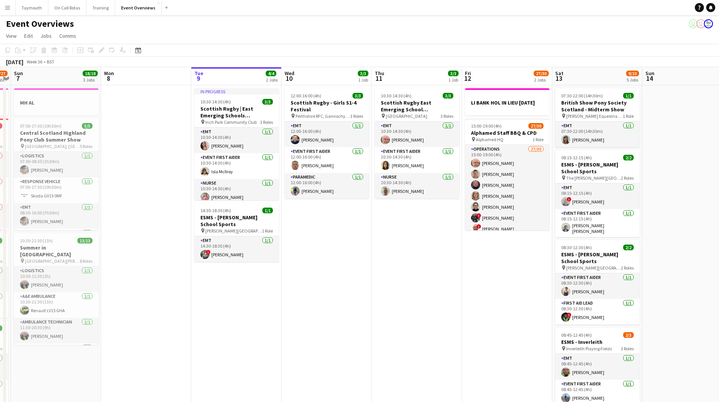
scroll to position [0, 231]
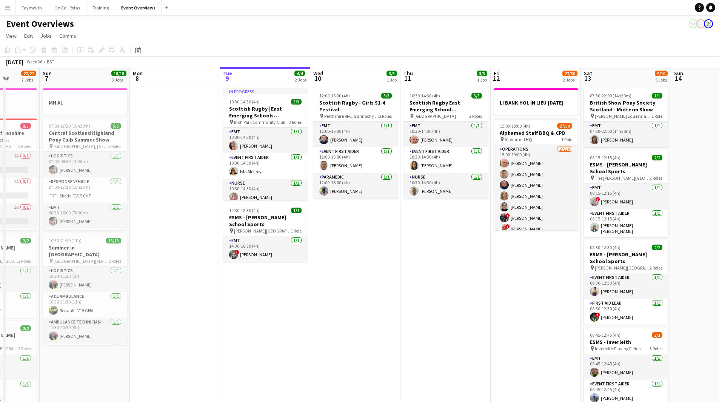
drag, startPoint x: 340, startPoint y: 304, endPoint x: 475, endPoint y: 301, distance: 135.2
click at [492, 305] on app-calendar-viewport "Thu 4 2 Jobs Fri 5 13/13 3 Jobs Sat 6 22/27 7 Jobs Sun 7 18/18 3 Jobs Mon 8 Tue…" at bounding box center [359, 399] width 719 height 665
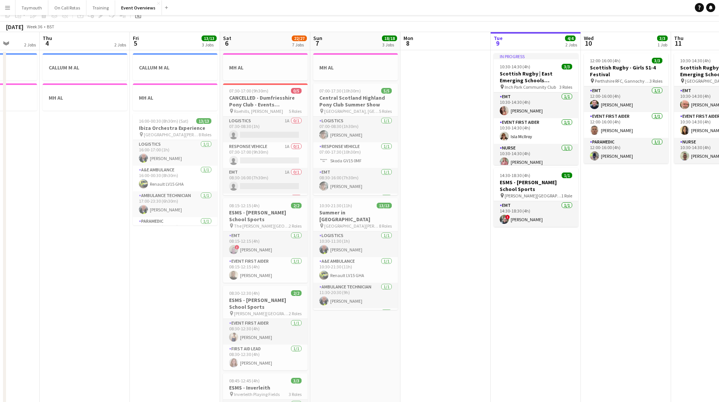
scroll to position [0, 0]
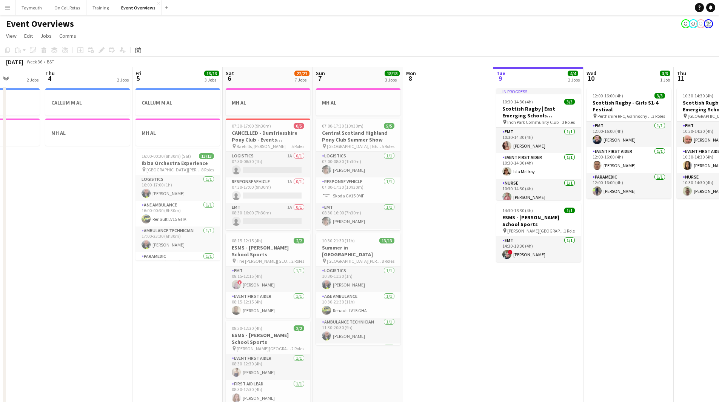
drag, startPoint x: 580, startPoint y: 339, endPoint x: 236, endPoint y: 334, distance: 344.4
click at [236, 334] on app-calendar-viewport "Mon 1 1/1 2 Jobs Tue 2 1/1 2 Jobs Wed 3 2 Jobs Thu 4 2 Jobs Fri 5 13/13 3 Jobs …" at bounding box center [359, 399] width 719 height 665
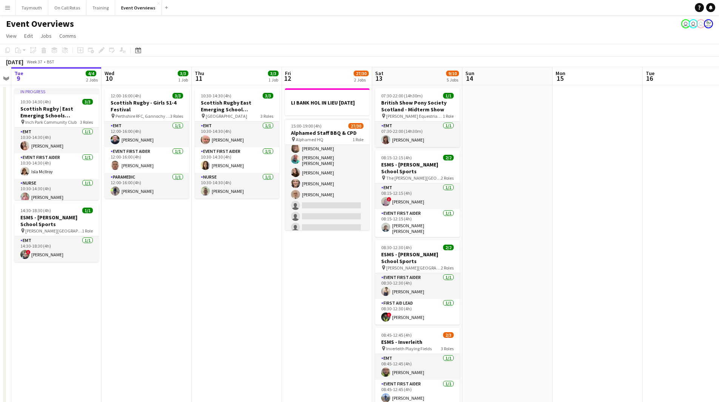
drag, startPoint x: 452, startPoint y: 308, endPoint x: -81, endPoint y: 321, distance: 532.9
click at [0, 321] on html "Menu Boards Boards Boards All jobs Status Workforce Workforce My Workforce Recr…" at bounding box center [359, 366] width 719 height 732
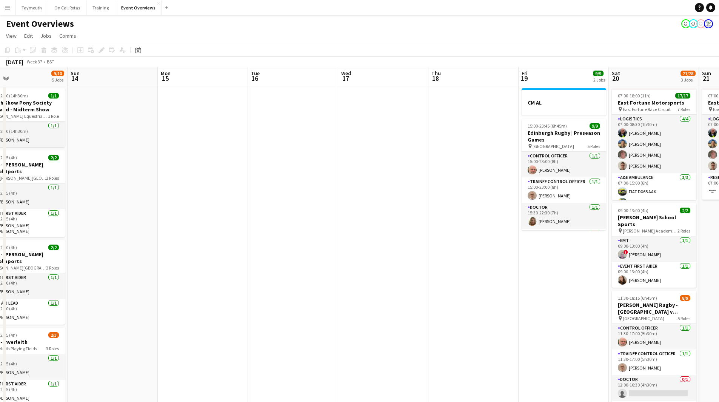
drag, startPoint x: 142, startPoint y: 333, endPoint x: 42, endPoint y: 336, distance: 100.5
click at [42, 336] on app-calendar-viewport "Thu 11 3/3 1 Job Fri 12 27/30 2 Jobs Sat 13 9/10 5 Jobs Sun 14 Mon 15 Tue 16 We…" at bounding box center [359, 399] width 719 height 665
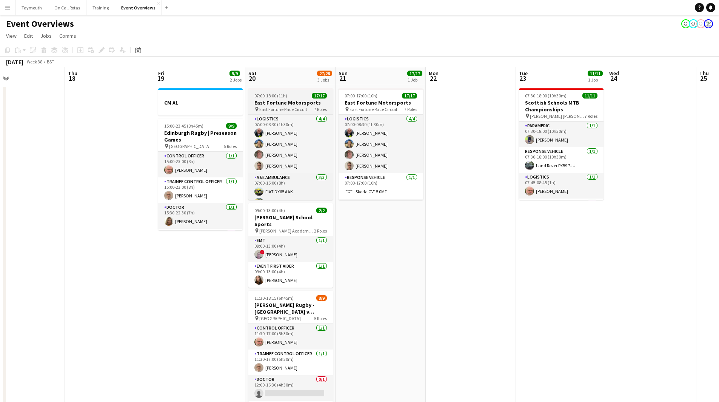
click at [283, 106] on span "East Fortune Race Circuit" at bounding box center [283, 109] width 48 height 6
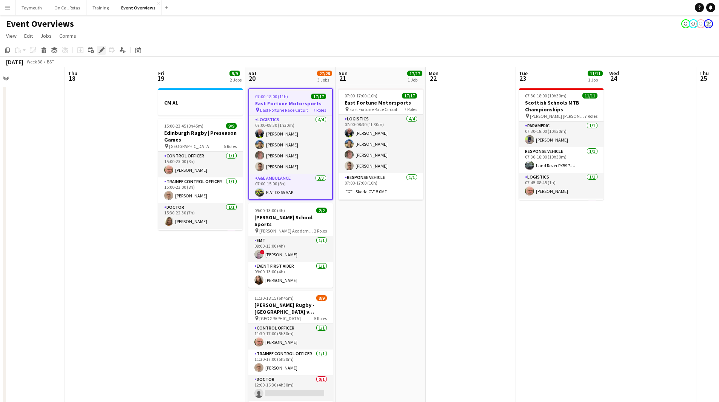
click at [102, 52] on icon "Edit" at bounding box center [102, 50] width 6 height 6
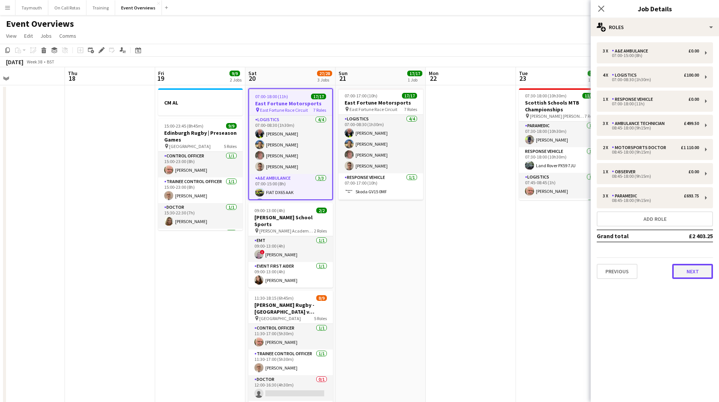
click at [682, 265] on button "Next" at bounding box center [692, 271] width 41 height 15
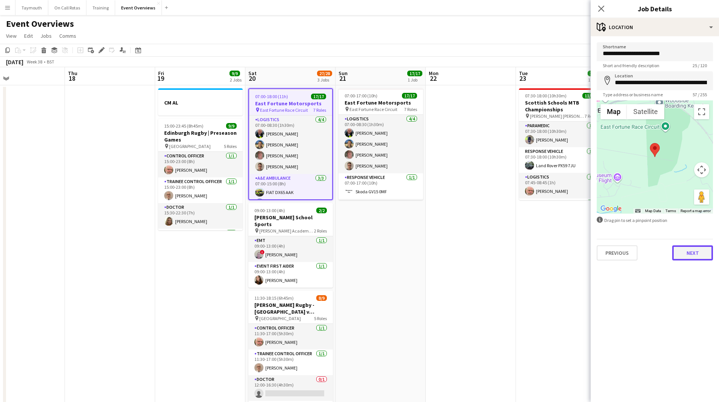
click at [689, 250] on button "Next" at bounding box center [692, 252] width 41 height 15
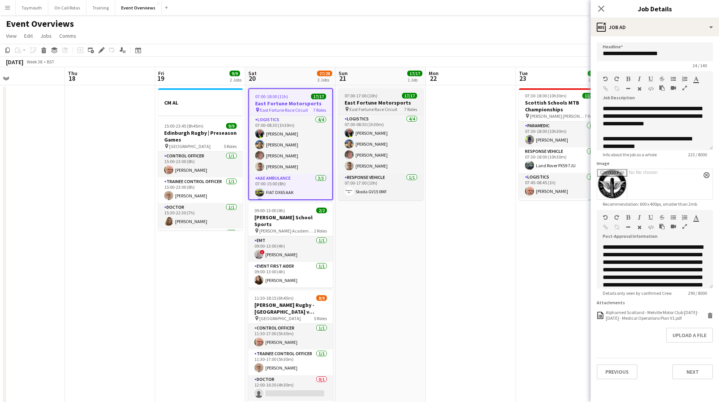
click at [373, 104] on h3 "East Fortune Motorsports" at bounding box center [381, 102] width 85 height 7
type input "**********"
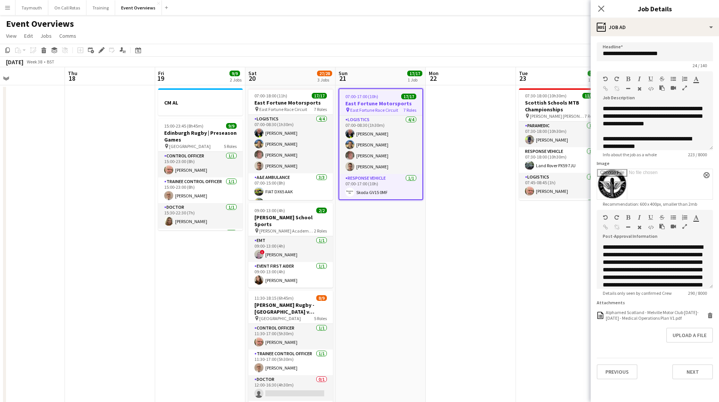
click at [482, 255] on app-date-cell at bounding box center [471, 408] width 90 height 646
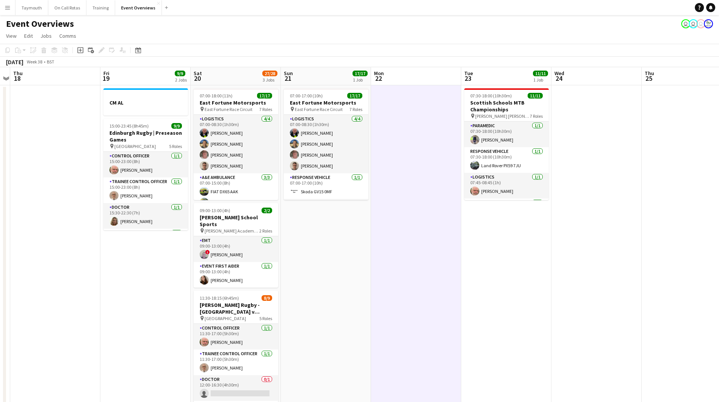
drag, startPoint x: 535, startPoint y: 261, endPoint x: 280, endPoint y: 278, distance: 255.4
click at [280, 278] on app-calendar-viewport "Mon 15 Tue 16 Wed 17 Thu 18 Fri 19 9/9 2 Jobs Sat 20 27/28 3 Jobs Sun 21 17/17 …" at bounding box center [359, 399] width 719 height 665
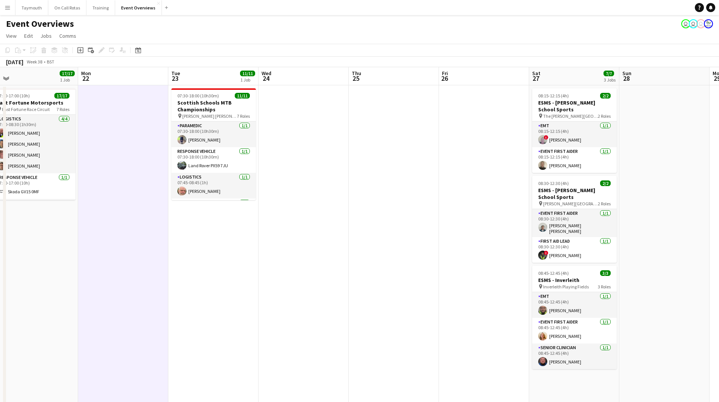
drag, startPoint x: 473, startPoint y: 278, endPoint x: 359, endPoint y: 287, distance: 114.0
click at [362, 287] on app-calendar-viewport "Thu 18 Fri 19 9/9 2 Jobs Sat 20 27/28 3 Jobs Sun 21 17/17 1 Job Mon 22 Tue 23 1…" at bounding box center [359, 399] width 719 height 665
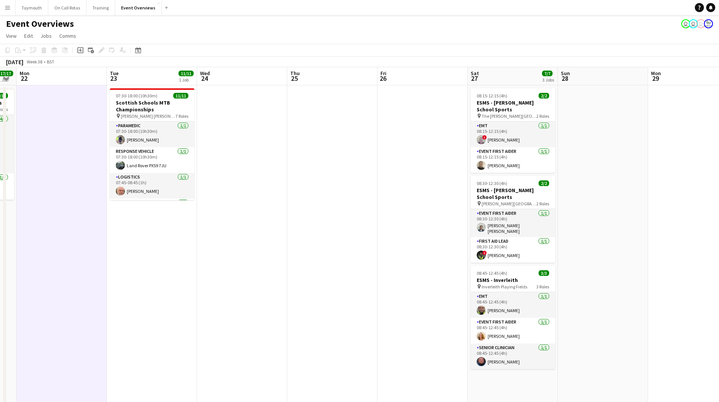
drag, startPoint x: 424, startPoint y: 282, endPoint x: 145, endPoint y: 279, distance: 279.4
click at [157, 282] on app-calendar-viewport "Fri 19 9/9 2 Jobs Sat 20 27/28 3 Jobs Sun 21 17/17 1 Job Mon 22 Tue 23 11/11 1 …" at bounding box center [359, 399] width 719 height 665
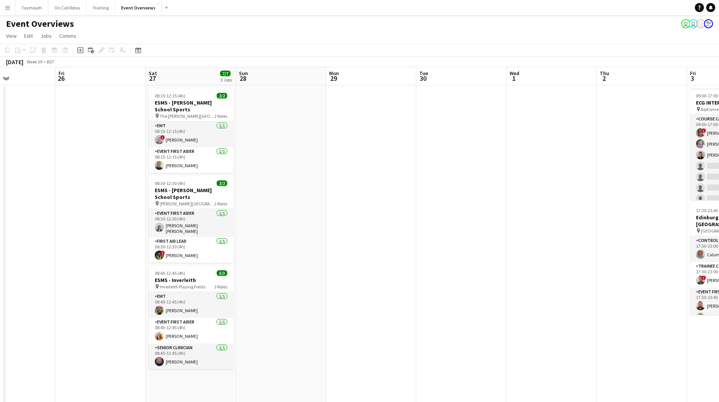
drag, startPoint x: 503, startPoint y: 278, endPoint x: 325, endPoint y: 269, distance: 178.8
click at [188, 278] on app-calendar-viewport "Mon 22 Tue 23 11/11 1 Job Wed 24 Thu 25 Fri 26 Sat 27 7/7 3 Jobs Sun 28 Mon 29 …" at bounding box center [359, 399] width 719 height 665
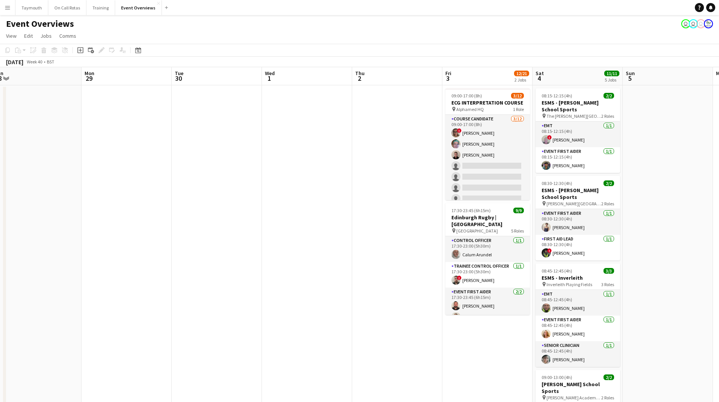
drag, startPoint x: 275, startPoint y: 272, endPoint x: 658, endPoint y: 266, distance: 382.9
click at [719, 267] on html "Menu Boards Boards Boards All jobs Status Workforce Workforce My Workforce Recr…" at bounding box center [359, 366] width 719 height 732
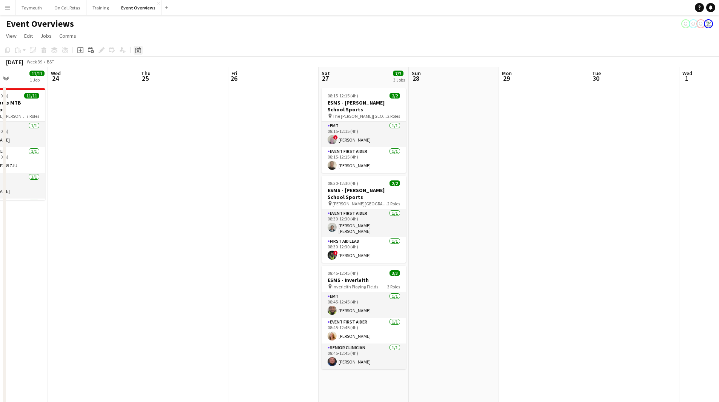
drag, startPoint x: 143, startPoint y: 53, endPoint x: 135, endPoint y: 53, distance: 7.9
click at [143, 53] on div "Date picker [DATE] [DATE] [DATE] M [DATE] T [DATE] W [DATE] T [DATE] F [DATE] S…" at bounding box center [135, 50] width 17 height 9
click at [136, 50] on icon "Date picker" at bounding box center [138, 50] width 6 height 6
click at [198, 78] on span "Next month" at bounding box center [199, 76] width 15 height 15
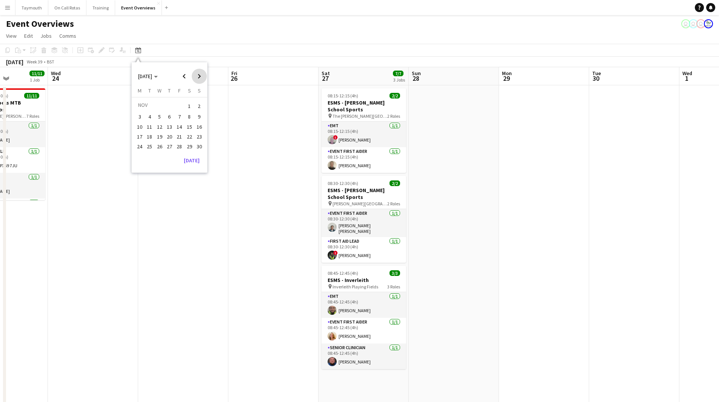
click at [198, 78] on span "Next month" at bounding box center [199, 76] width 15 height 15
click at [143, 156] on span "29" at bounding box center [139, 154] width 9 height 9
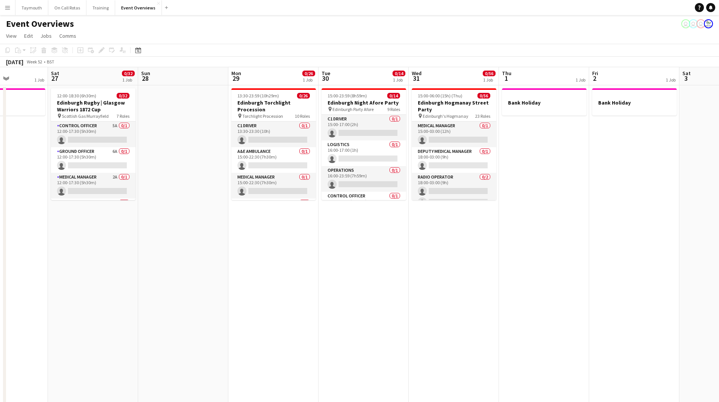
scroll to position [0, 260]
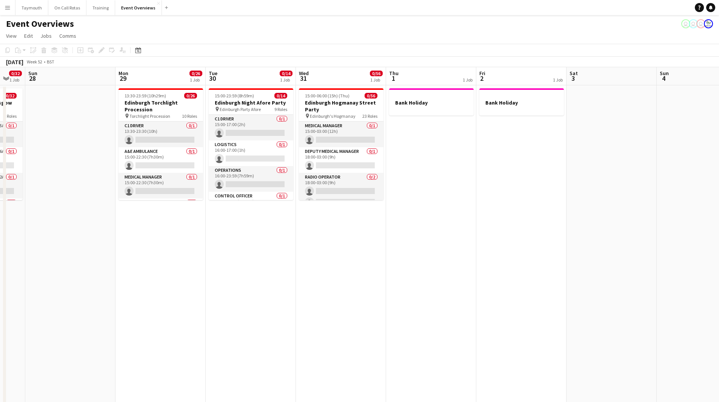
drag, startPoint x: 218, startPoint y: 247, endPoint x: 164, endPoint y: 248, distance: 54.0
click at [102, 249] on app-calendar-viewport "Thu 25 1 Job Fri 26 1 Job Sat 27 0/32 1 Job Sun 28 Mon 29 0/26 1 Job Tue 30 0/1…" at bounding box center [359, 399] width 719 height 665
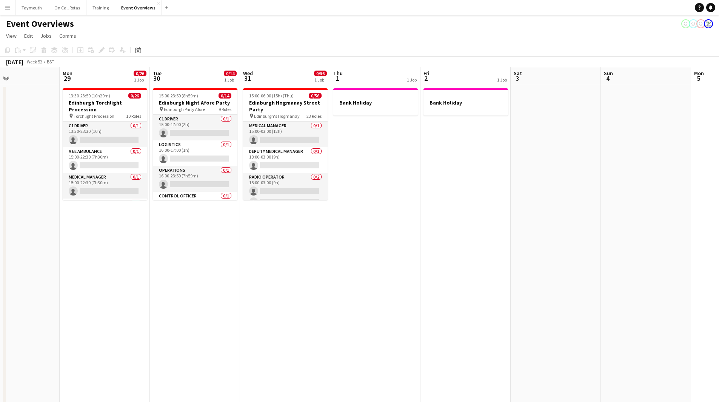
scroll to position [0, 201]
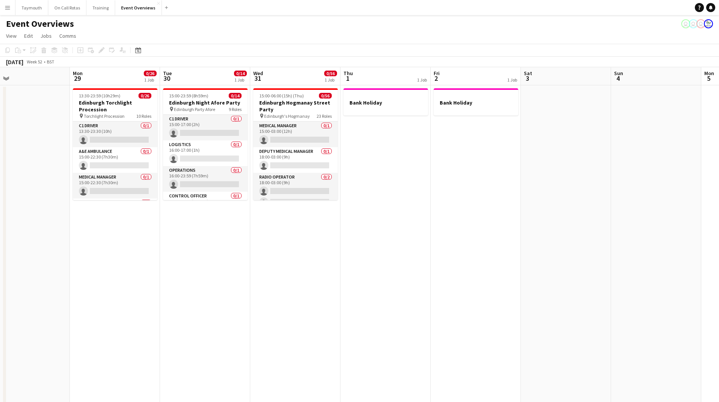
drag, startPoint x: 279, startPoint y: 251, endPoint x: 274, endPoint y: 254, distance: 5.4
click at [274, 254] on app-calendar-viewport "Fri 26 1 Job Sat 27 0/32 1 Job Sun 28 Mon 29 0/26 1 Job Tue 30 0/14 1 Job Wed 3…" at bounding box center [359, 399] width 719 height 665
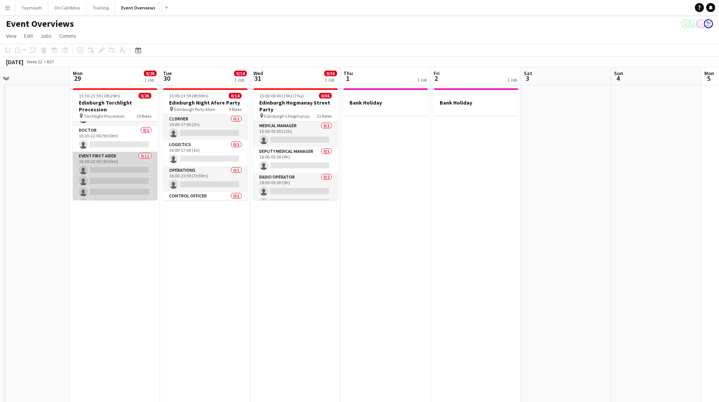
scroll to position [0, 0]
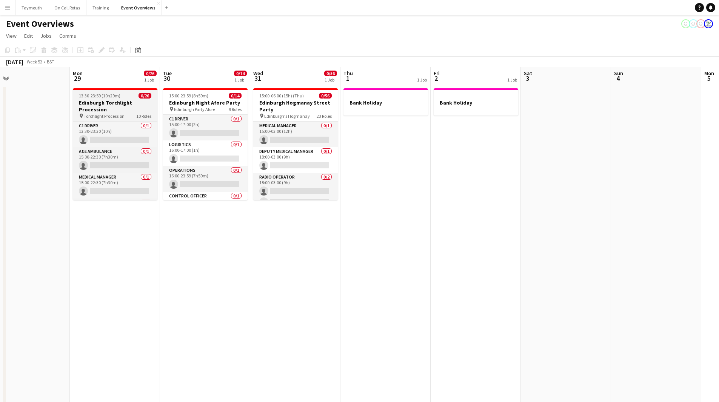
drag, startPoint x: 111, startPoint y: 111, endPoint x: 105, endPoint y: 105, distance: 8.3
click at [111, 111] on h3 "Edinburgh Torchlight Procession" at bounding box center [115, 106] width 85 height 14
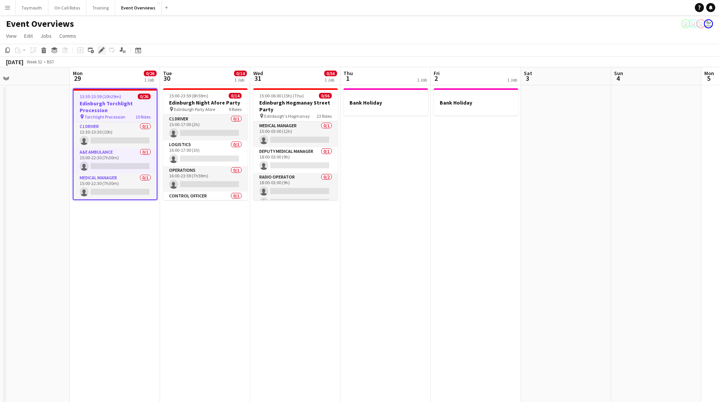
click at [106, 49] on div "Edit" at bounding box center [101, 50] width 9 height 9
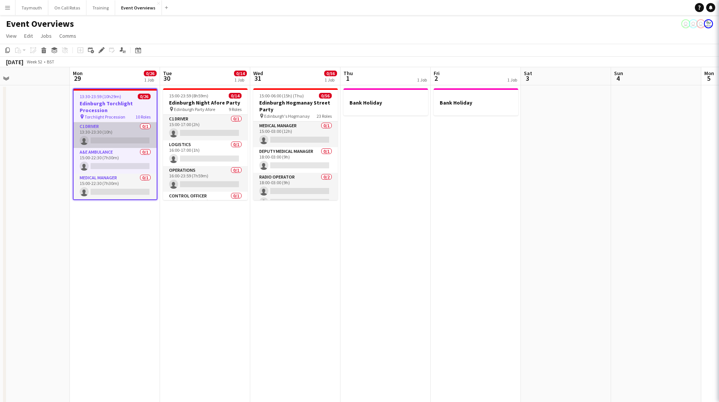
click at [106, 132] on app-card-role "C1 Driver 0/1 13:30-23:30 (10h) single-neutral-actions" at bounding box center [115, 135] width 83 height 26
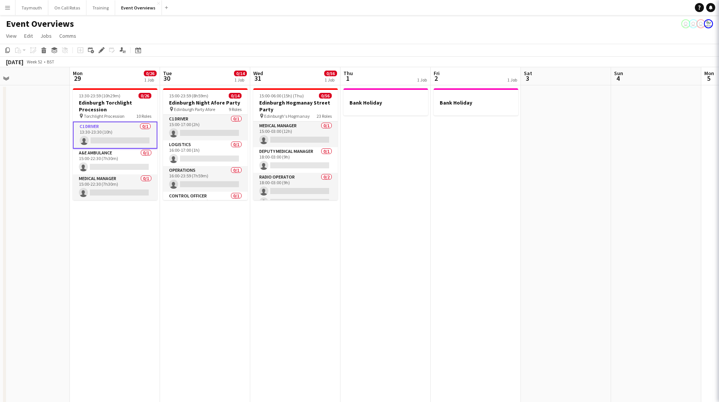
click at [112, 106] on h3 "Edinburgh Torchlight Procession" at bounding box center [115, 106] width 85 height 14
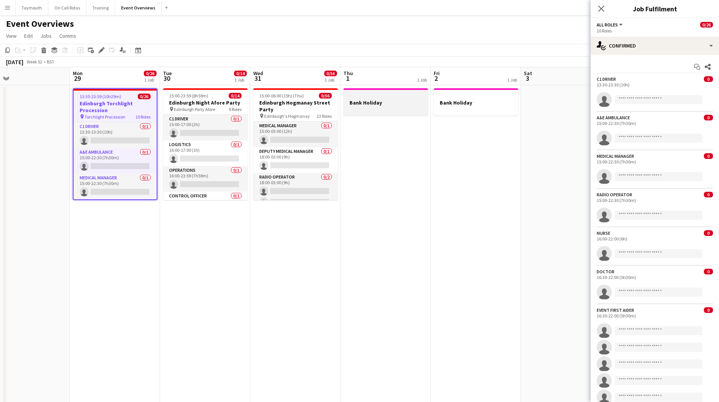
drag, startPoint x: 102, startPoint y: 51, endPoint x: 347, endPoint y: 114, distance: 252.9
click at [102, 51] on icon "Edit" at bounding box center [102, 50] width 6 height 6
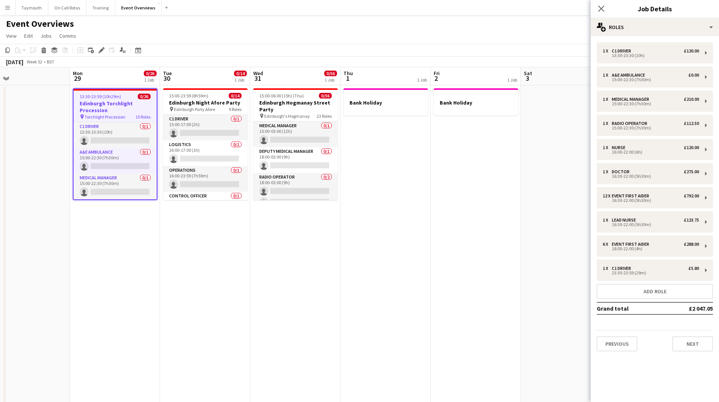
scroll to position [0, 204]
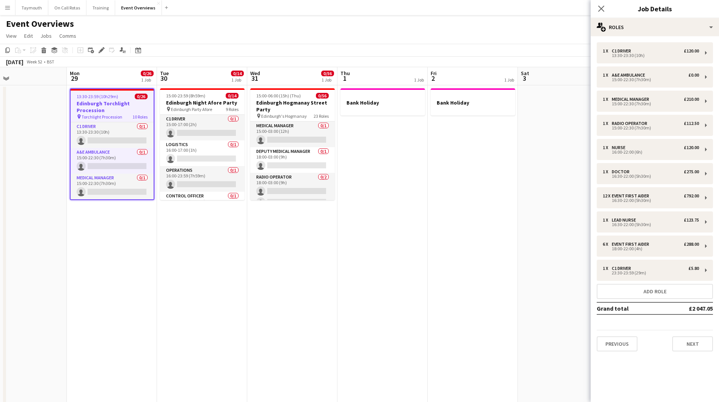
click at [512, 236] on app-calendar-viewport "Fri 26 1 Job Sat 27 0/32 1 Job Sun 28 Mon 29 0/26 1 Job Tue 30 0/14 1 Job Wed 3…" at bounding box center [359, 399] width 719 height 665
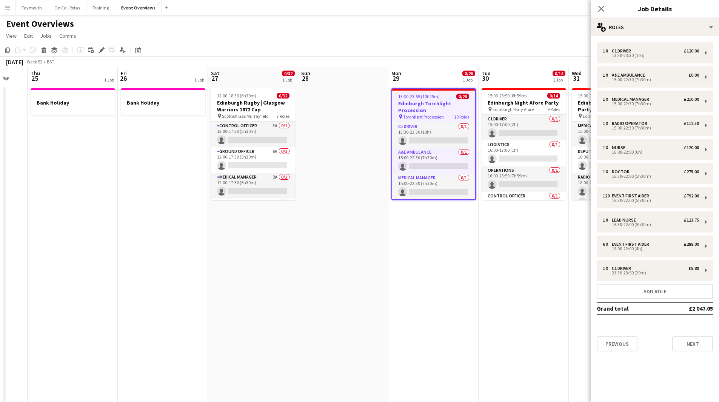
scroll to position [0, 225]
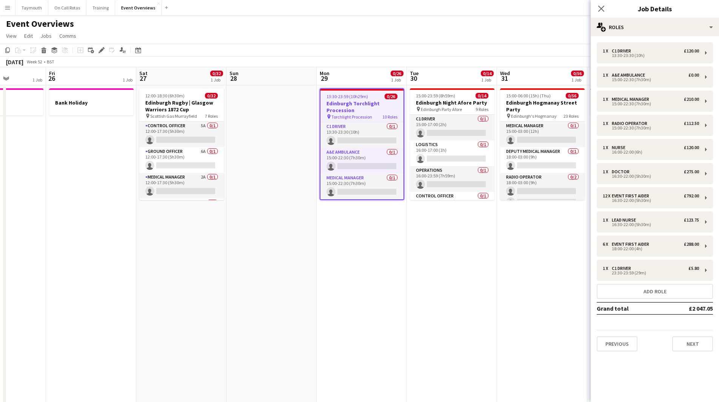
drag, startPoint x: 134, startPoint y: 269, endPoint x: 384, endPoint y: 262, distance: 250.1
click at [384, 262] on app-calendar-viewport "Tue 23 Wed 24 Thu 25 1 Job Fri 26 1 Job Sat 27 0/32 1 Job Sun 28 Mon 29 0/26 1 …" at bounding box center [359, 399] width 719 height 665
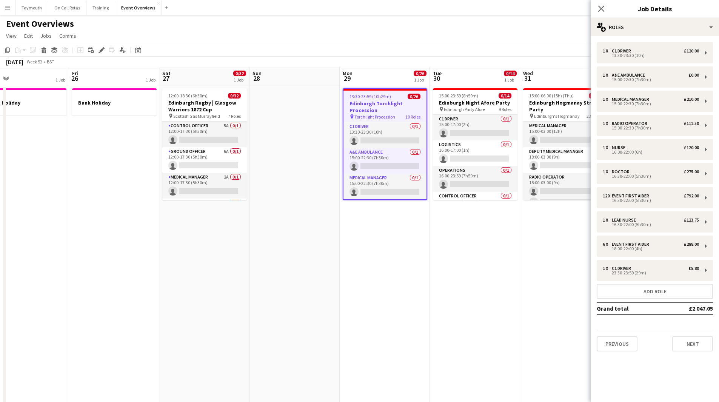
scroll to position [0, 213]
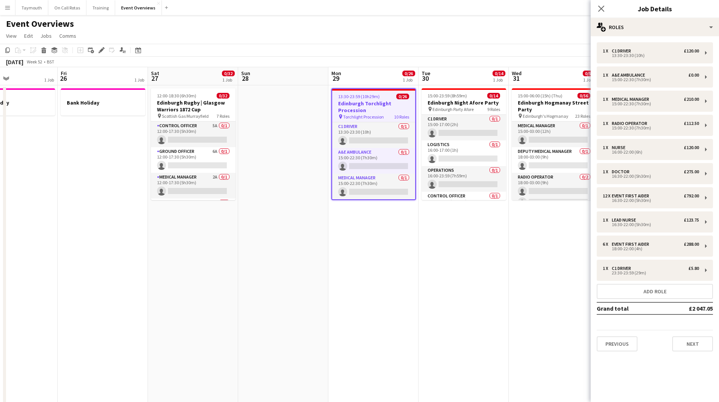
drag, startPoint x: 307, startPoint y: 246, endPoint x: 229, endPoint y: 257, distance: 79.0
click at [229, 257] on app-calendar-viewport "Tue 23 Wed 24 Thu 25 1 Job Fri 26 1 Job Sat 27 0/32 1 Job Sun 28 Mon 29 0/26 1 …" at bounding box center [359, 399] width 719 height 665
click at [372, 107] on h3 "Edinburgh Torchlight Procession" at bounding box center [373, 107] width 83 height 14
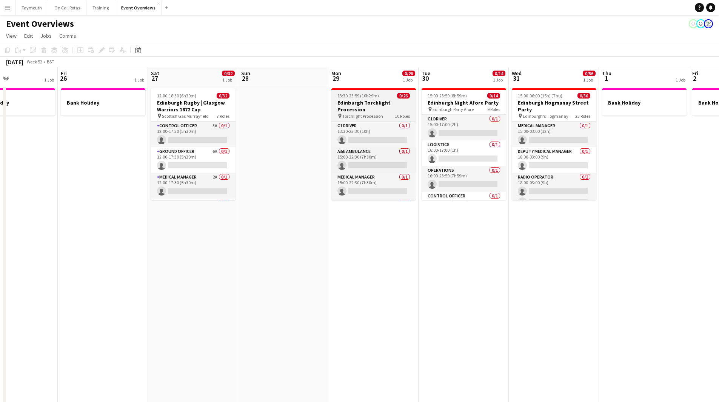
click at [379, 106] on h3 "Edinburgh Torchlight Procession" at bounding box center [374, 106] width 85 height 14
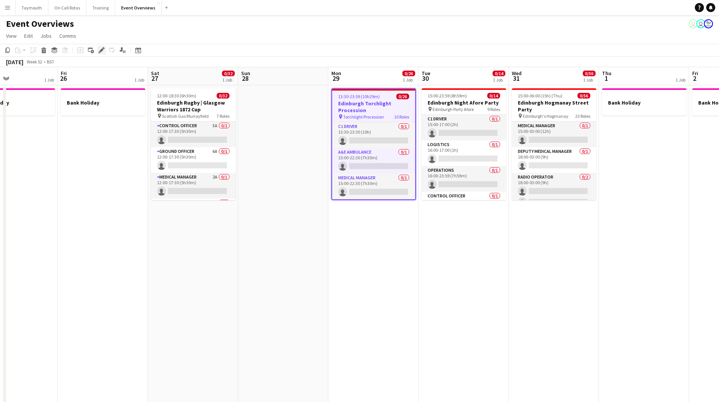
click at [103, 50] on icon "Edit" at bounding box center [102, 50] width 6 height 6
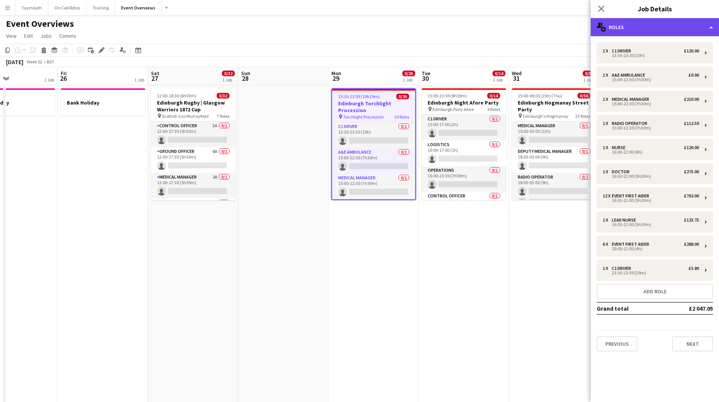
click at [643, 31] on div "multiple-users-add Roles" at bounding box center [655, 27] width 128 height 18
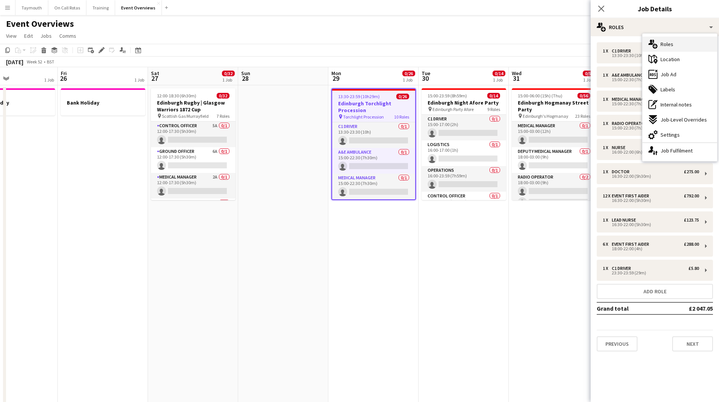
click at [677, 40] on div "multiple-users-add Roles" at bounding box center [680, 44] width 75 height 15
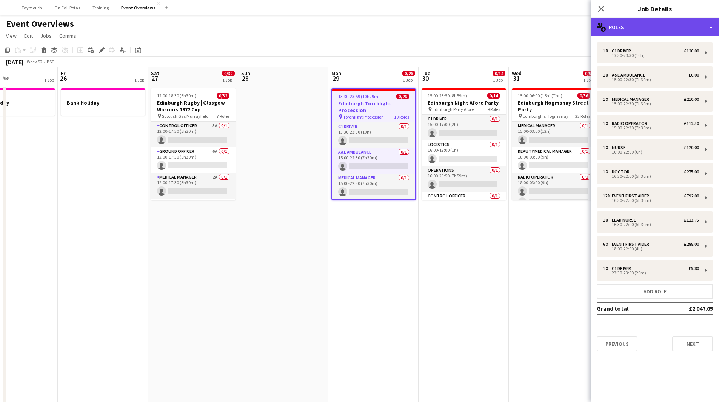
click at [670, 29] on div "multiple-users-add Roles" at bounding box center [655, 27] width 128 height 18
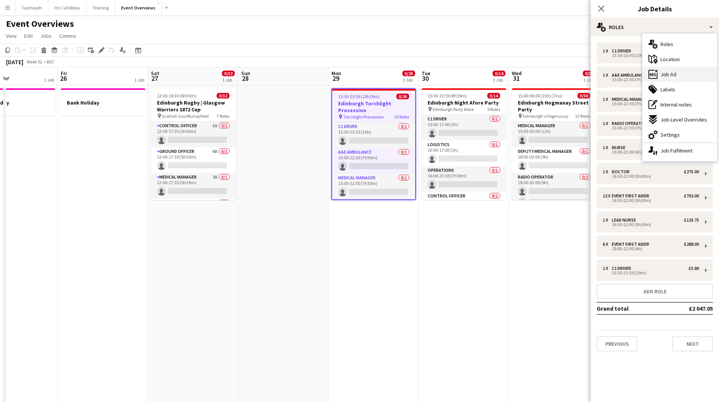
click at [682, 73] on div "ads-window Job Ad" at bounding box center [680, 74] width 75 height 15
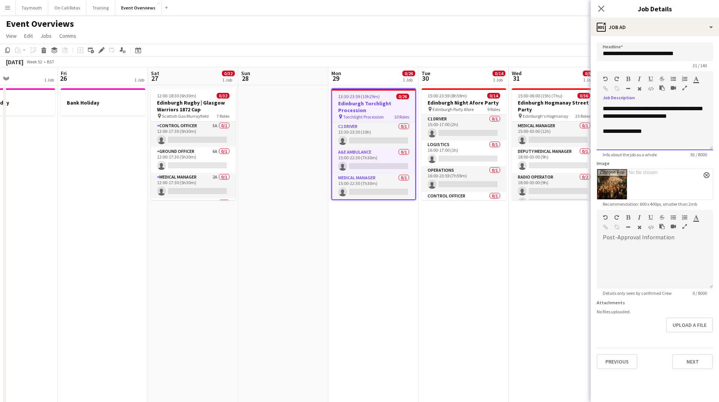
click at [671, 134] on div "**********" at bounding box center [655, 132] width 104 height 8
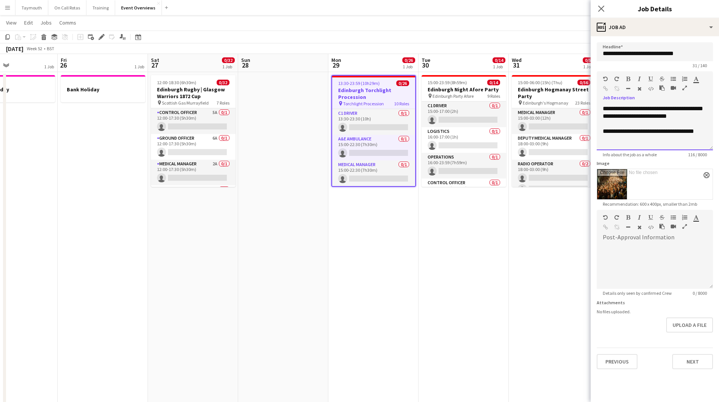
scroll to position [0, 0]
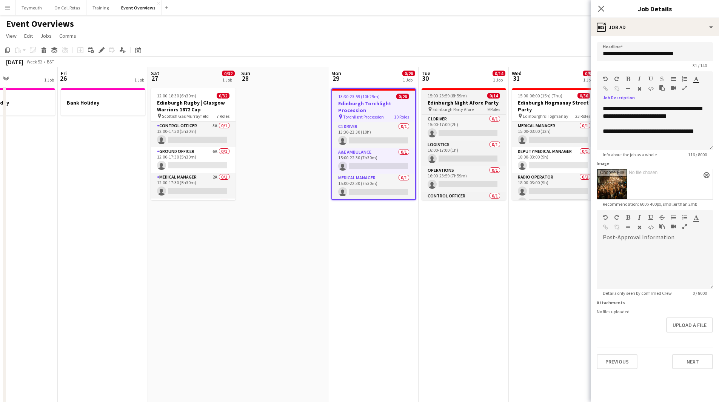
click at [473, 99] on app-job-card "15:00-23:59 (8h59m) 0/14 Edinburgh Night Afore Party pin Edinburgh Party Afore …" at bounding box center [464, 144] width 85 height 112
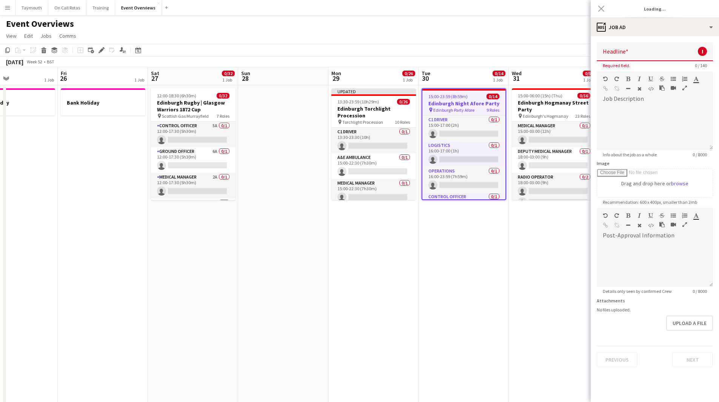
type input "**********"
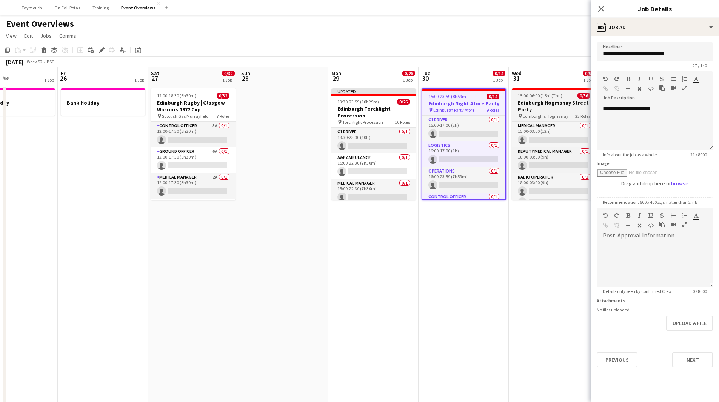
click at [541, 106] on h3 "Edinburgh Hogmanay Street Party" at bounding box center [554, 106] width 85 height 14
type input "**********"
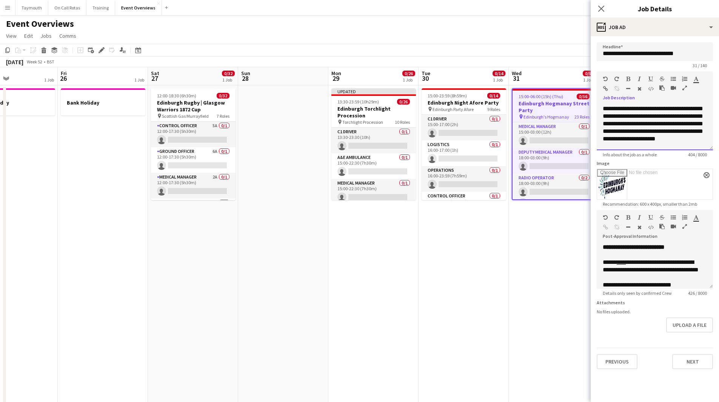
drag, startPoint x: 672, startPoint y: 142, endPoint x: 582, endPoint y: 70, distance: 115.5
click at [582, 70] on body "Menu Boards Boards Boards All jobs Status Workforce Workforce My Workforce Recr…" at bounding box center [359, 366] width 719 height 732
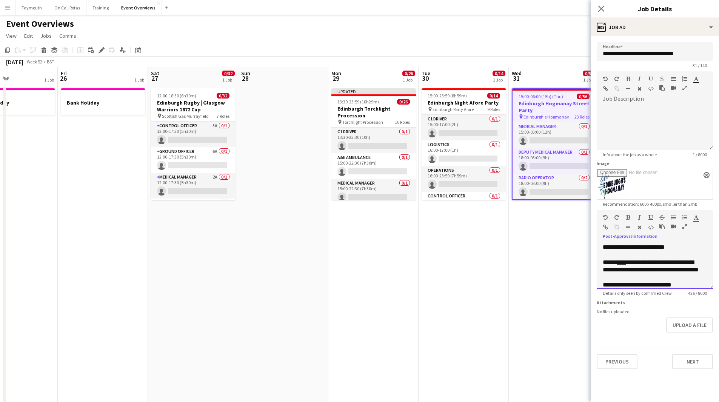
drag, startPoint x: 659, startPoint y: 286, endPoint x: 559, endPoint y: 223, distance: 118.5
click at [559, 223] on body "Menu Boards Boards Boards All jobs Status Workforce Workforce My Workforce Recr…" at bounding box center [359, 366] width 719 height 732
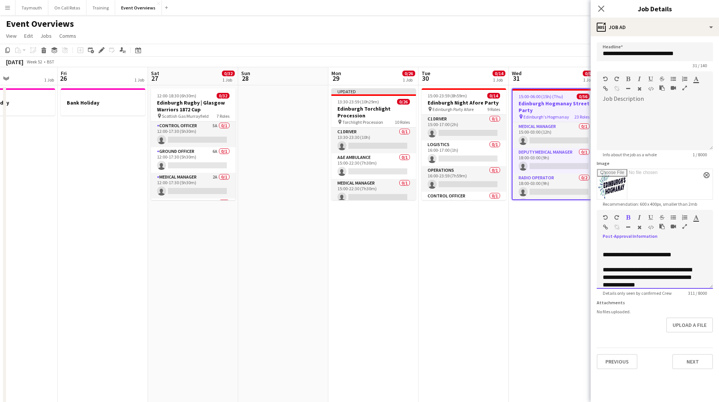
scroll to position [66, 0]
drag, startPoint x: 637, startPoint y: 275, endPoint x: 683, endPoint y: 314, distance: 60.2
click at [683, 314] on form "**********" at bounding box center [655, 205] width 128 height 327
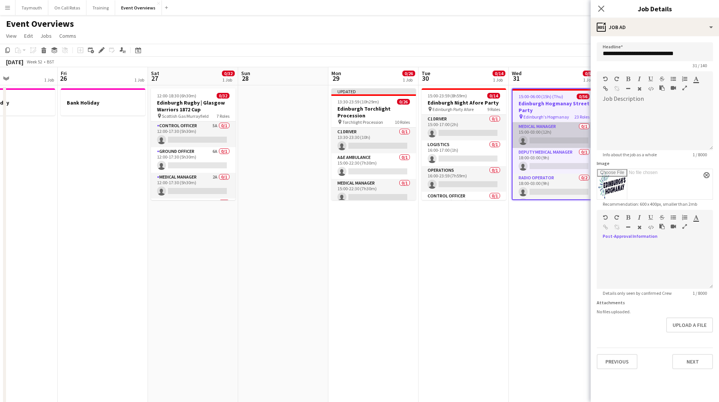
click at [483, 101] on h3 "Edinburgh Night Afore Party" at bounding box center [464, 102] width 85 height 7
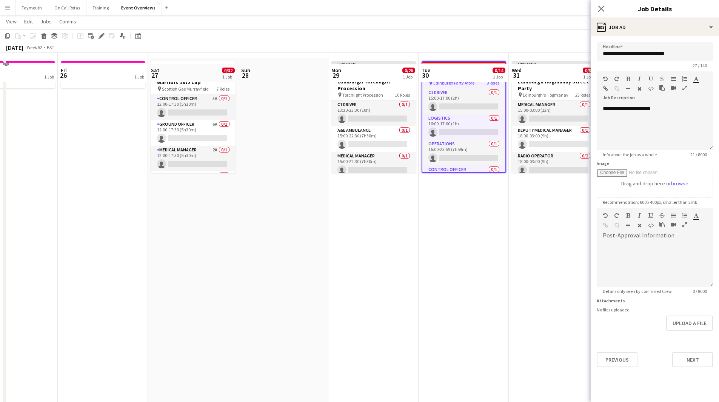
scroll to position [38, 0]
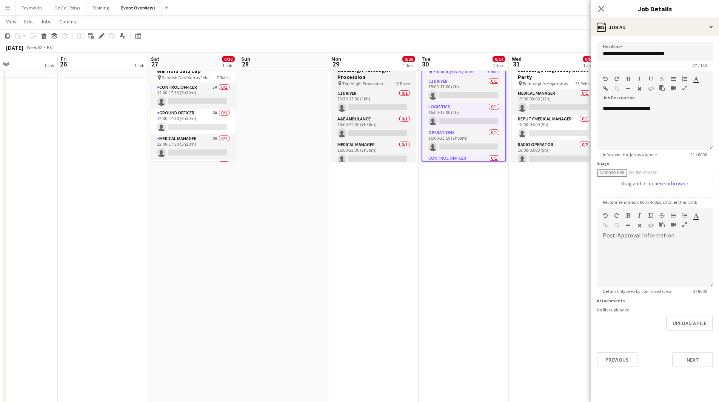
drag, startPoint x: 371, startPoint y: 73, endPoint x: 385, endPoint y: 84, distance: 18.3
click at [371, 72] on h3 "Edinburgh Torchlight Procession" at bounding box center [374, 74] width 85 height 14
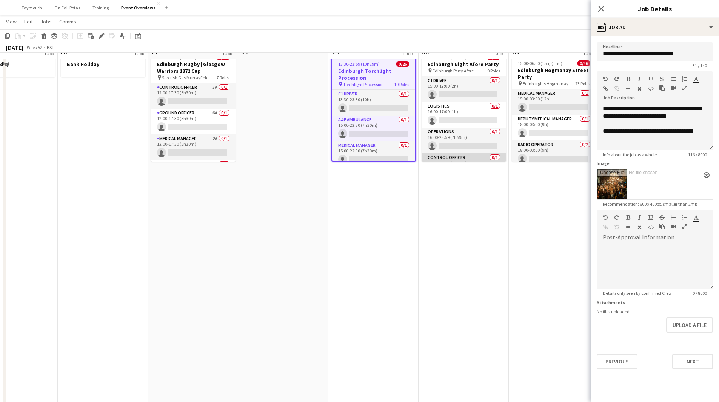
scroll to position [0, 0]
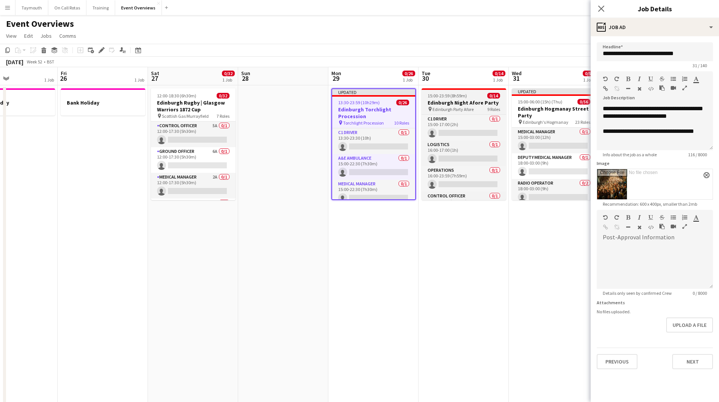
click at [459, 103] on h3 "Edinburgh Night Afore Party" at bounding box center [464, 102] width 85 height 7
type input "**********"
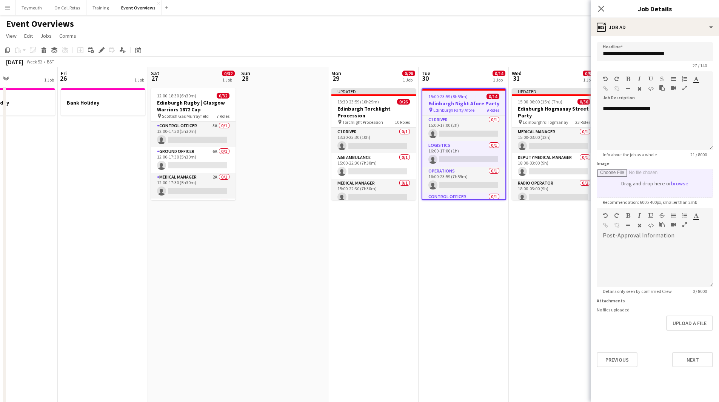
click at [665, 189] on input "Image" at bounding box center [655, 183] width 116 height 28
type input "**********"
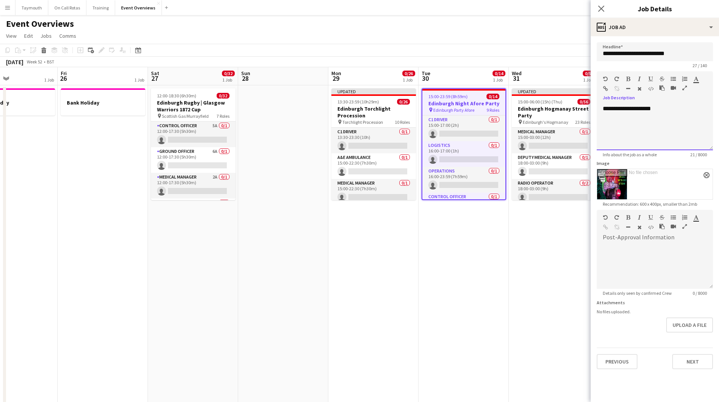
drag, startPoint x: 672, startPoint y: 112, endPoint x: 509, endPoint y: 110, distance: 163.1
click at [509, 110] on body "Menu Boards Boards Boards All jobs Status Workforce Workforce My Workforce Recr…" at bounding box center [359, 366] width 719 height 732
copy div "**********"
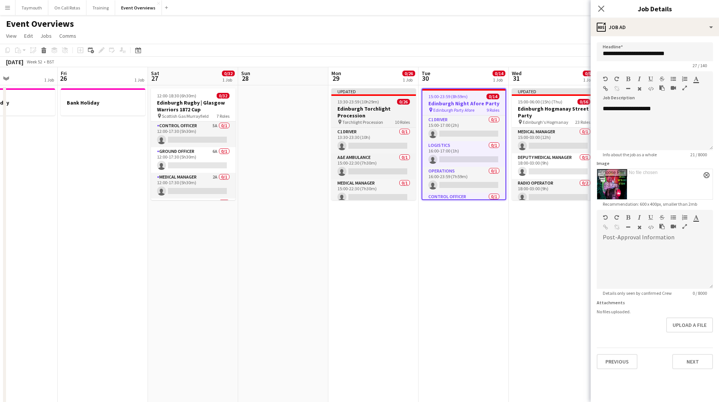
click at [381, 119] on h3 "Edinburgh Torchlight Procession" at bounding box center [374, 112] width 85 height 14
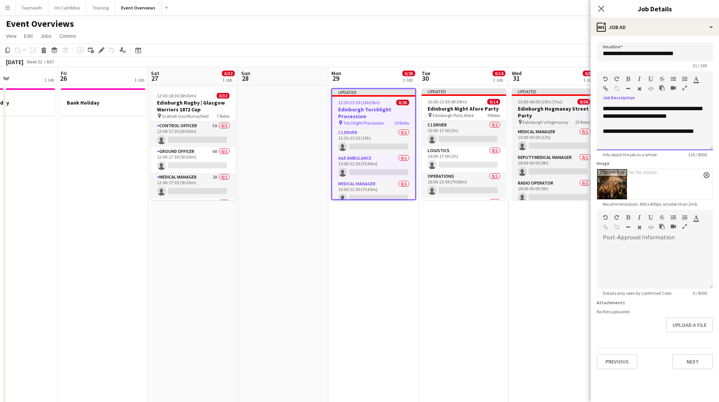
drag, startPoint x: 658, startPoint y: 123, endPoint x: 541, endPoint y: 99, distance: 120.0
click at [541, 99] on body "Menu Boards Boards Boards All jobs Status Workforce Workforce My Workforce Recr…" at bounding box center [359, 366] width 719 height 732
copy div "**********"
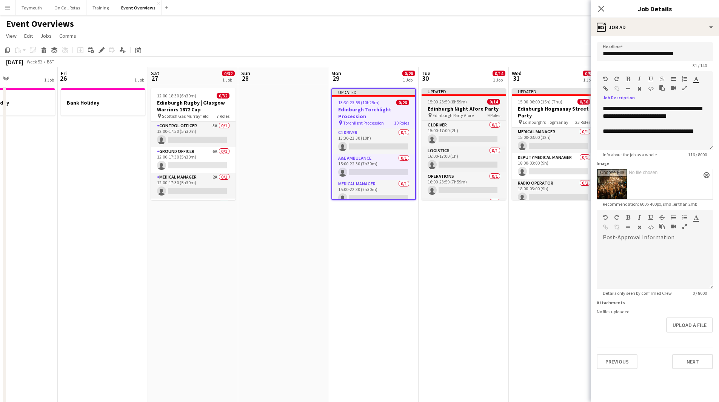
click at [460, 118] on span "Edinburgh Party Afore" at bounding box center [453, 116] width 41 height 6
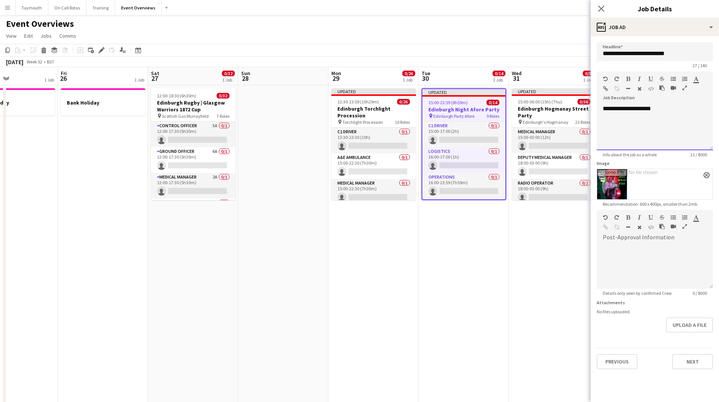
click at [653, 118] on div "**********" at bounding box center [655, 127] width 116 height 45
drag, startPoint x: 675, startPoint y: 109, endPoint x: 479, endPoint y: 103, distance: 196.4
click at [479, 103] on body "Menu Boards Boards Boards All jobs Status Workforce Workforce My Workforce Recr…" at bounding box center [359, 366] width 719 height 732
drag, startPoint x: 685, startPoint y: 109, endPoint x: 630, endPoint y: 109, distance: 54.4
click at [630, 109] on span "**********" at bounding box center [653, 112] width 100 height 13
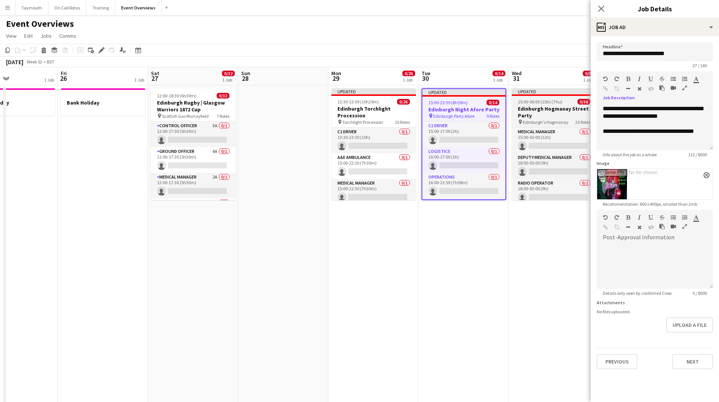
click at [559, 112] on h3 "Edinburgh Hogmanay Street Party" at bounding box center [554, 112] width 85 height 14
type input "**********"
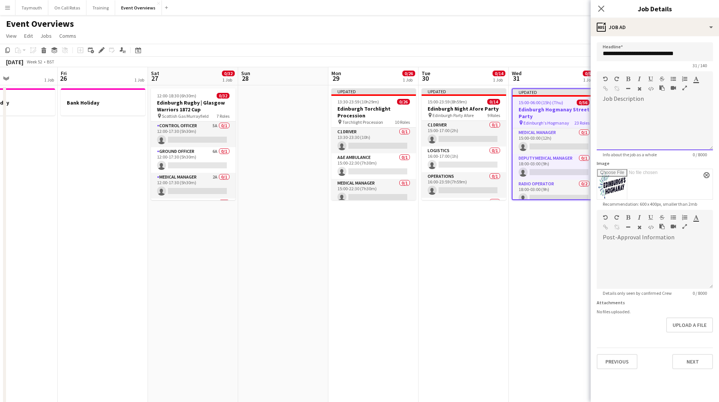
click at [681, 117] on div at bounding box center [655, 127] width 116 height 45
drag, startPoint x: 686, startPoint y: 109, endPoint x: 631, endPoint y: 110, distance: 55.5
click at [631, 110] on span "**********" at bounding box center [653, 112] width 100 height 13
click at [567, 230] on app-date-cell "Updated 15:00-06:00 (15h) (Thu) 0/[STREET_ADDRESS] Party pin Edinburgh's Hogman…" at bounding box center [554, 408] width 90 height 646
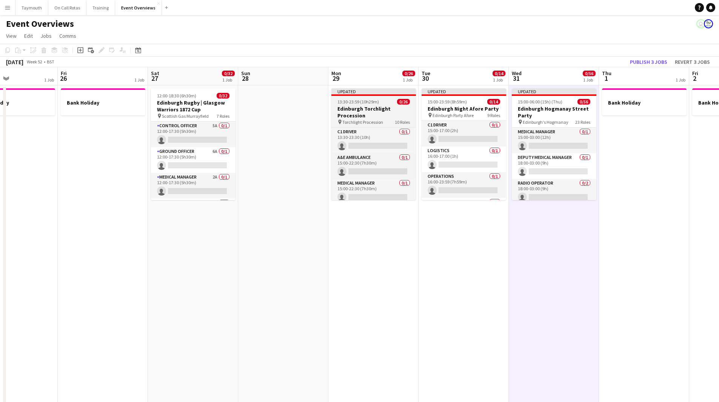
click at [388, 115] on h3 "Edinburgh Torchlight Procession" at bounding box center [374, 112] width 85 height 14
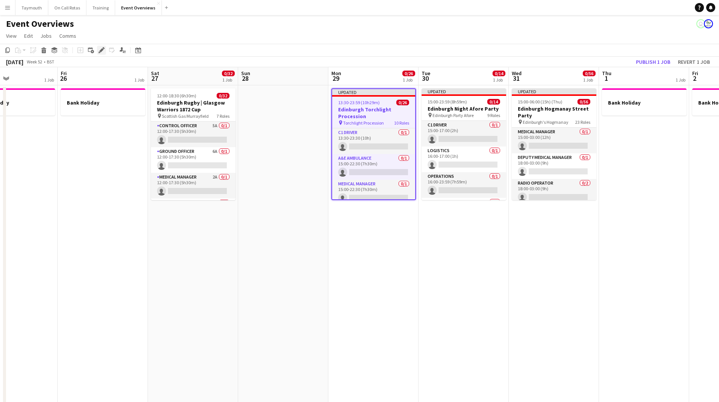
click at [103, 49] on icon at bounding box center [101, 50] width 4 height 4
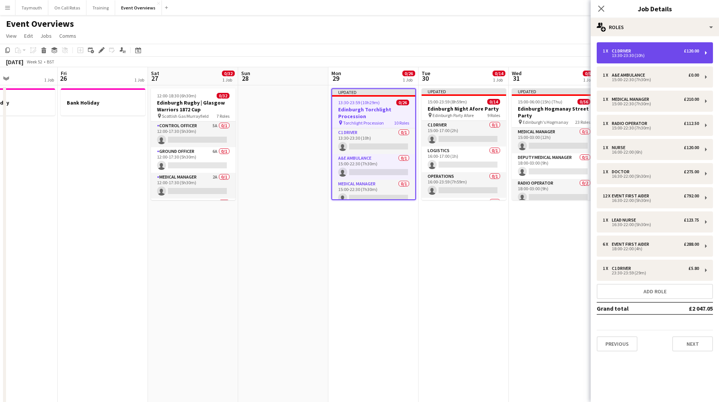
click at [631, 44] on div "1 x C1 Driver £120.00 13:30-23:30 (10h)" at bounding box center [655, 52] width 116 height 21
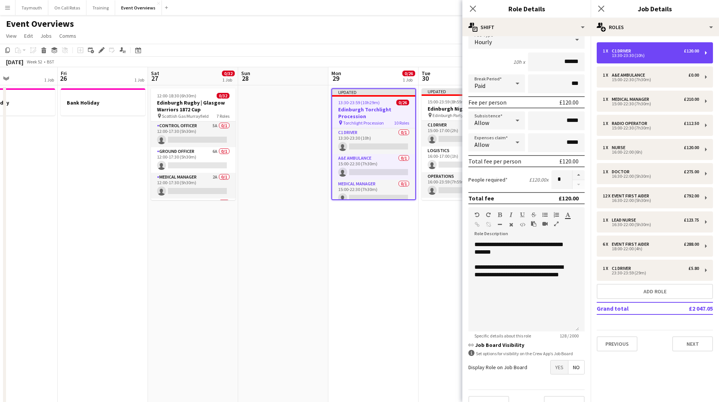
scroll to position [71, 0]
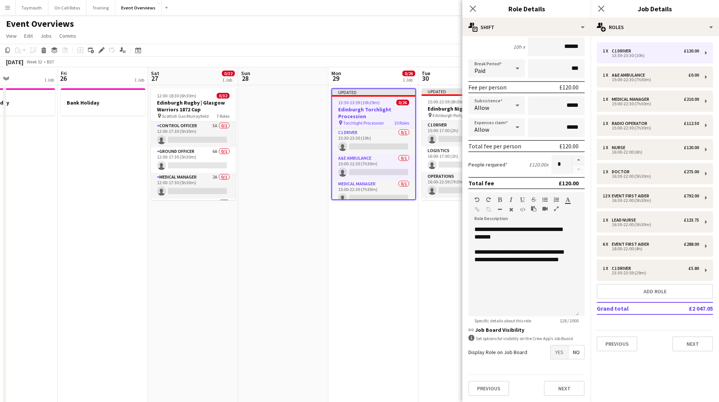
click at [552, 357] on span "Yes" at bounding box center [559, 352] width 17 height 14
click at [555, 367] on span "Yes" at bounding box center [559, 369] width 17 height 14
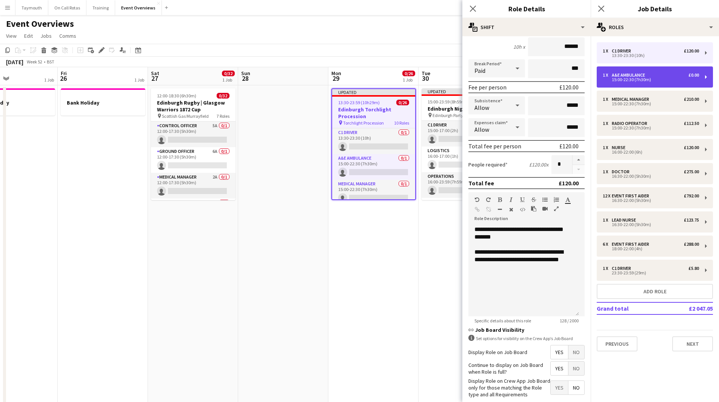
click at [661, 81] on div "15:00-22:30 (7h30m)" at bounding box center [651, 80] width 96 height 4
type input "**********"
type input "*****"
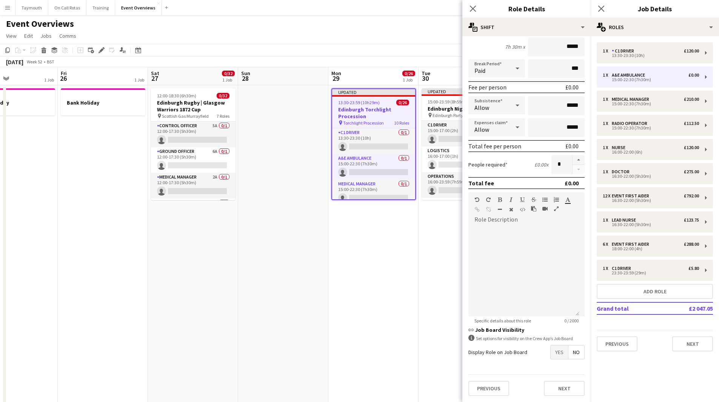
click at [551, 354] on span "Yes" at bounding box center [559, 352] width 17 height 14
click at [552, 364] on span "Yes" at bounding box center [559, 369] width 17 height 14
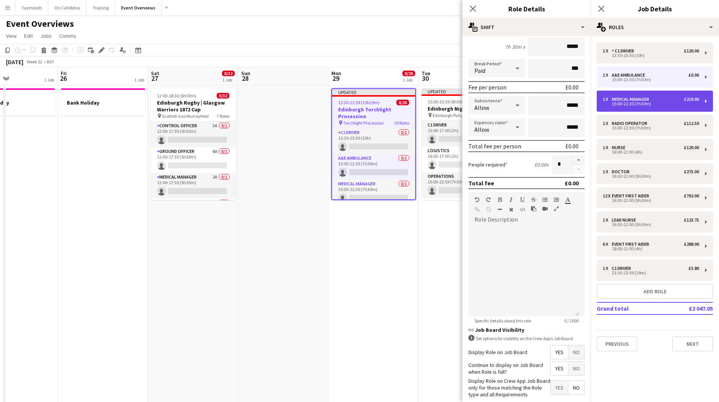
click at [655, 104] on div "15:00-22:30 (7h30m)" at bounding box center [651, 104] width 96 height 4
type input "**********"
type input "******"
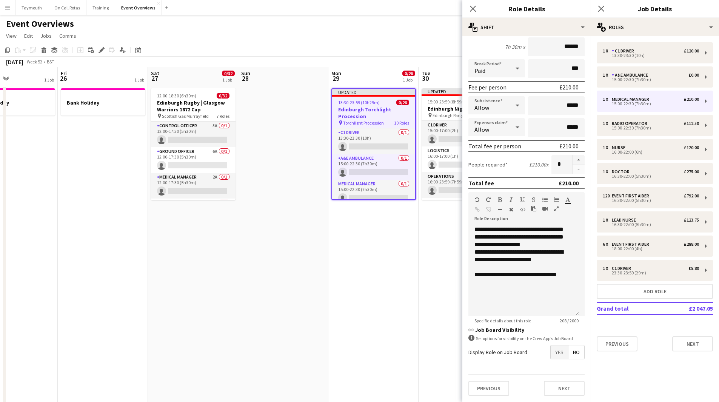
click at [556, 350] on span "Yes" at bounding box center [559, 352] width 17 height 14
click at [554, 369] on span "Yes" at bounding box center [559, 369] width 17 height 14
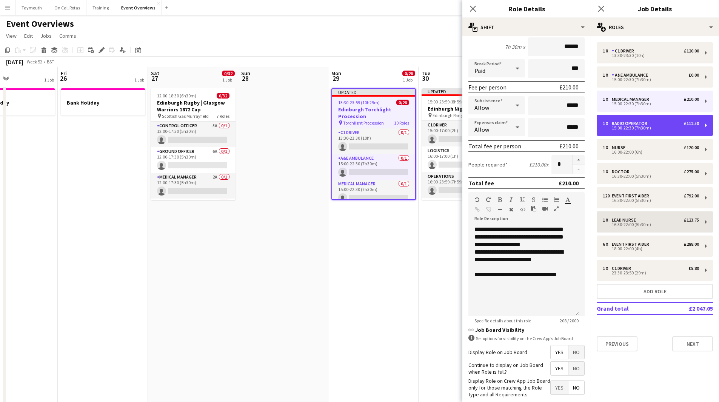
drag, startPoint x: 639, startPoint y: 127, endPoint x: 621, endPoint y: 213, distance: 87.5
click at [639, 130] on div "15:00-22:30 (7h30m)" at bounding box center [651, 128] width 96 height 4
type input "**********"
type input "******"
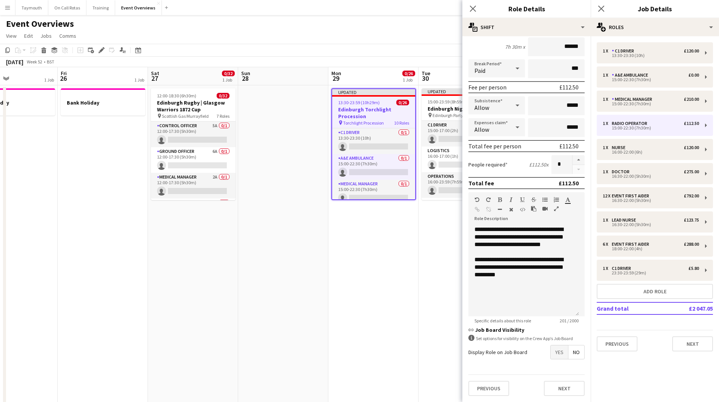
click at [553, 350] on span "Yes" at bounding box center [559, 352] width 17 height 14
click at [552, 370] on span "Yes" at bounding box center [559, 369] width 17 height 14
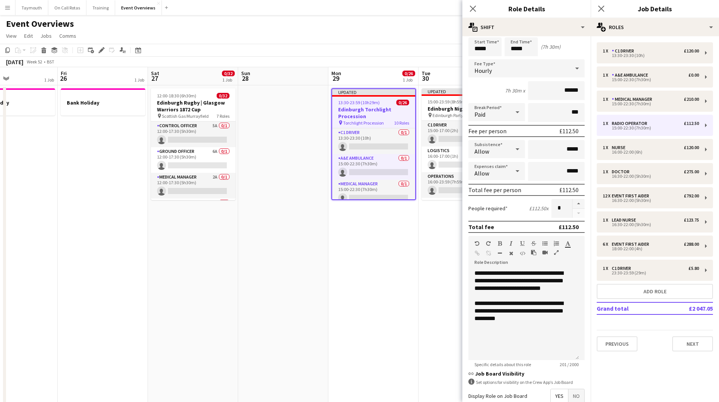
scroll to position [0, 0]
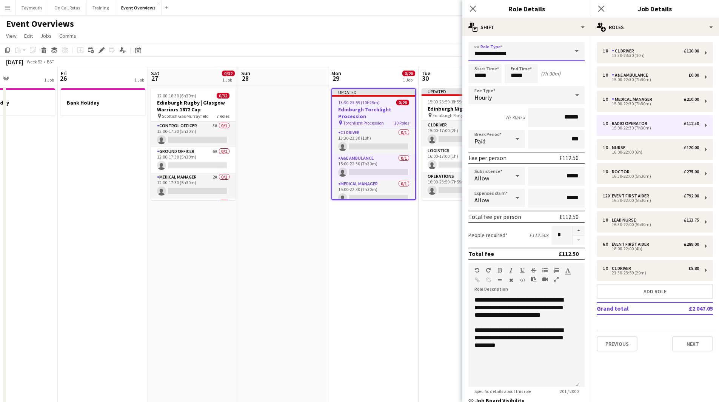
click at [544, 55] on input "**********" at bounding box center [527, 51] width 116 height 19
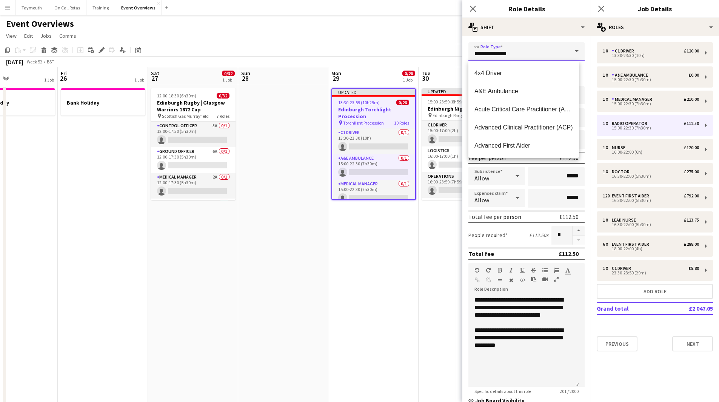
drag, startPoint x: 544, startPoint y: 55, endPoint x: 292, endPoint y: 38, distance: 252.8
click at [292, 38] on body "Menu Boards Boards Boards All jobs Status Workforce Workforce My Workforce Recr…" at bounding box center [359, 366] width 719 height 732
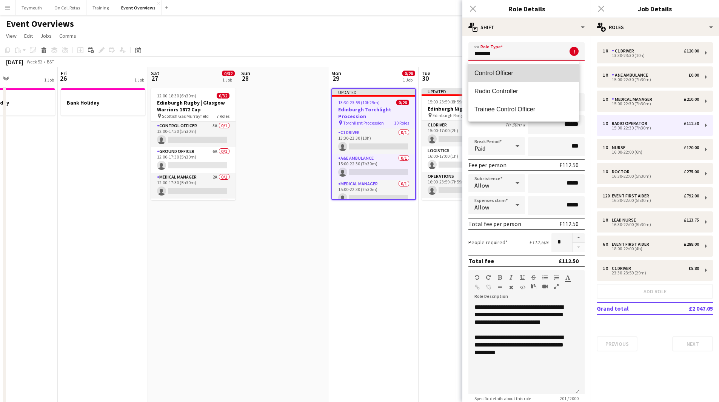
click at [496, 74] on span "Control Officer" at bounding box center [524, 72] width 99 height 7
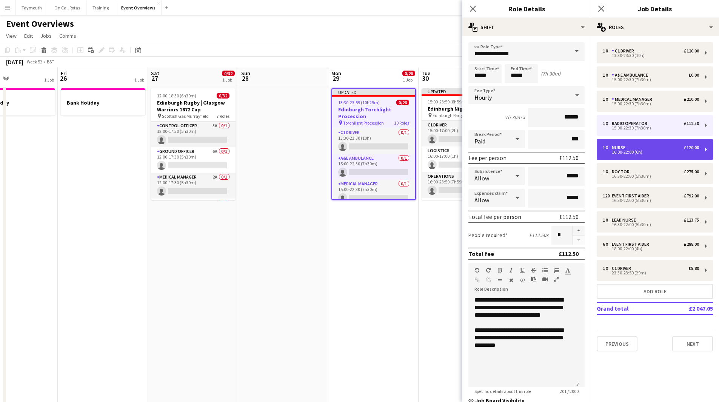
click at [638, 150] on div "16:00-22:00 (6h)" at bounding box center [651, 152] width 96 height 4
type input "*****"
type input "******"
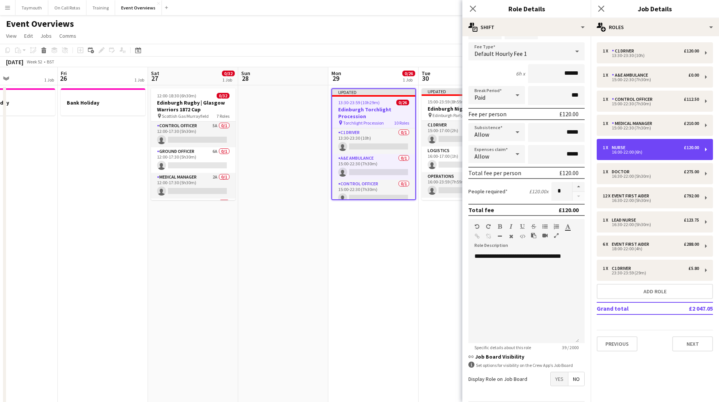
scroll to position [71, 0]
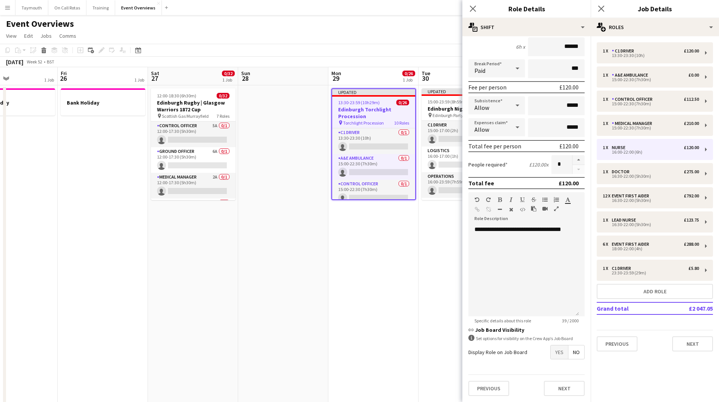
click at [555, 348] on span "Yes" at bounding box center [559, 352] width 17 height 14
click at [551, 372] on span "Yes" at bounding box center [559, 369] width 17 height 14
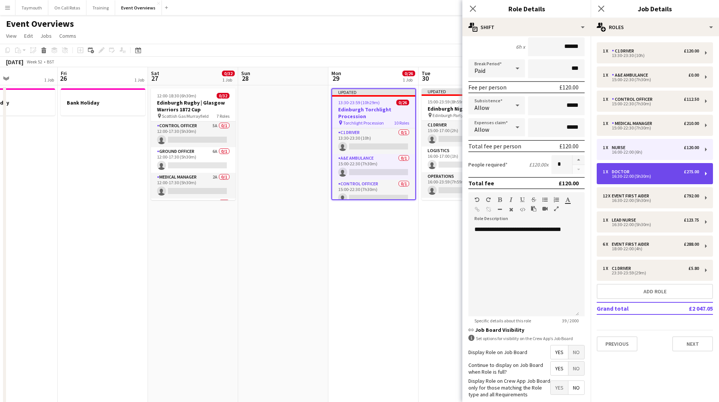
click at [642, 173] on div "1 x Doctor £275.00" at bounding box center [651, 171] width 96 height 5
type input "******"
type input "*****"
type input "******"
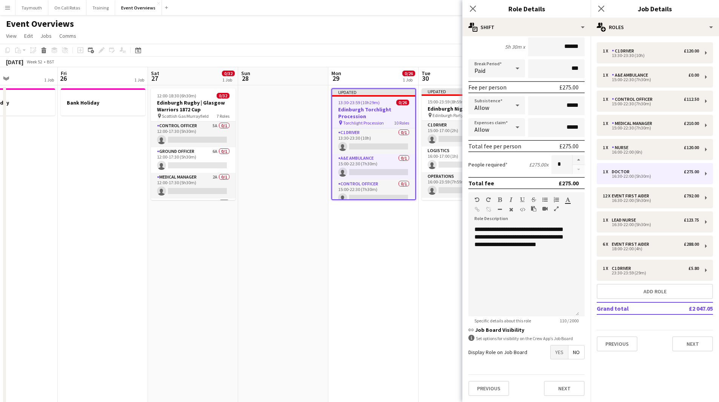
drag, startPoint x: 552, startPoint y: 352, endPoint x: 553, endPoint y: 360, distance: 8.8
click at [552, 352] on span "Yes" at bounding box center [559, 352] width 17 height 14
click at [554, 369] on span "Yes" at bounding box center [559, 369] width 17 height 14
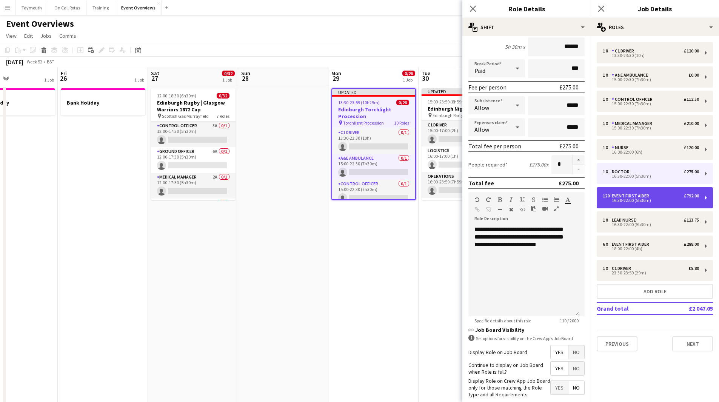
click at [658, 197] on div "12 x Event First Aider £792.00" at bounding box center [651, 195] width 96 height 5
type input "**********"
type input "******"
type input "**"
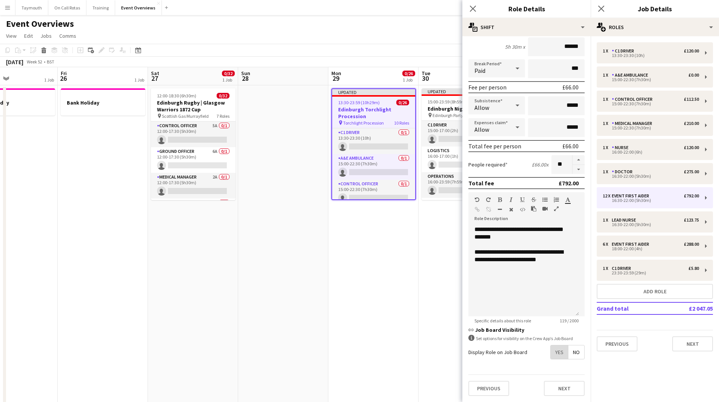
drag, startPoint x: 547, startPoint y: 351, endPoint x: 547, endPoint y: 359, distance: 7.9
click at [551, 354] on span "Yes" at bounding box center [559, 352] width 17 height 14
click at [551, 375] on span "Yes" at bounding box center [559, 369] width 17 height 14
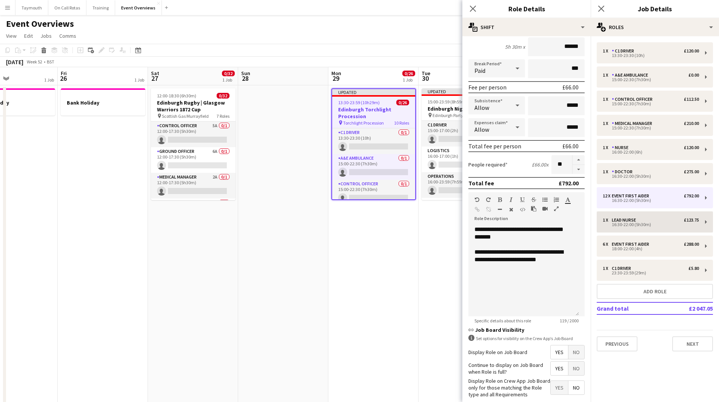
drag, startPoint x: 645, startPoint y: 210, endPoint x: 645, endPoint y: 214, distance: 3.8
click at [645, 211] on div "1 x C1 Driver £120.00 13:30-23:30 (10h) 1 x A&E Ambulance £0.00 15:00-22:30 (7h…" at bounding box center [655, 196] width 128 height 309
click at [645, 220] on div "1 x Lead Nurse £123.75" at bounding box center [651, 219] width 96 height 5
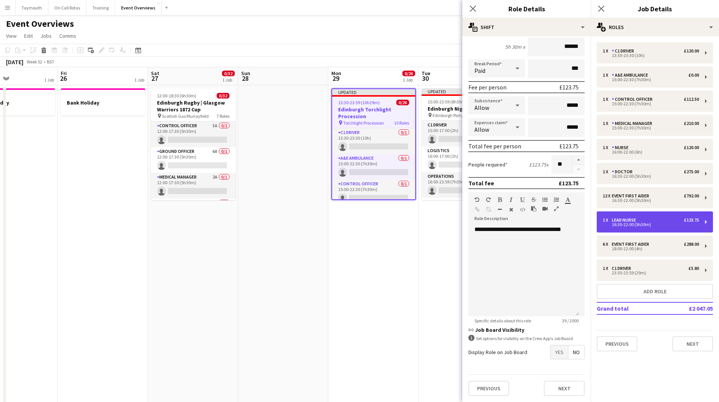
type input "**********"
type input "******"
type input "*"
click at [554, 350] on span "Yes" at bounding box center [559, 352] width 17 height 14
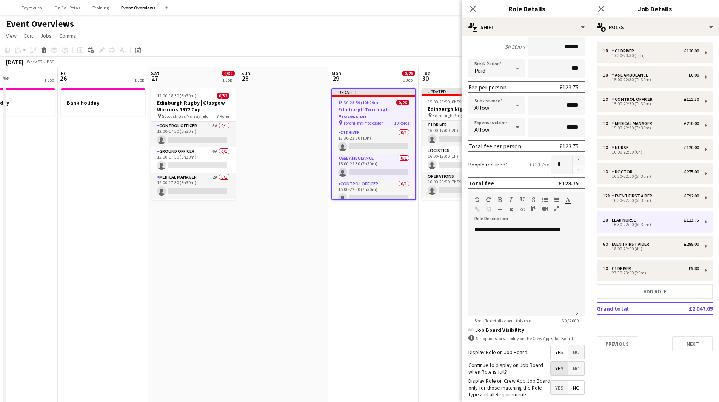
click at [551, 374] on span "Yes" at bounding box center [559, 369] width 17 height 14
click at [627, 250] on div "18:00-22:00 (4h)" at bounding box center [651, 249] width 96 height 4
type input "**********"
type input "*****"
type input "******"
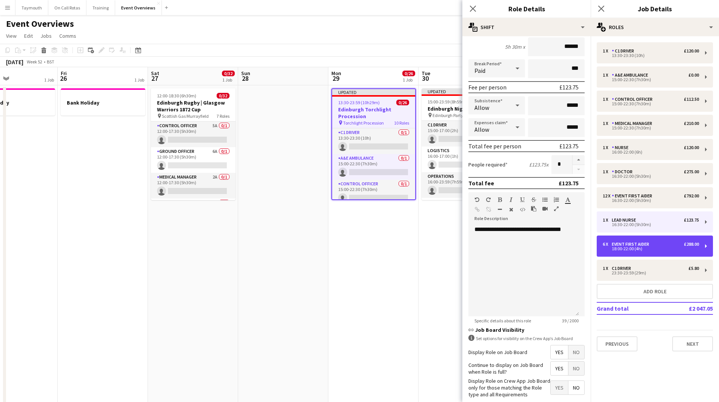
type input "*"
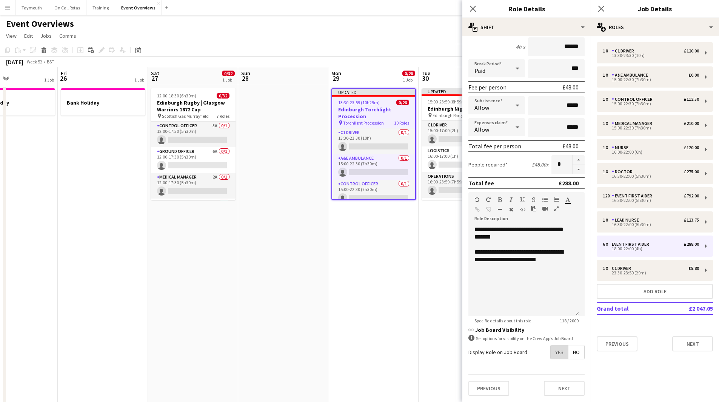
click at [551, 358] on span "Yes" at bounding box center [559, 352] width 17 height 14
click at [554, 372] on span "Yes" at bounding box center [559, 369] width 17 height 14
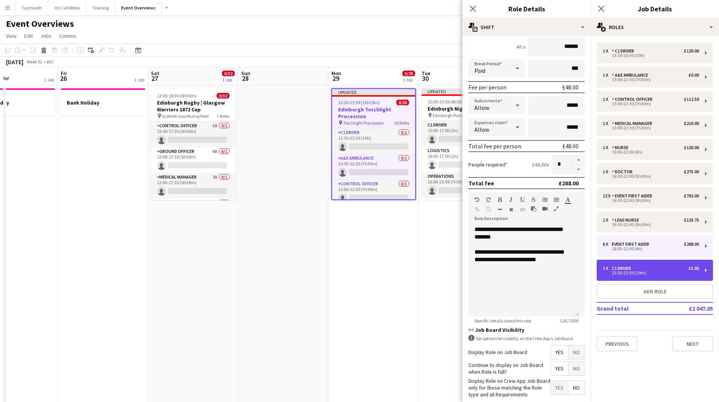
click at [621, 267] on div "C1 Driver" at bounding box center [623, 268] width 22 height 5
type input "*********"
type input "*****"
type input "*"
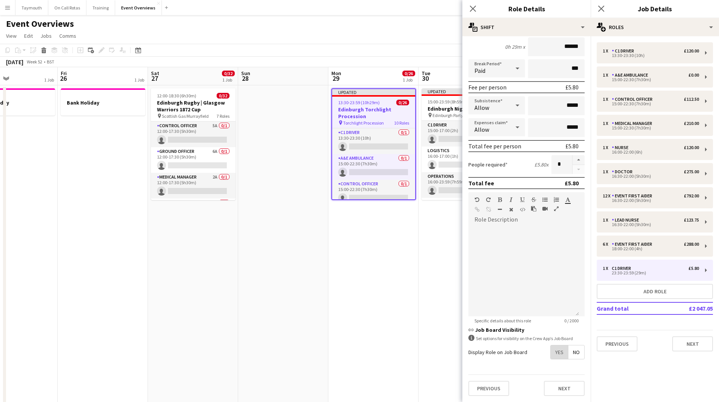
click at [552, 353] on span "Yes" at bounding box center [559, 352] width 17 height 14
click at [555, 370] on span "Yes" at bounding box center [559, 369] width 17 height 14
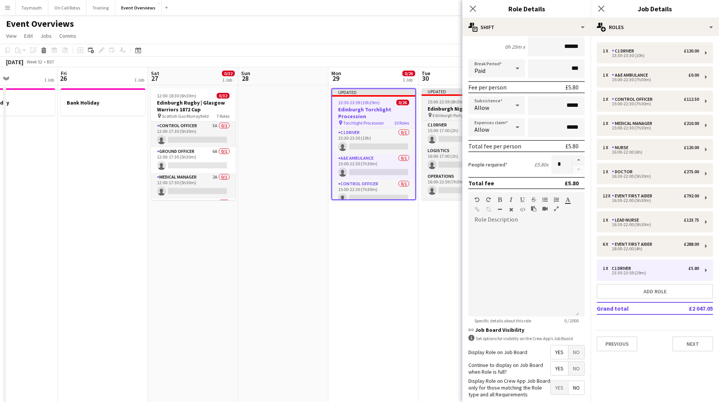
click at [440, 109] on h3 "Edinburgh Night Afore Party" at bounding box center [464, 108] width 85 height 7
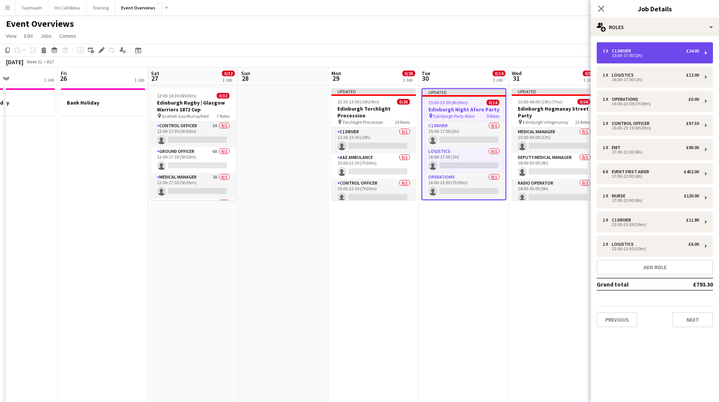
click at [654, 55] on div "15:00-17:00 (2h)" at bounding box center [651, 56] width 96 height 4
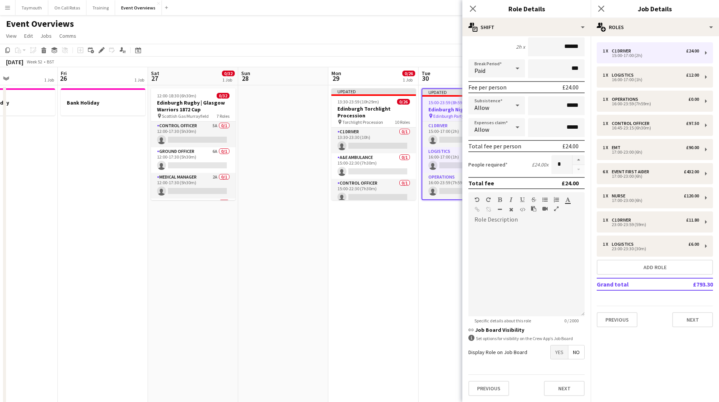
click at [554, 352] on span "Yes" at bounding box center [559, 352] width 17 height 14
click at [555, 365] on span "Yes" at bounding box center [559, 369] width 17 height 14
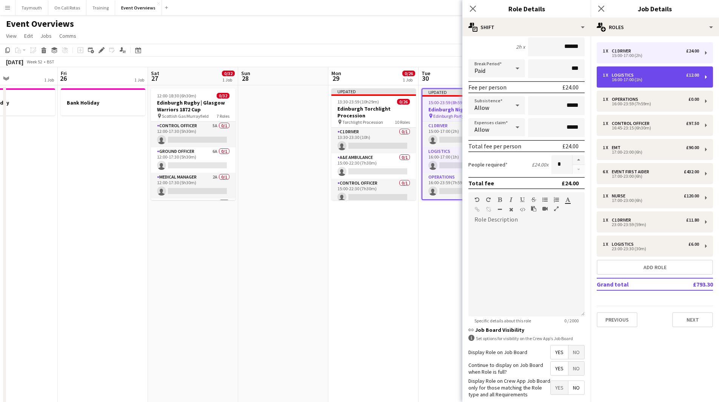
click at [658, 80] on div "16:00-17:00 (1h)" at bounding box center [651, 80] width 96 height 4
type input "*********"
type input "*****"
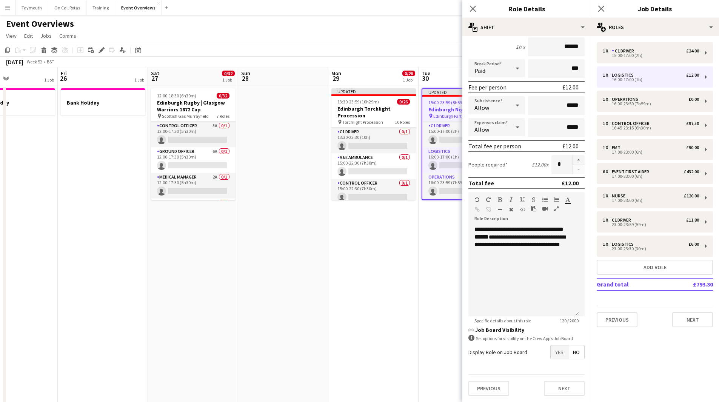
drag, startPoint x: 549, startPoint y: 351, endPoint x: 549, endPoint y: 358, distance: 7.2
click at [551, 354] on span "Yes" at bounding box center [559, 352] width 17 height 14
click at [550, 378] on div "Display Role on Crew App Job Board only for those matching the Role type and al…" at bounding box center [527, 388] width 116 height 21
click at [554, 372] on span "Yes" at bounding box center [559, 369] width 17 height 14
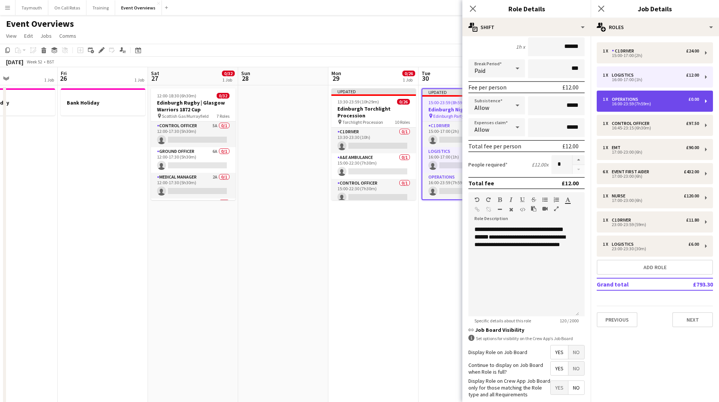
click at [646, 107] on div "1 x Operations £0.00 16:00-23:59 (7h59m)" at bounding box center [655, 101] width 116 height 21
type input "**********"
type input "*****"
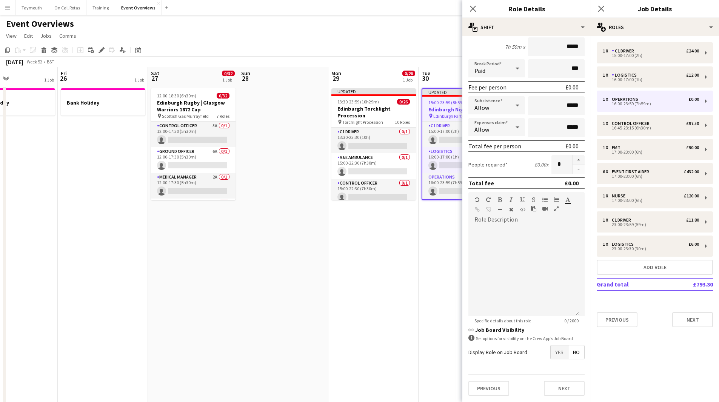
click at [553, 353] on span "Yes" at bounding box center [559, 352] width 17 height 14
click at [551, 367] on span "Yes" at bounding box center [559, 369] width 17 height 14
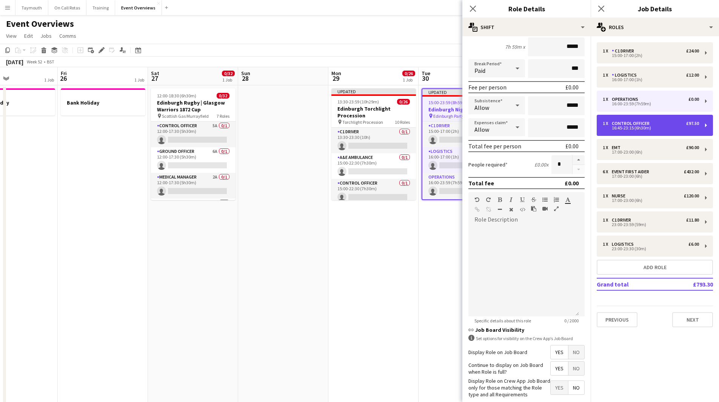
click at [645, 129] on div "16:45-23:15 (6h30m)" at bounding box center [651, 128] width 96 height 4
type input "**********"
type input "*****"
type input "******"
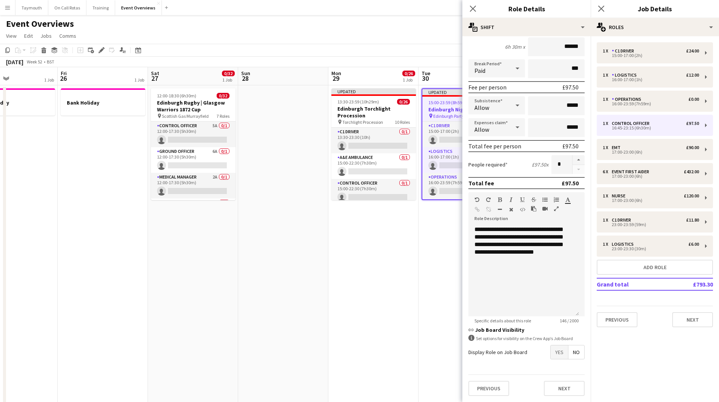
click at [543, 348] on div "Display Role on Job Board Yes No" at bounding box center [527, 352] width 116 height 14
click at [551, 354] on span "Yes" at bounding box center [559, 352] width 17 height 14
click at [551, 367] on span "Yes" at bounding box center [559, 369] width 17 height 14
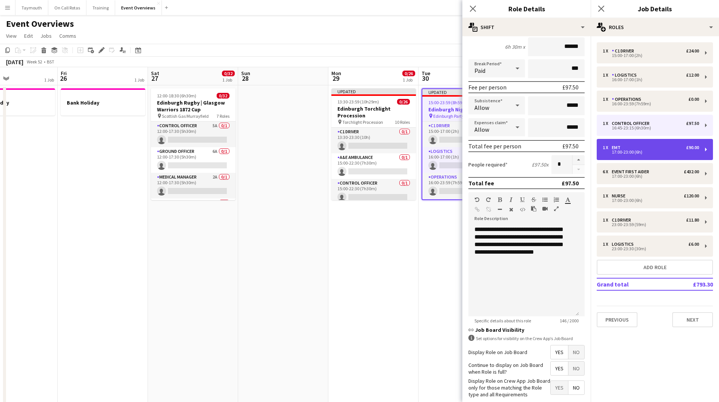
click at [647, 144] on div "1 x EMT £90.00 17:00-23:00 (6h)" at bounding box center [655, 149] width 116 height 21
type input "***"
type input "*****"
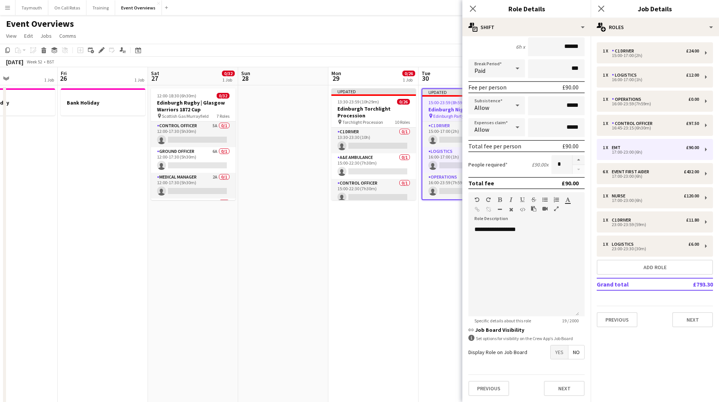
click at [556, 358] on span "Yes" at bounding box center [559, 352] width 17 height 14
click at [553, 372] on span "Yes" at bounding box center [559, 369] width 17 height 14
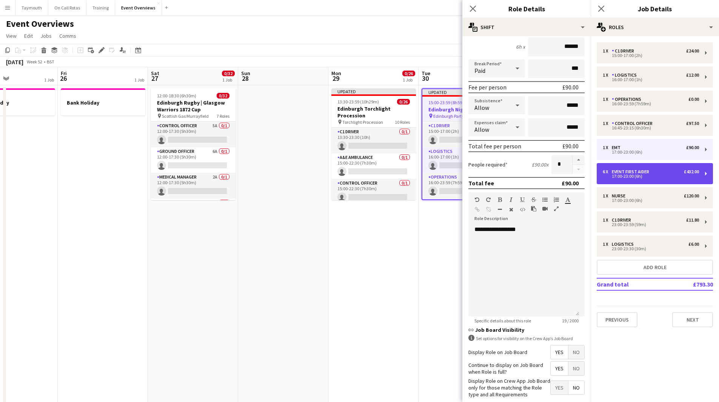
click at [649, 173] on div "Event First Aider" at bounding box center [632, 171] width 40 height 5
type input "**********"
type input "******"
type input "*"
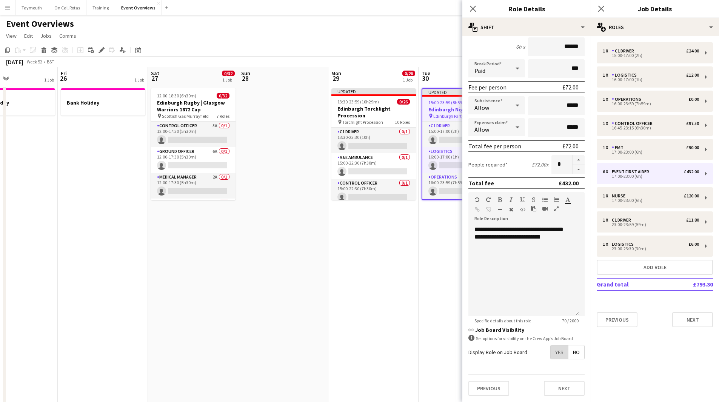
click at [557, 348] on span "Yes" at bounding box center [559, 352] width 17 height 14
click at [556, 367] on span "Yes" at bounding box center [559, 369] width 17 height 14
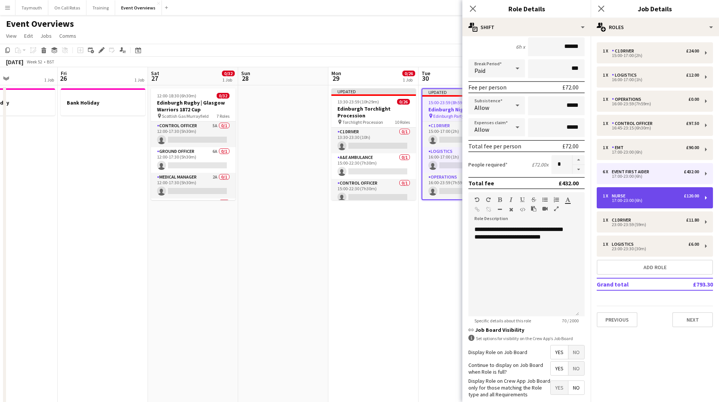
click at [678, 194] on div "1 x Nurse £120.00" at bounding box center [651, 195] width 96 height 5
type input "*****"
type input "******"
type input "*"
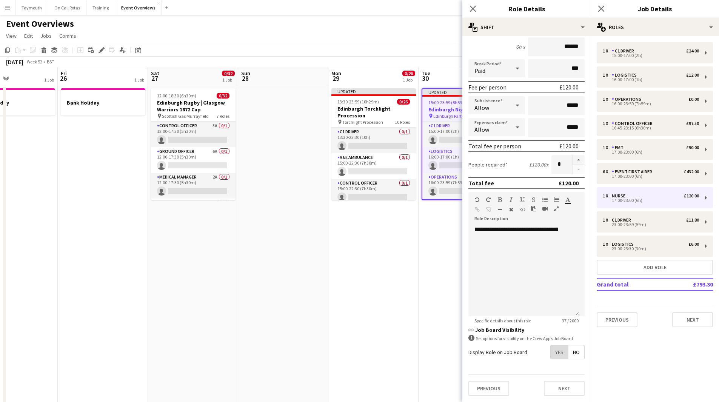
drag, startPoint x: 552, startPoint y: 354, endPoint x: 552, endPoint y: 360, distance: 6.1
click at [552, 355] on span "Yes" at bounding box center [559, 352] width 17 height 14
click at [551, 371] on span "Yes" at bounding box center [559, 369] width 17 height 14
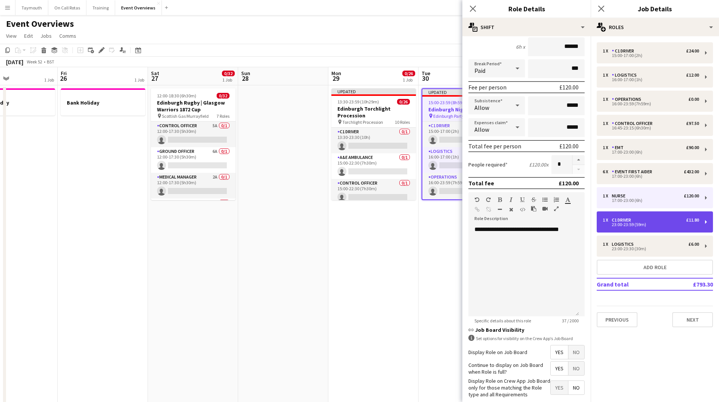
click at [630, 220] on div "C1 Driver" at bounding box center [623, 219] width 22 height 5
type input "*********"
type input "*****"
type input "******"
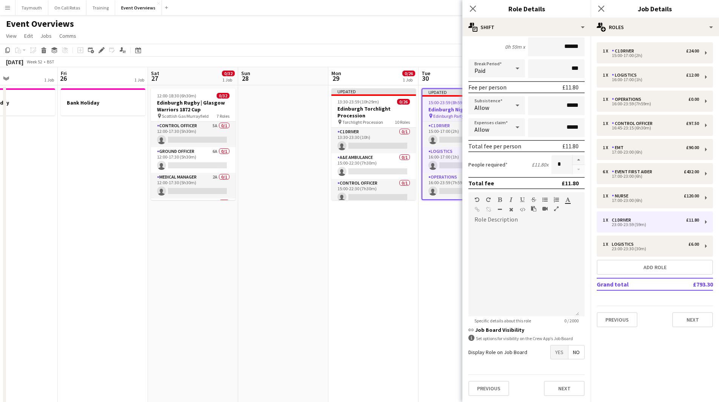
click at [551, 351] on span "Yes" at bounding box center [559, 352] width 17 height 14
click at [551, 374] on span "Yes" at bounding box center [559, 369] width 17 height 14
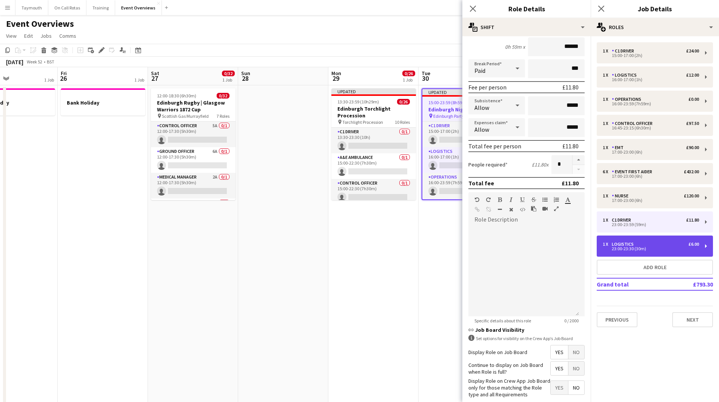
click at [619, 251] on div "23:00-23:30 (30m)" at bounding box center [651, 249] width 96 height 4
type input "*********"
type input "*****"
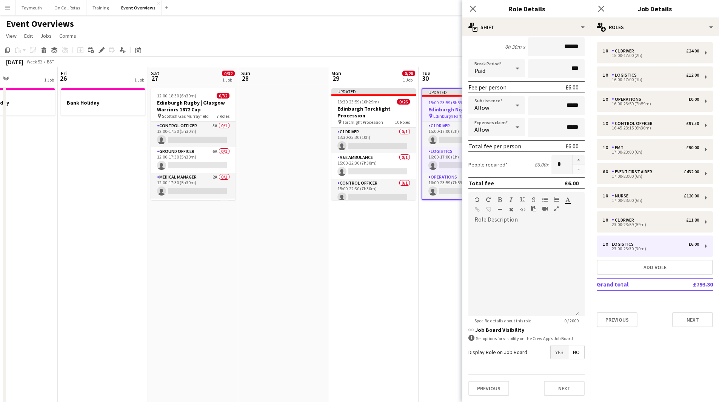
click at [556, 350] on span "Yes" at bounding box center [559, 352] width 17 height 14
click at [552, 372] on span "Yes" at bounding box center [559, 369] width 17 height 14
click at [412, 271] on app-date-cell "Updated 13:30-23:59 (10h29m) 0/26 Edinburgh Torchlight Procession pin Torchligh…" at bounding box center [373, 408] width 90 height 646
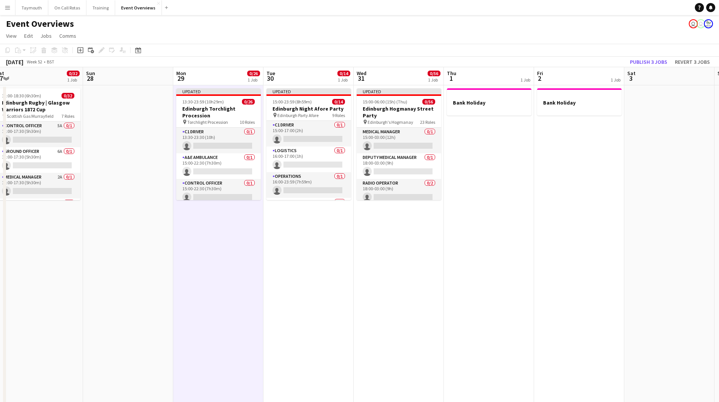
drag, startPoint x: 452, startPoint y: 256, endPoint x: 294, endPoint y: 251, distance: 157.9
click at [294, 251] on app-calendar-viewport "Wed 24 Thu 25 1 Job Fri 26 1 Job Sat 27 0/32 1 Job Sun 28 Mon 29 0/26 1 Job Tue…" at bounding box center [359, 399] width 719 height 665
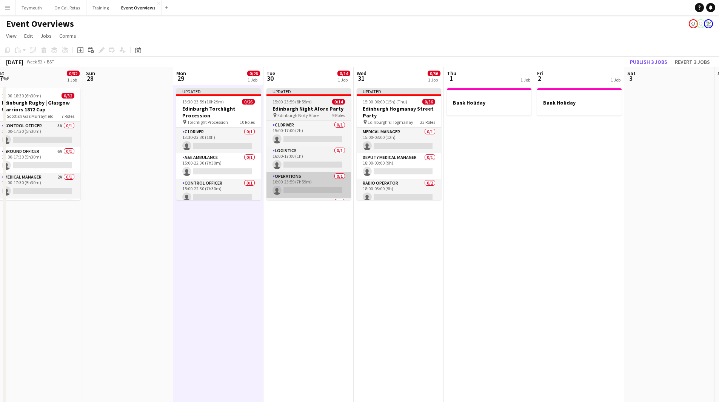
scroll to position [0, 281]
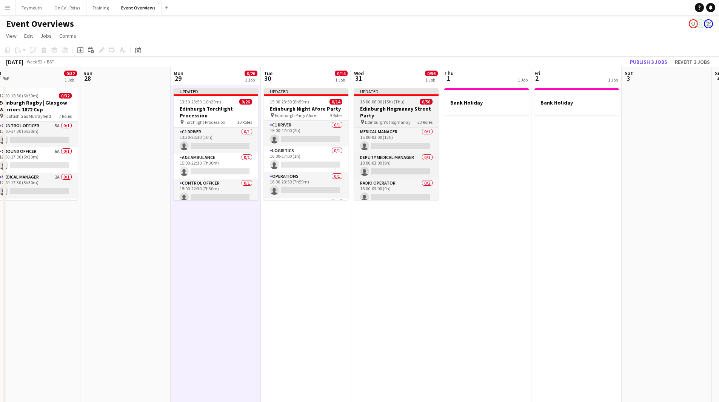
click at [389, 103] on span "15:00-06:00 (15h) (Thu)" at bounding box center [382, 102] width 45 height 6
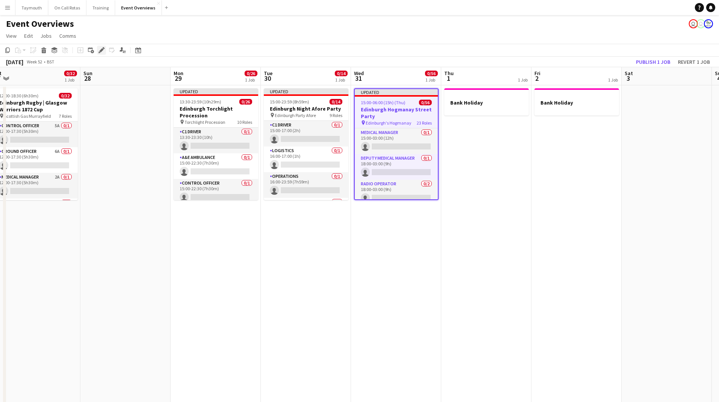
click at [103, 49] on icon at bounding box center [101, 50] width 4 height 4
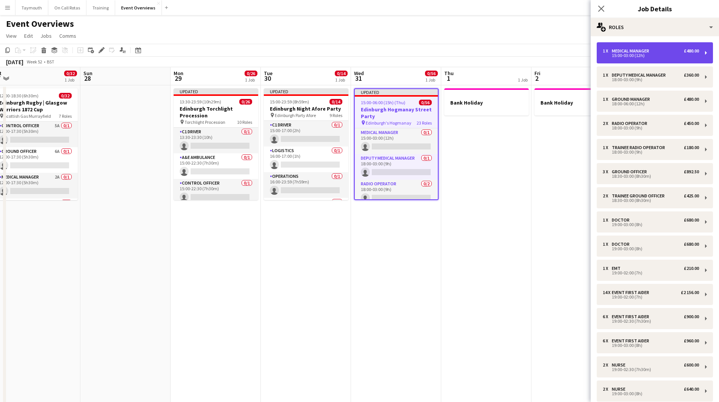
click at [675, 46] on div "1 x Medical Manager £480.00 15:00-03:00 (12h)" at bounding box center [655, 52] width 116 height 21
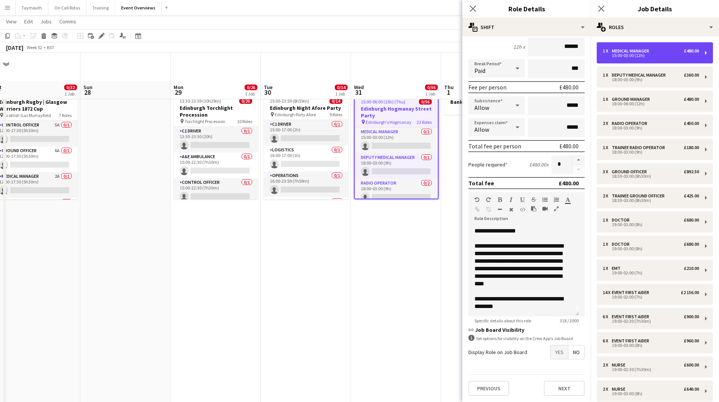
scroll to position [76, 0]
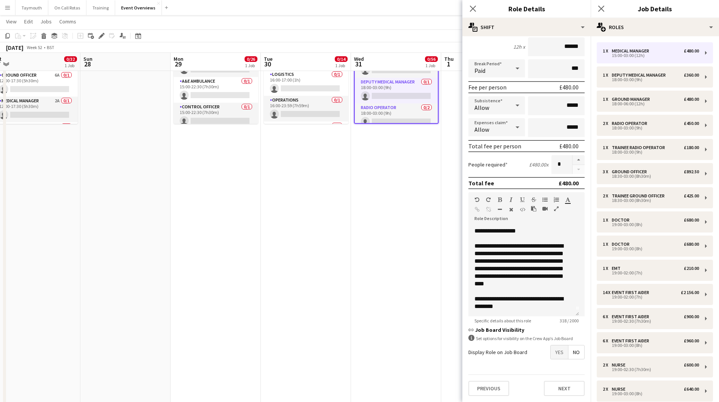
click at [550, 356] on mat-button-toggle-group "Yes No" at bounding box center [567, 352] width 34 height 14
drag, startPoint x: 551, startPoint y: 353, endPoint x: 552, endPoint y: 359, distance: 6.8
click at [551, 353] on span "Yes" at bounding box center [559, 352] width 17 height 14
click at [553, 368] on span "Yes" at bounding box center [559, 369] width 17 height 14
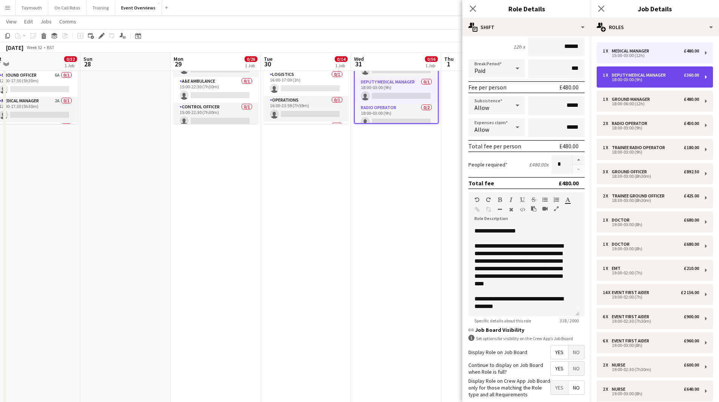
click at [651, 79] on div "18:00-03:00 (9h)" at bounding box center [651, 80] width 96 height 4
type input "**********"
type input "*****"
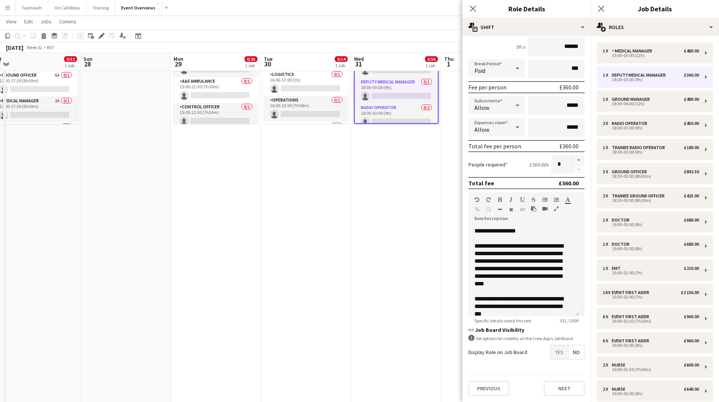
click at [551, 352] on span "Yes" at bounding box center [559, 352] width 17 height 14
click at [551, 368] on span "Yes" at bounding box center [559, 369] width 17 height 14
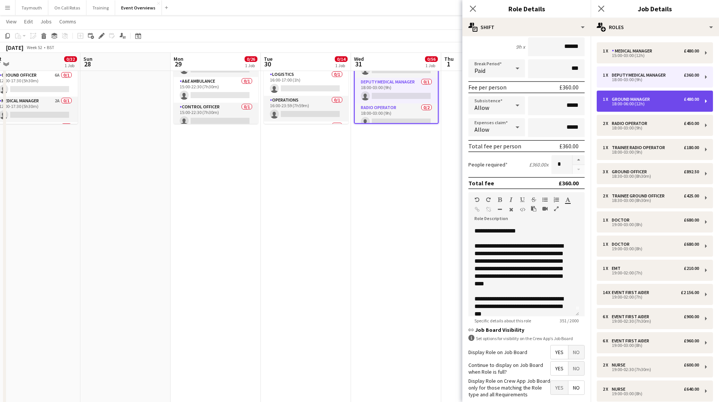
click at [632, 102] on div "18:00-06:00 (12h)" at bounding box center [651, 104] width 96 height 4
type input "**********"
type input "*****"
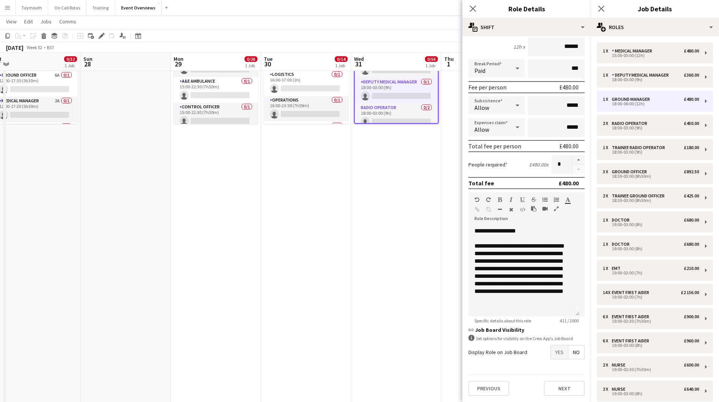
drag, startPoint x: 554, startPoint y: 351, endPoint x: 554, endPoint y: 360, distance: 9.4
click at [554, 352] on span "Yes" at bounding box center [559, 352] width 17 height 14
click at [552, 370] on span "Yes" at bounding box center [559, 369] width 17 height 14
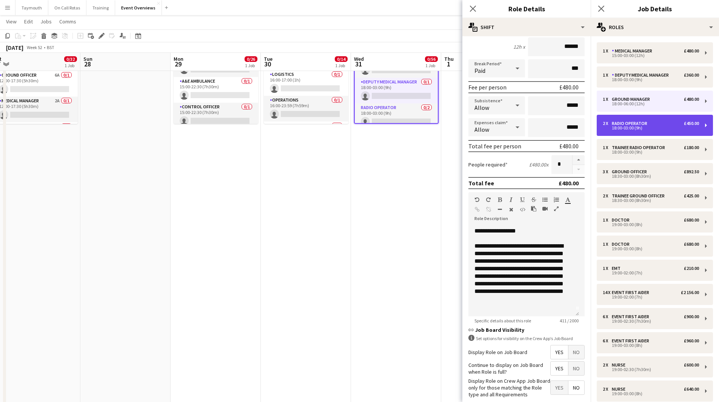
click at [640, 123] on div "Radio Operator" at bounding box center [631, 123] width 39 height 5
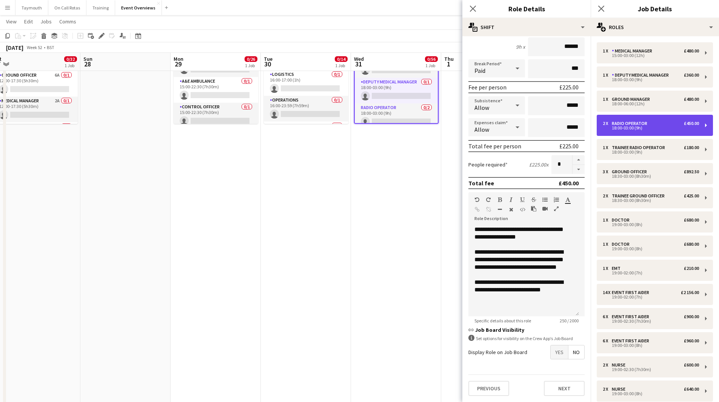
type input "**********"
type input "*****"
type input "******"
type input "*"
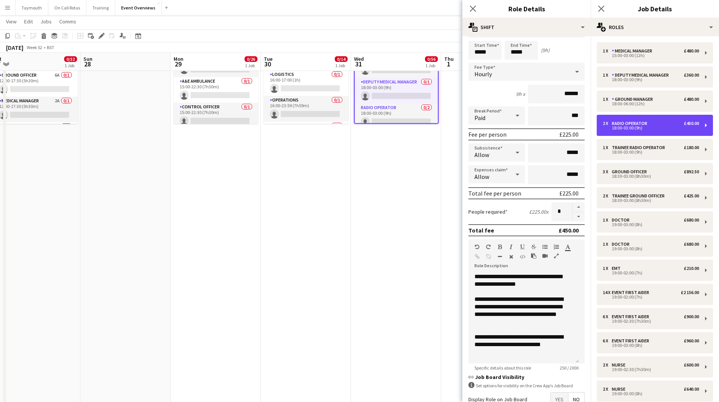
scroll to position [0, 0]
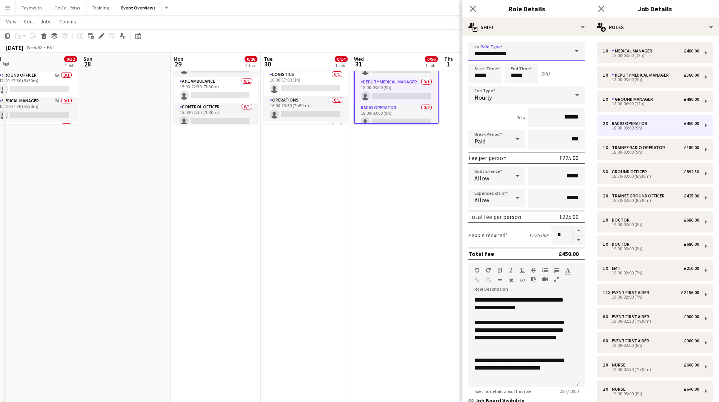
drag, startPoint x: 546, startPoint y: 52, endPoint x: 325, endPoint y: 48, distance: 221.3
click at [325, 48] on body "Menu Boards Boards Boards All jobs Status Workforce Workforce My Workforce Recr…" at bounding box center [359, 289] width 719 height 731
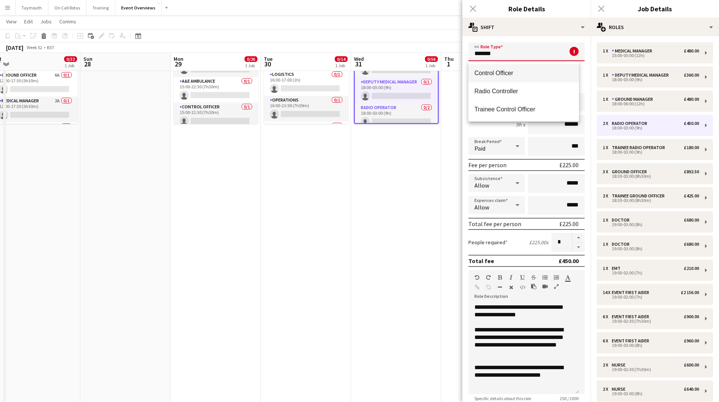
click at [515, 67] on mat-option "Control Officer" at bounding box center [524, 73] width 111 height 18
type input "**********"
type input "******"
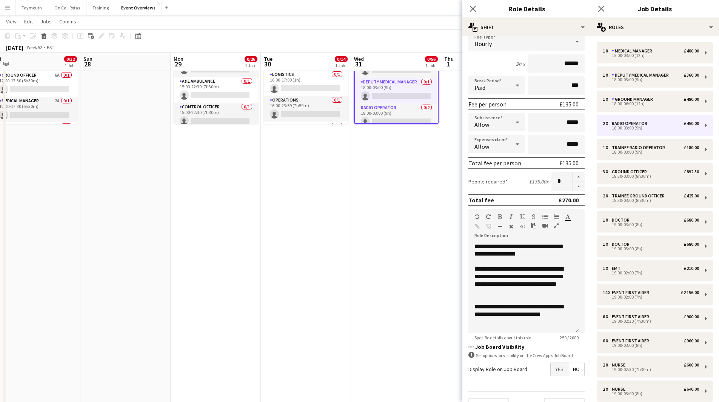
scroll to position [71, 0]
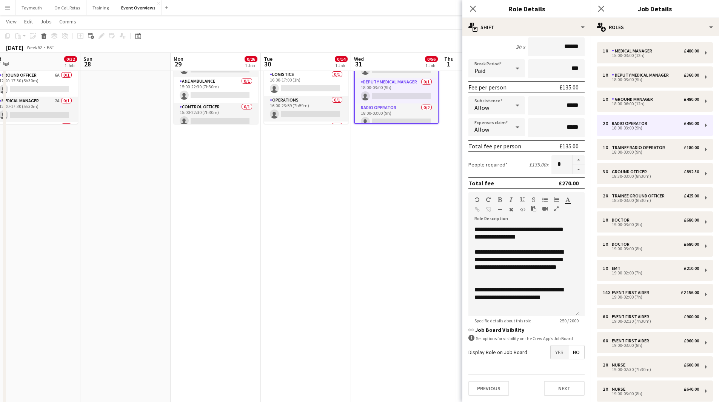
click at [554, 357] on span "Yes" at bounding box center [559, 352] width 17 height 14
click at [551, 369] on span "Yes" at bounding box center [559, 369] width 17 height 14
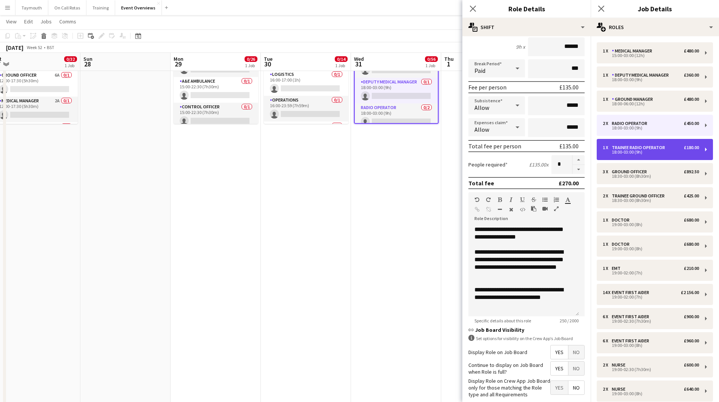
click at [636, 150] on div "18:00-03:00 (9h)" at bounding box center [651, 152] width 96 height 4
type input "**********"
type input "******"
type input "*"
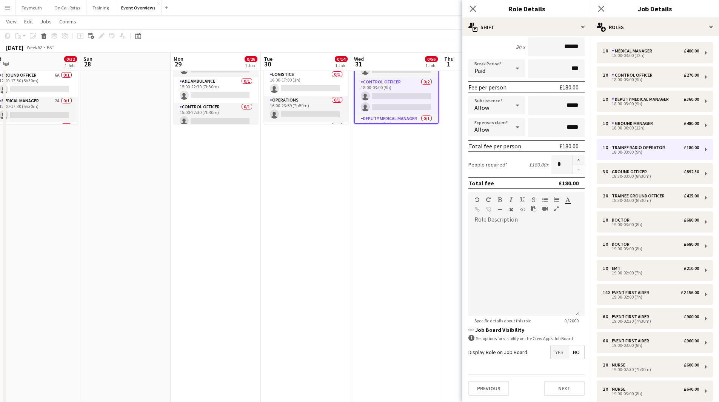
click at [554, 353] on span "Yes" at bounding box center [559, 352] width 17 height 14
click at [551, 374] on span "Yes" at bounding box center [559, 369] width 17 height 14
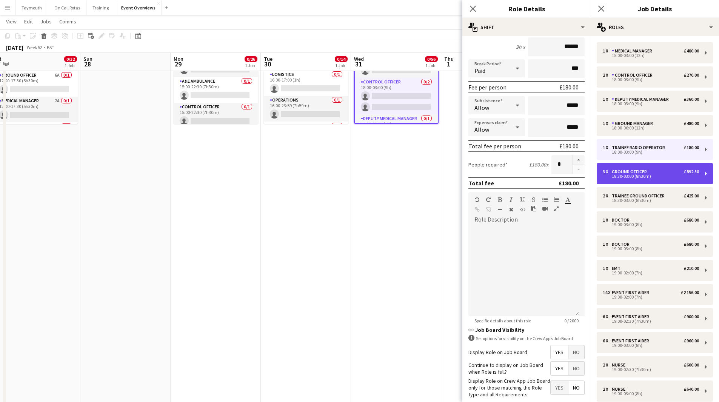
click at [626, 170] on div "Ground Officer" at bounding box center [631, 171] width 38 height 5
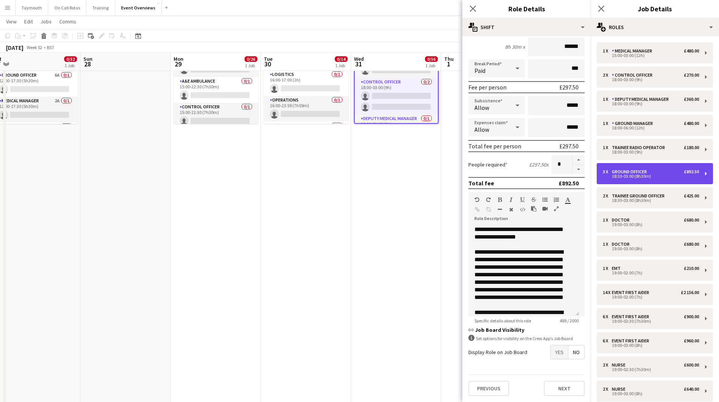
type input "**********"
type input "*****"
type input "******"
type input "*"
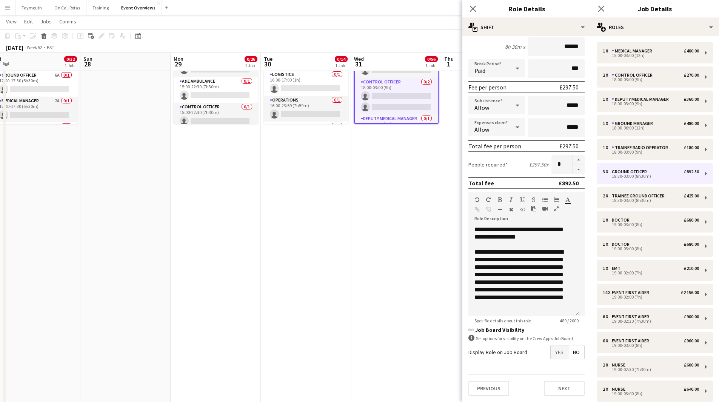
click at [551, 352] on span "Yes" at bounding box center [559, 352] width 17 height 14
click at [551, 368] on span "Yes" at bounding box center [559, 369] width 17 height 14
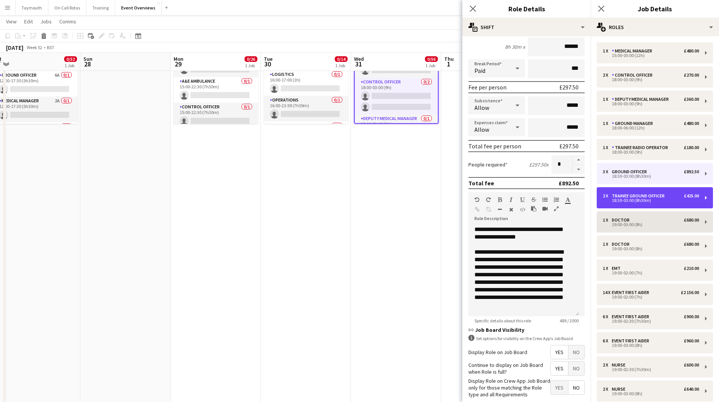
drag, startPoint x: 648, startPoint y: 200, endPoint x: 634, endPoint y: 220, distance: 24.1
click at [648, 200] on div "18:30-03:00 (8h30m)" at bounding box center [651, 201] width 96 height 4
type input "**********"
type input "******"
type input "*"
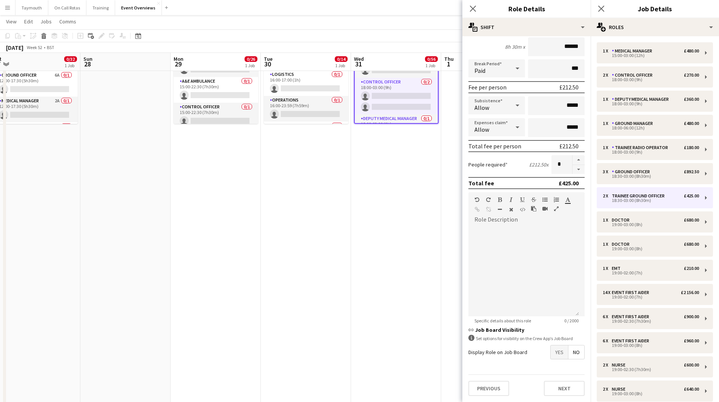
click at [552, 354] on span "Yes" at bounding box center [559, 352] width 17 height 14
click at [551, 369] on span "Yes" at bounding box center [559, 369] width 17 height 14
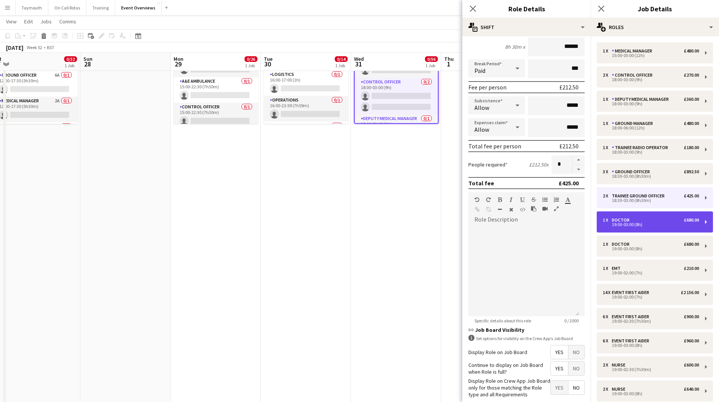
click at [627, 224] on div "19:00-03:00 (8h)" at bounding box center [651, 225] width 96 height 4
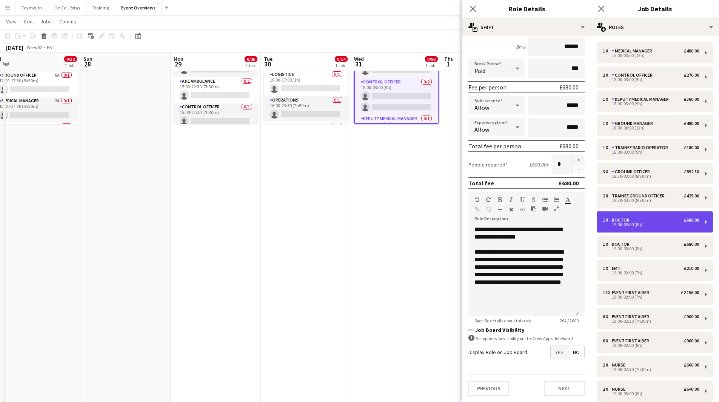
type input "******"
type input "*****"
type input "******"
type input "*"
drag, startPoint x: 557, startPoint y: 353, endPoint x: 557, endPoint y: 360, distance: 7.2
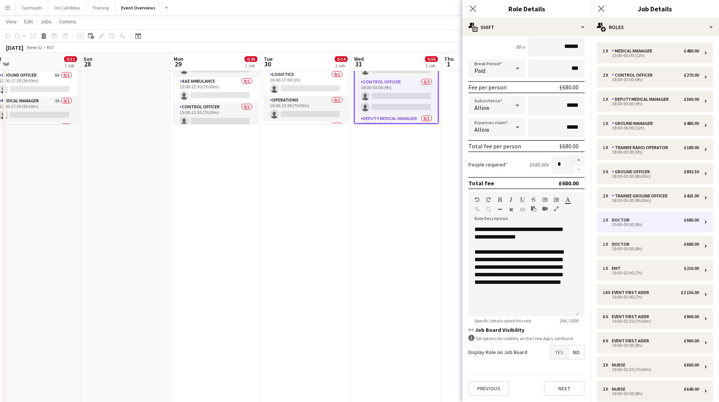
click at [557, 354] on span "Yes" at bounding box center [559, 352] width 17 height 14
click at [555, 374] on span "Yes" at bounding box center [559, 369] width 17 height 14
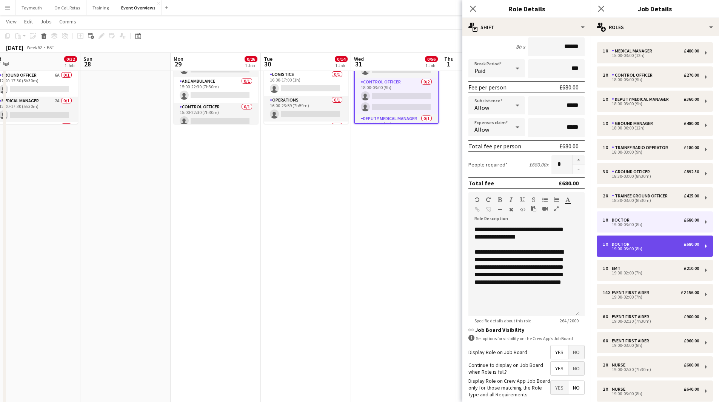
click at [637, 248] on div "19:00-03:00 (8h)" at bounding box center [651, 249] width 96 height 4
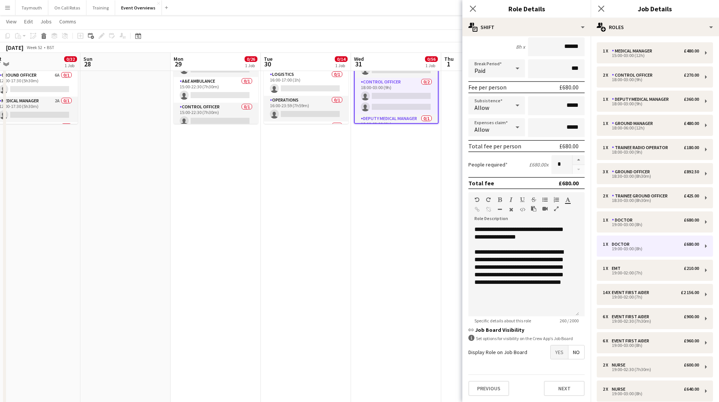
click at [551, 353] on span "Yes" at bounding box center [559, 352] width 17 height 14
click at [549, 378] on div "Display Role on Crew App Job Board only for those matching the Role type and al…" at bounding box center [527, 388] width 116 height 21
click at [551, 372] on span "Yes" at bounding box center [559, 369] width 17 height 14
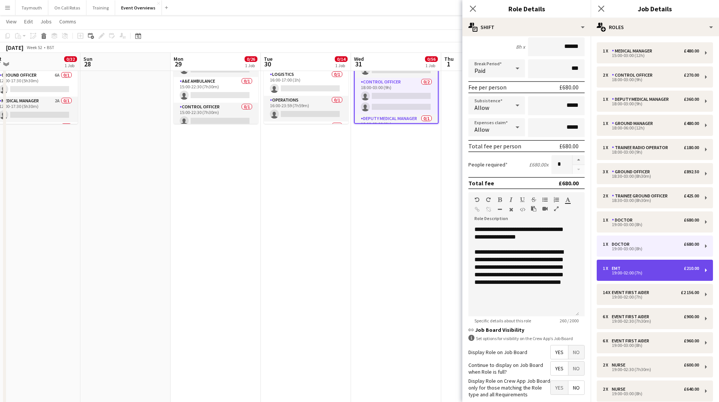
click at [620, 270] on div "EMT" at bounding box center [618, 268] width 12 height 5
type input "***"
type input "*****"
type input "******"
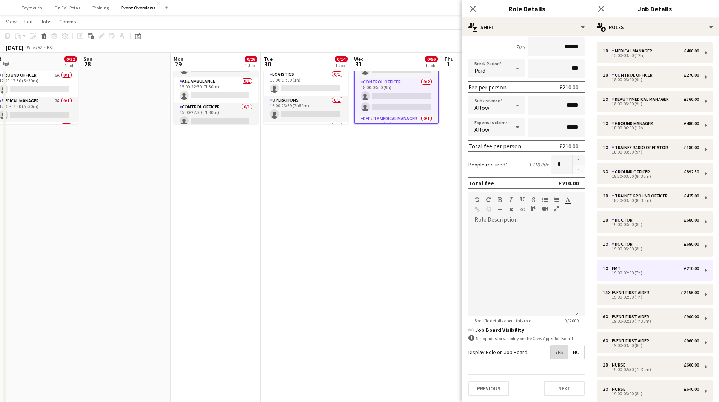
click at [557, 353] on span "Yes" at bounding box center [559, 352] width 17 height 14
click at [555, 370] on span "Yes" at bounding box center [559, 369] width 17 height 14
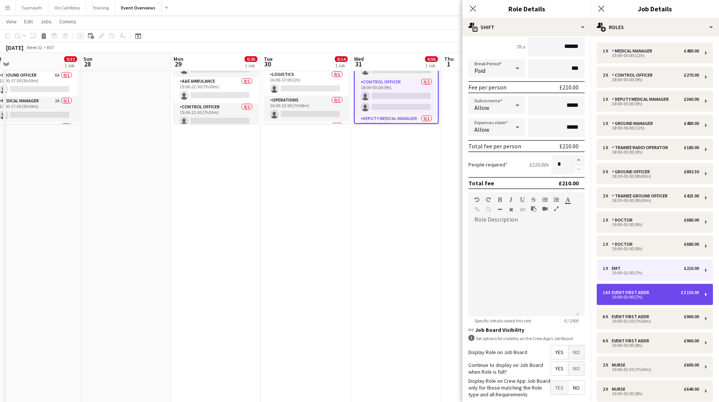
click at [636, 292] on div "Event First Aider" at bounding box center [632, 292] width 40 height 5
type input "**********"
type input "******"
type input "**"
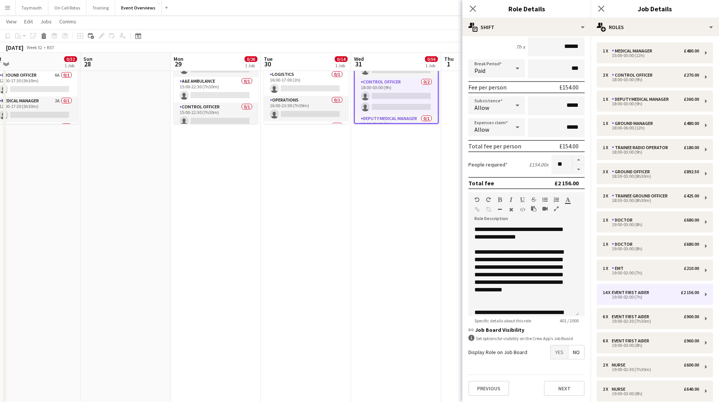
click at [554, 355] on span "Yes" at bounding box center [559, 352] width 17 height 14
click at [557, 369] on span "Yes" at bounding box center [559, 369] width 17 height 14
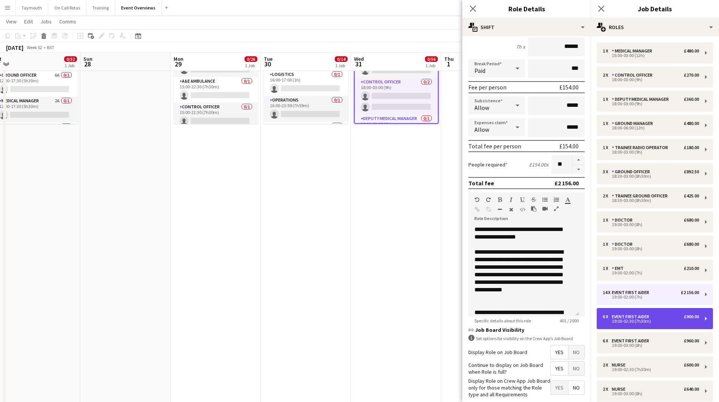
click at [624, 318] on div "Event First Aider" at bounding box center [632, 316] width 40 height 5
type input "*****"
type input "******"
type input "*"
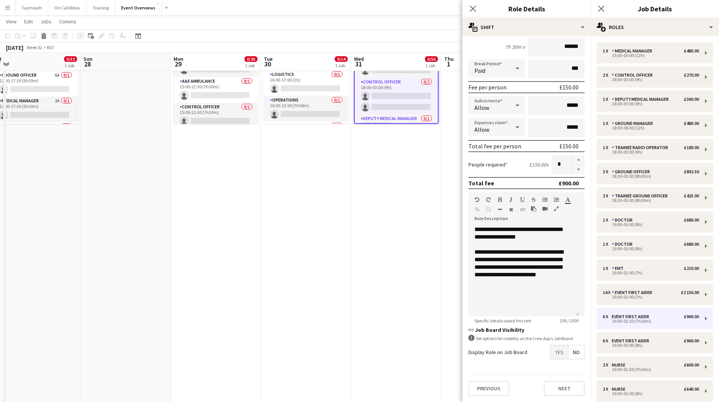
click at [551, 356] on span "Yes" at bounding box center [559, 352] width 17 height 14
click at [552, 374] on span "Yes" at bounding box center [559, 369] width 17 height 14
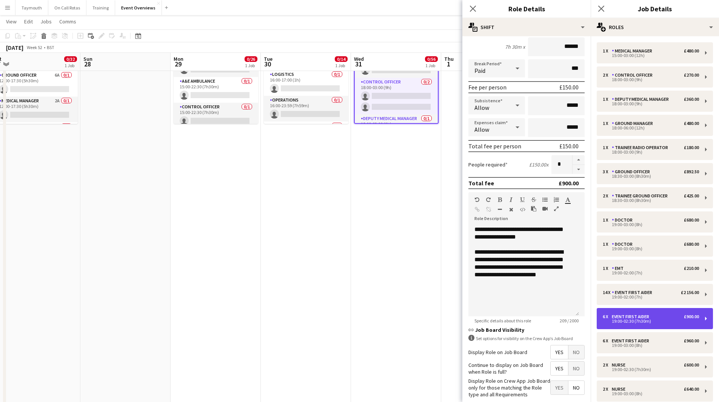
click at [618, 319] on div "19:00-02:30 (7h30m)" at bounding box center [651, 321] width 96 height 4
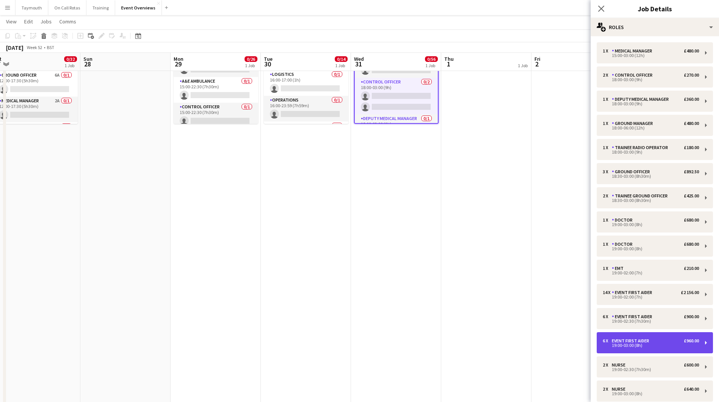
click at [615, 346] on div "19:00-03:00 (8h)" at bounding box center [651, 346] width 96 height 4
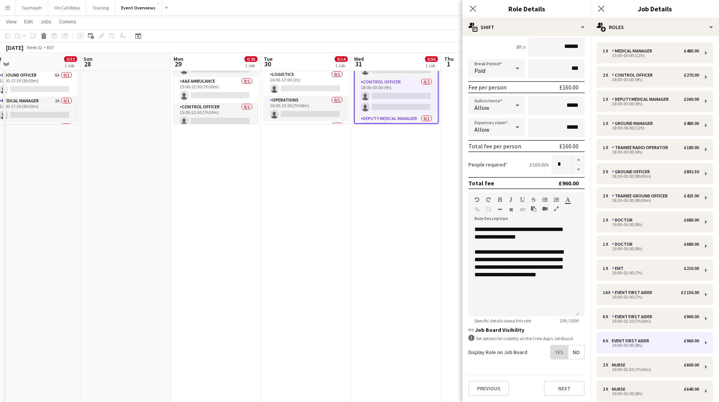
click at [556, 353] on span "Yes" at bounding box center [559, 352] width 17 height 14
click at [554, 367] on span "Yes" at bounding box center [559, 369] width 17 height 14
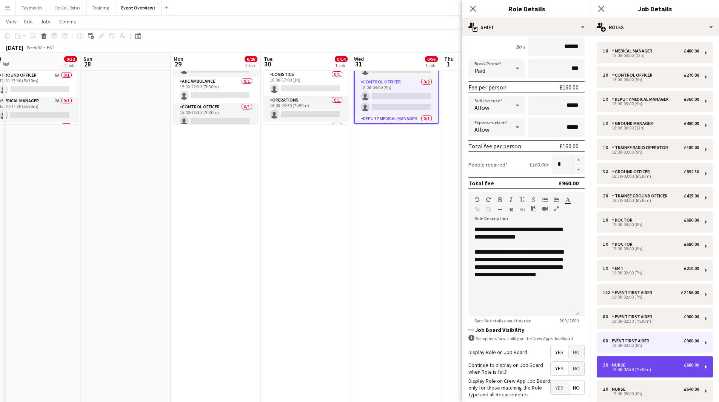
click at [618, 364] on div "Nurse" at bounding box center [620, 364] width 17 height 5
type input "*****"
type input "******"
type input "*"
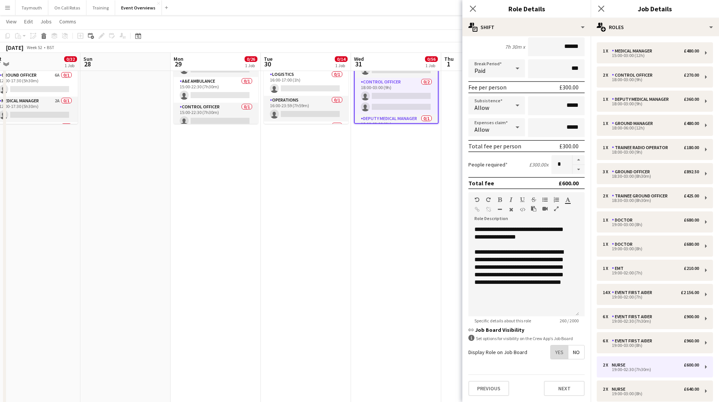
click at [552, 358] on span "Yes" at bounding box center [559, 352] width 17 height 14
click at [554, 374] on span "Yes" at bounding box center [559, 369] width 17 height 14
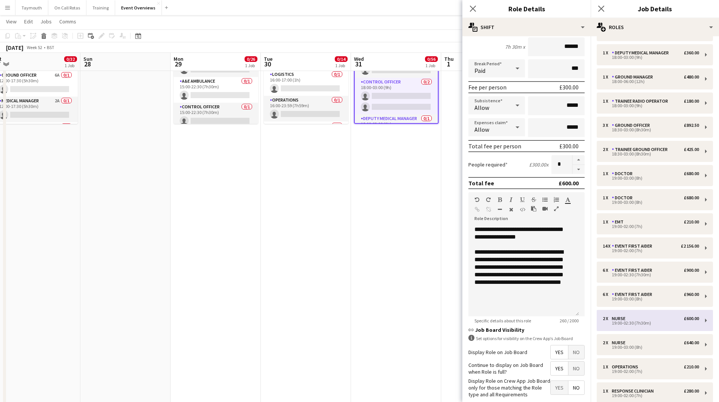
scroll to position [113, 0]
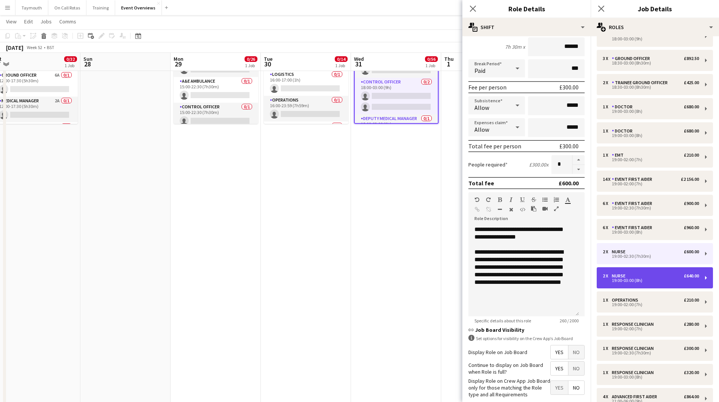
click at [625, 276] on div "Nurse" at bounding box center [620, 275] width 17 height 5
type input "*****"
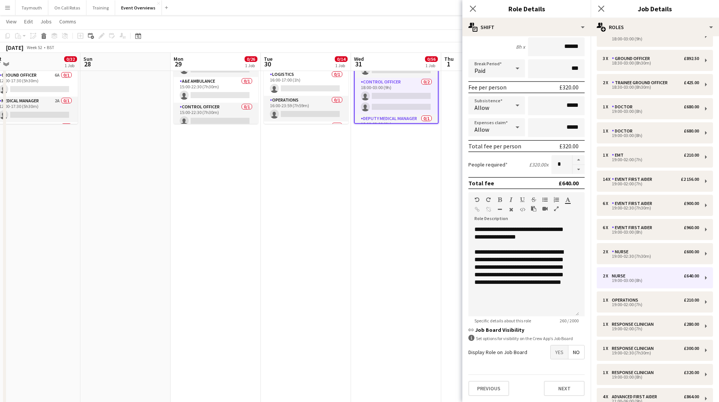
click at [552, 355] on span "Yes" at bounding box center [559, 352] width 17 height 14
click at [552, 367] on span "Yes" at bounding box center [559, 369] width 17 height 14
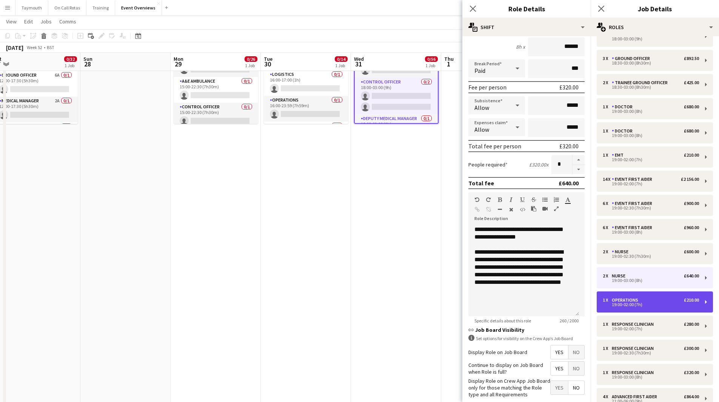
click at [626, 303] on div "19:00-02:00 (7h)" at bounding box center [651, 305] width 96 height 4
type input "**********"
type input "*****"
type input "******"
type input "*"
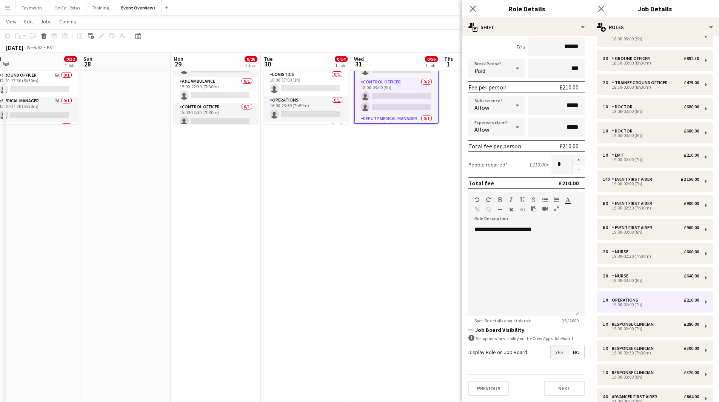
click at [551, 352] on span "Yes" at bounding box center [559, 352] width 17 height 14
click at [551, 373] on span "Yes" at bounding box center [559, 369] width 17 height 14
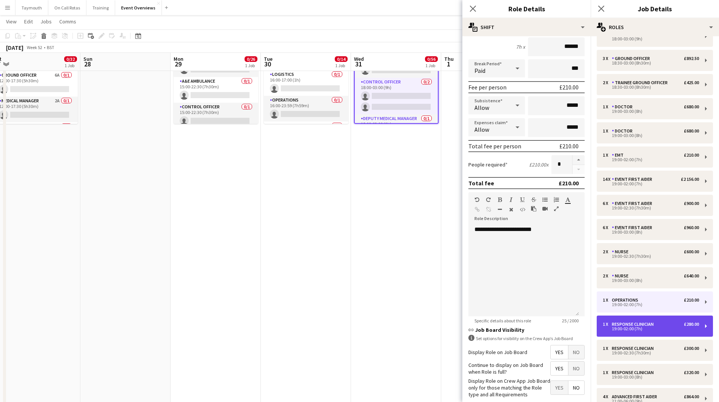
click at [617, 324] on div "Response Clinician" at bounding box center [634, 324] width 45 height 5
type input "**********"
type input "******"
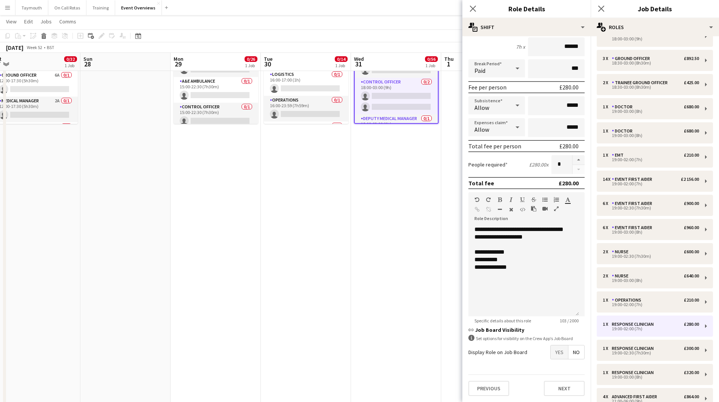
drag, startPoint x: 551, startPoint y: 353, endPoint x: 551, endPoint y: 360, distance: 6.8
click at [551, 354] on span "Yes" at bounding box center [559, 352] width 17 height 14
click at [551, 369] on span "Yes" at bounding box center [559, 369] width 17 height 14
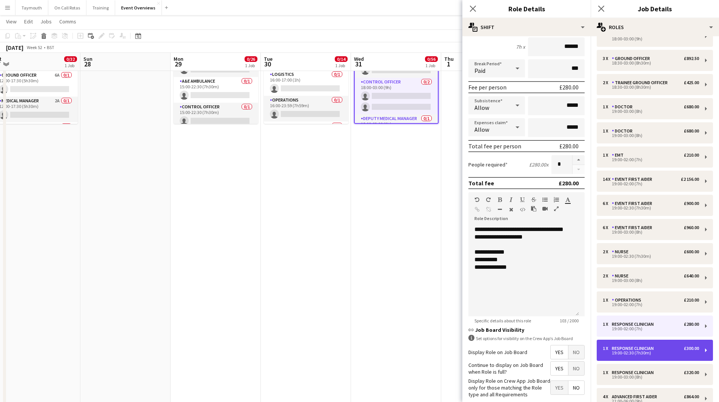
click at [637, 349] on div "Response Clinician" at bounding box center [634, 348] width 45 height 5
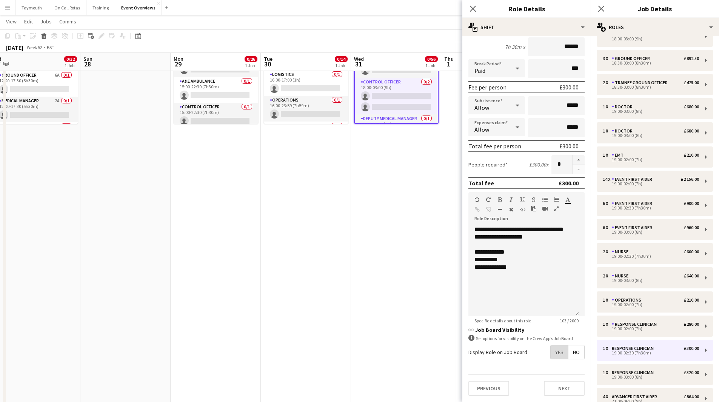
click at [552, 352] on span "Yes" at bounding box center [559, 352] width 17 height 14
click at [552, 369] on span "Yes" at bounding box center [559, 369] width 17 height 14
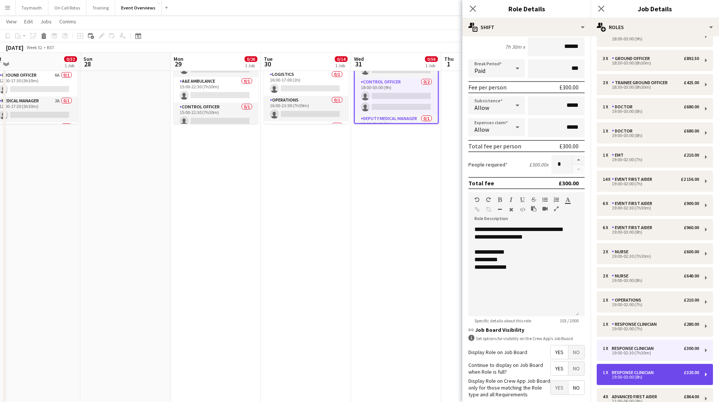
click at [637, 375] on div "19:00-03:00 (8h)" at bounding box center [651, 377] width 96 height 4
type input "*****"
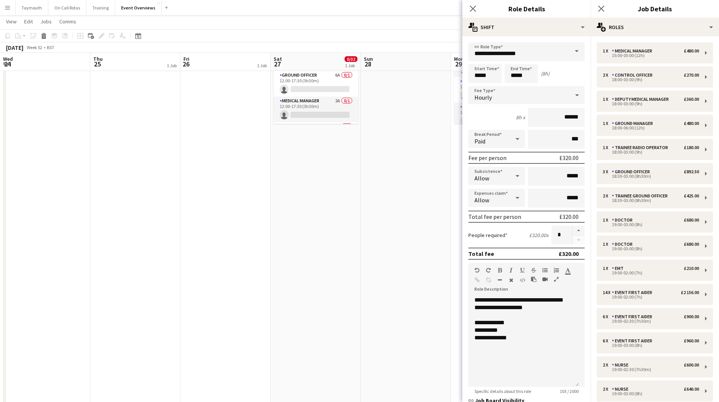
scroll to position [71, 0]
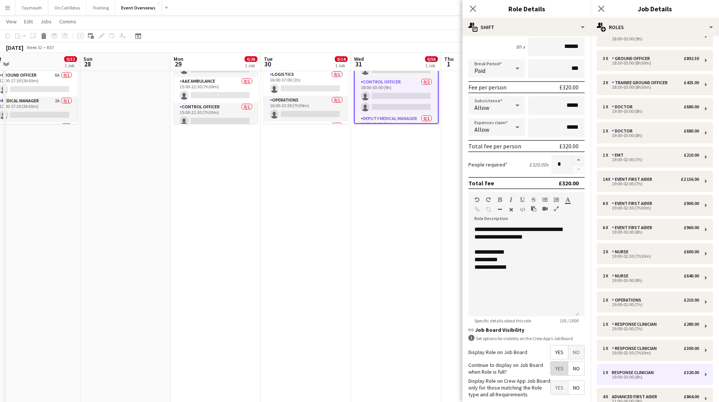
click at [554, 374] on span "Yes" at bounding box center [559, 369] width 17 height 14
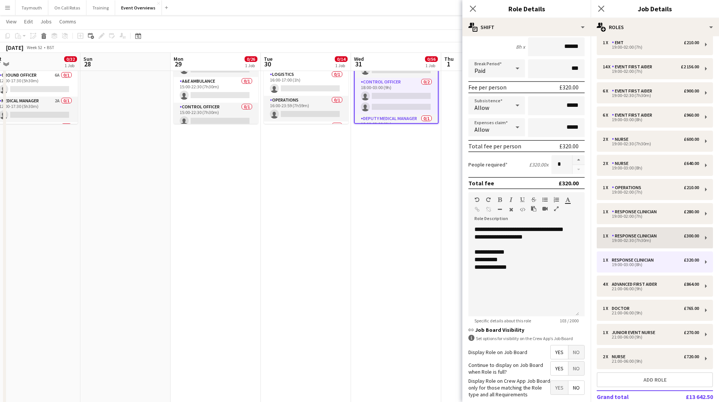
scroll to position [227, 0]
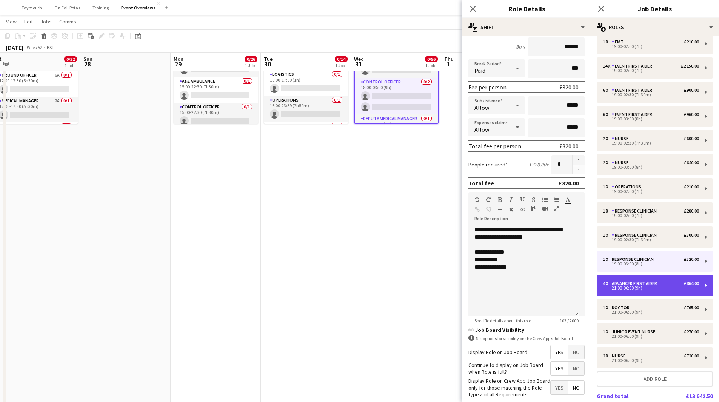
click at [634, 287] on div "21:00-06:00 (9h)" at bounding box center [651, 288] width 96 height 4
type input "**********"
type input "*****"
type input "******"
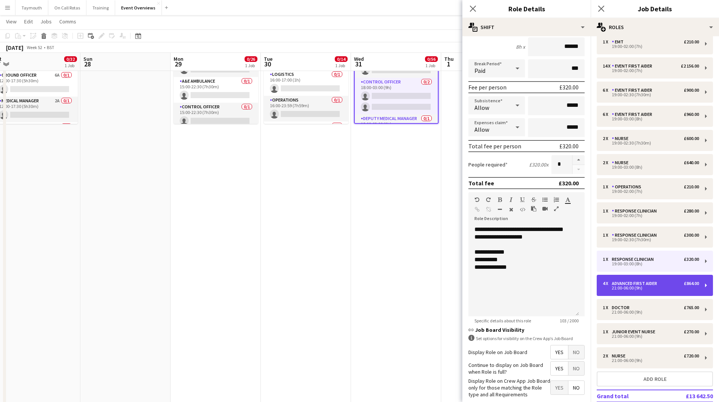
type input "*"
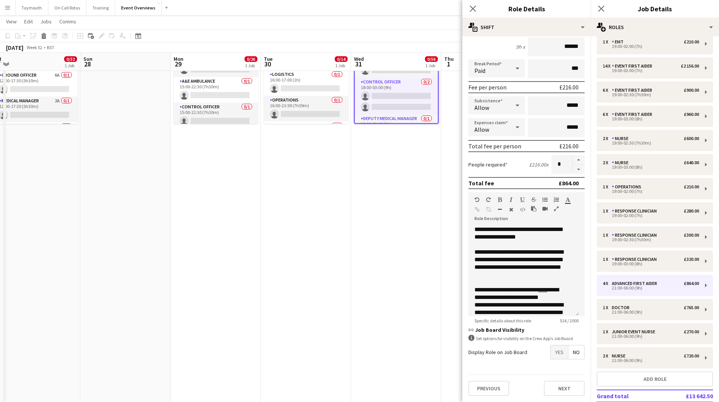
click at [552, 355] on span "Yes" at bounding box center [559, 352] width 17 height 14
click at [551, 367] on span "Yes" at bounding box center [559, 369] width 17 height 14
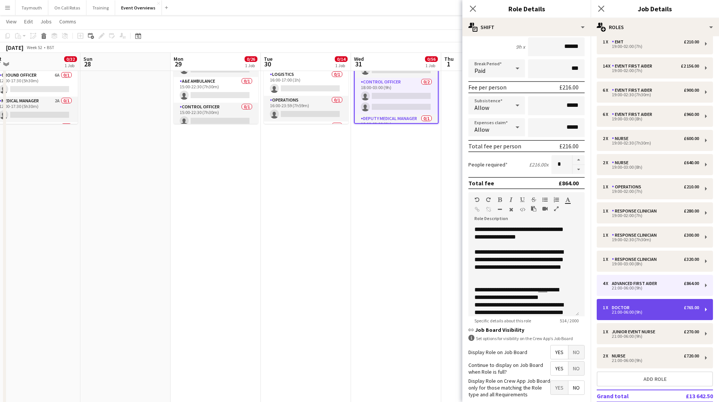
click at [618, 316] on div "1 x Doctor £765.00 21:00-06:00 (9h)" at bounding box center [655, 309] width 116 height 21
type input "******"
type input "*"
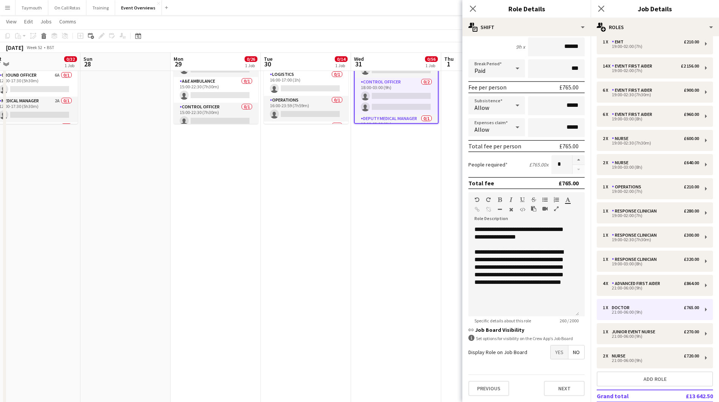
click at [560, 356] on span "Yes" at bounding box center [559, 352] width 17 height 14
click at [556, 369] on span "Yes" at bounding box center [559, 369] width 17 height 14
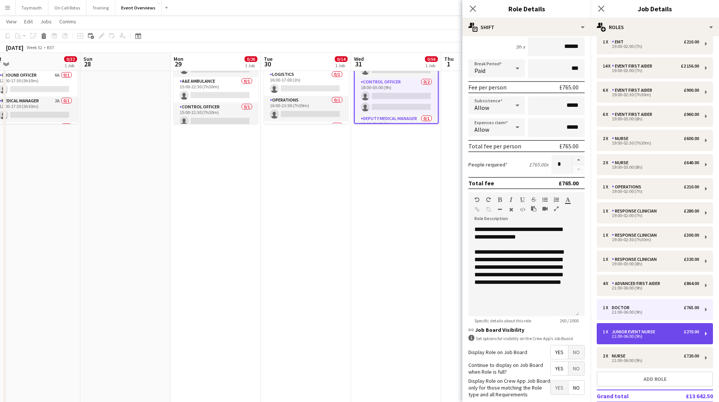
click at [630, 335] on div "21:00-06:00 (9h)" at bounding box center [651, 337] width 96 height 4
type input "**********"
type input "******"
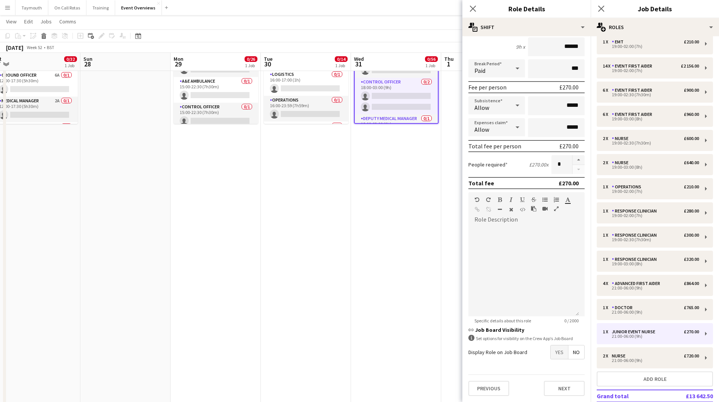
click at [554, 356] on span "Yes" at bounding box center [559, 352] width 17 height 14
click at [554, 372] on span "Yes" at bounding box center [559, 369] width 17 height 14
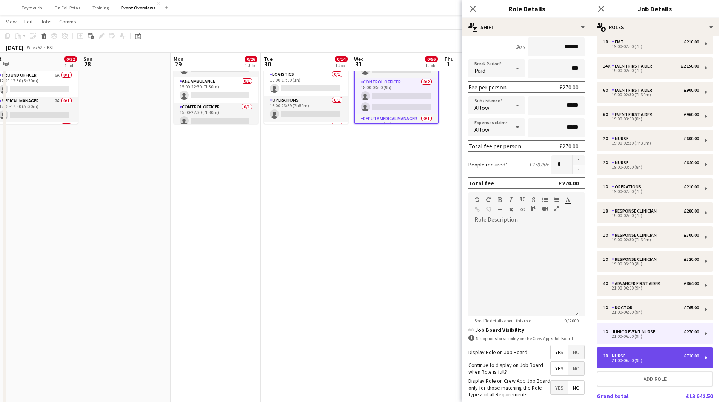
click at [627, 355] on div "Nurse" at bounding box center [620, 355] width 17 height 5
type input "*****"
type input "******"
type input "*"
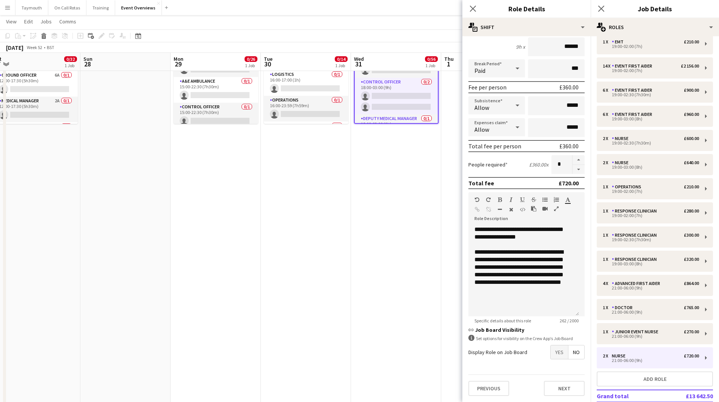
click at [551, 354] on span "Yes" at bounding box center [559, 352] width 17 height 14
click at [551, 369] on span "Yes" at bounding box center [559, 369] width 17 height 14
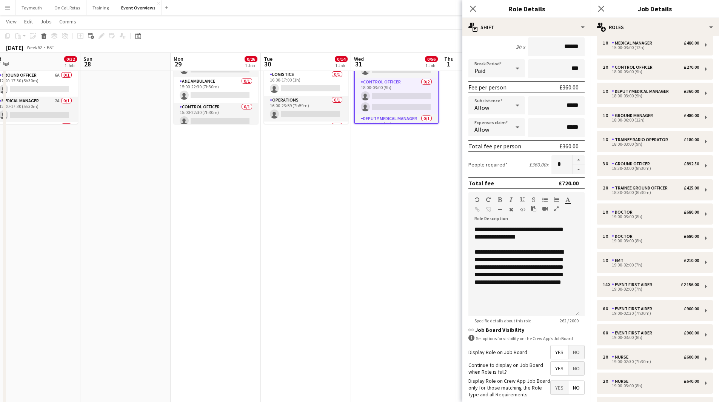
scroll to position [0, 0]
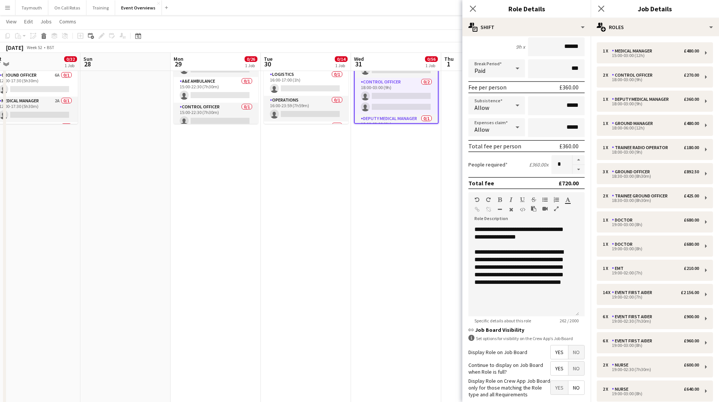
click at [406, 194] on app-date-cell "Updated 15:00-06:00 (15h) (Thu) 0/56 Edinburgh Hogmanay Street Party pin Edinbu…" at bounding box center [396, 332] width 90 height 646
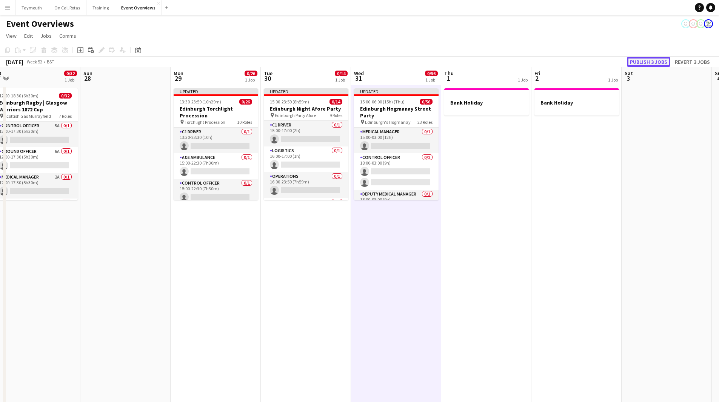
click at [634, 62] on button "Publish 3 jobs" at bounding box center [648, 62] width 43 height 10
